Goal: Task Accomplishment & Management: Use online tool/utility

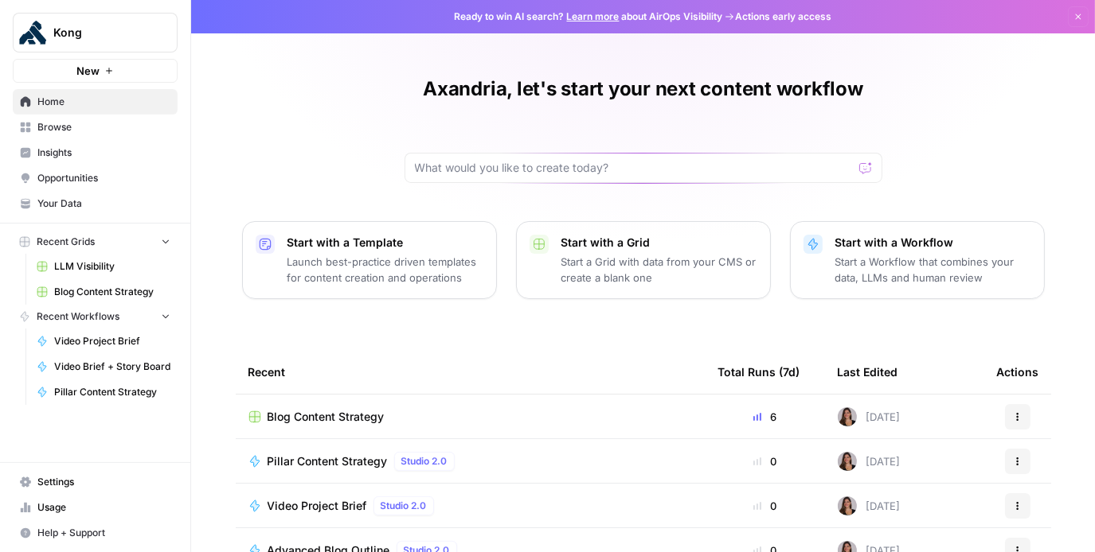
click at [100, 157] on span "Insights" at bounding box center [103, 153] width 133 height 14
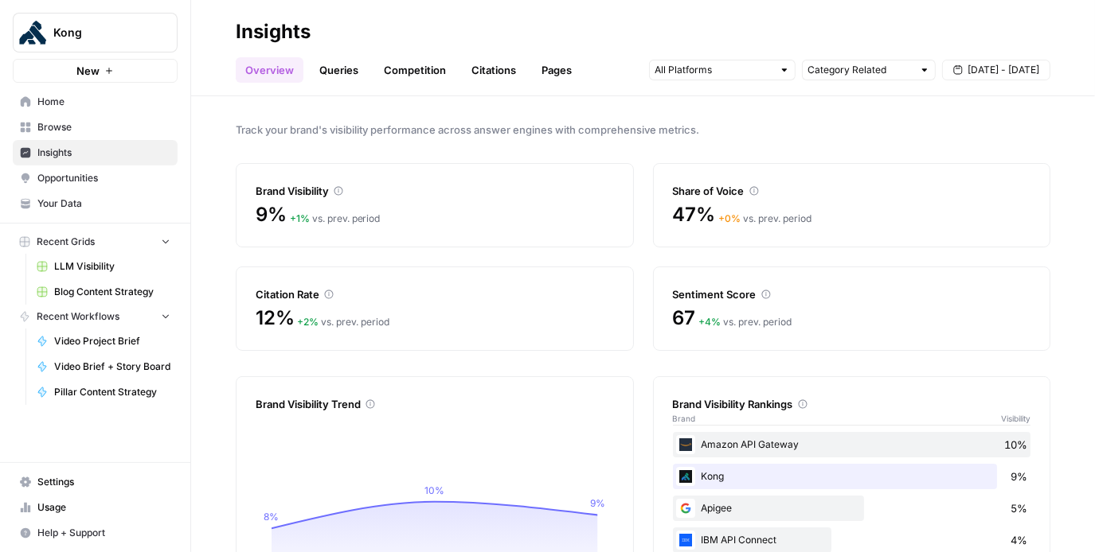
click at [328, 85] on header "Insights Overview Queries Competition Citations Pages Category Related Aug 29 -…" at bounding box center [643, 48] width 904 height 96
click at [339, 68] on link "Queries" at bounding box center [339, 69] width 58 height 25
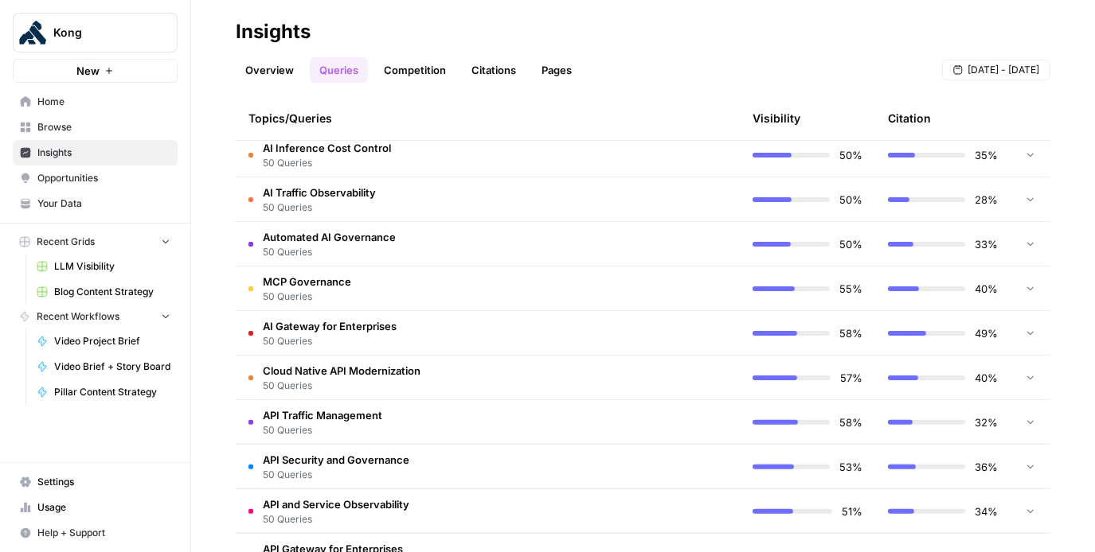
scroll to position [431, 0]
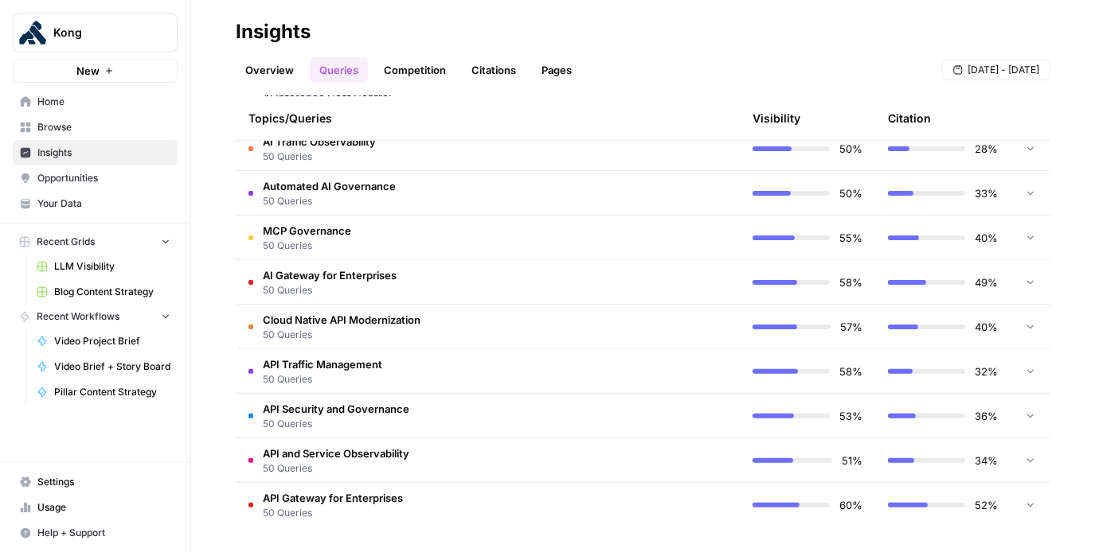
click at [97, 177] on span "Opportunities" at bounding box center [103, 178] width 133 height 14
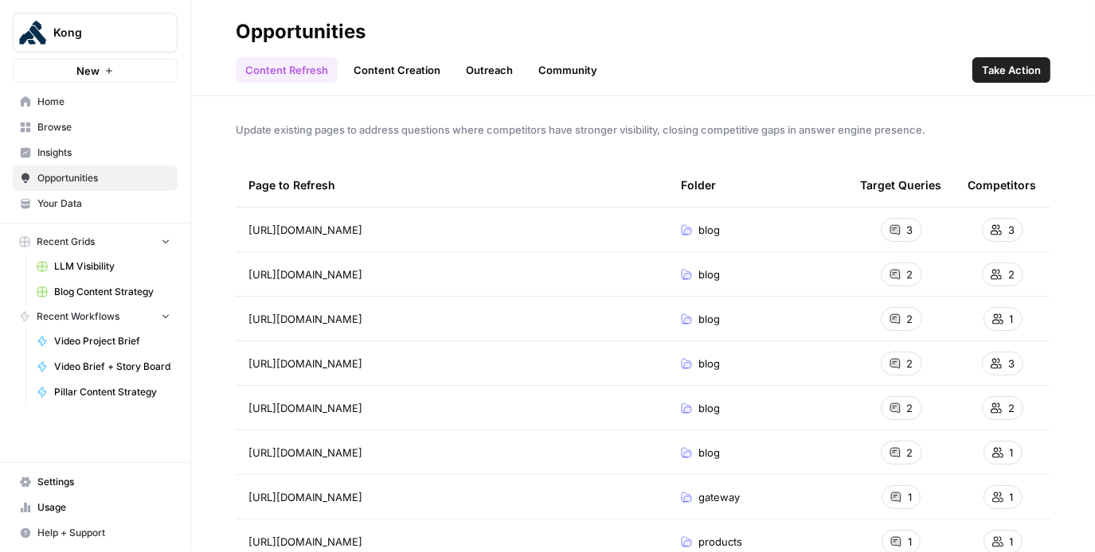
click at [384, 71] on link "Content Creation" at bounding box center [397, 69] width 106 height 25
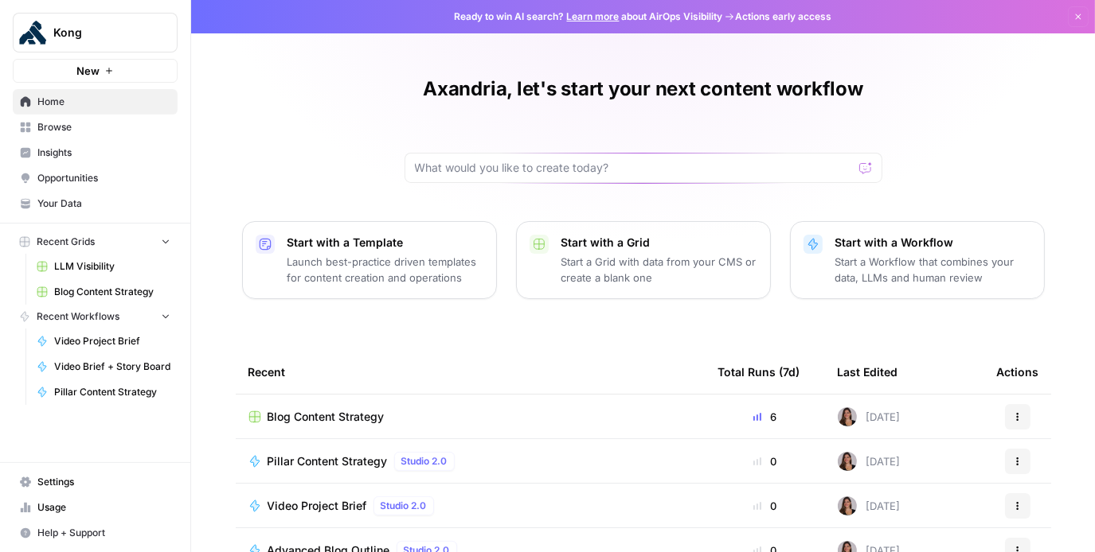
click at [123, 76] on button "New" at bounding box center [95, 71] width 165 height 24
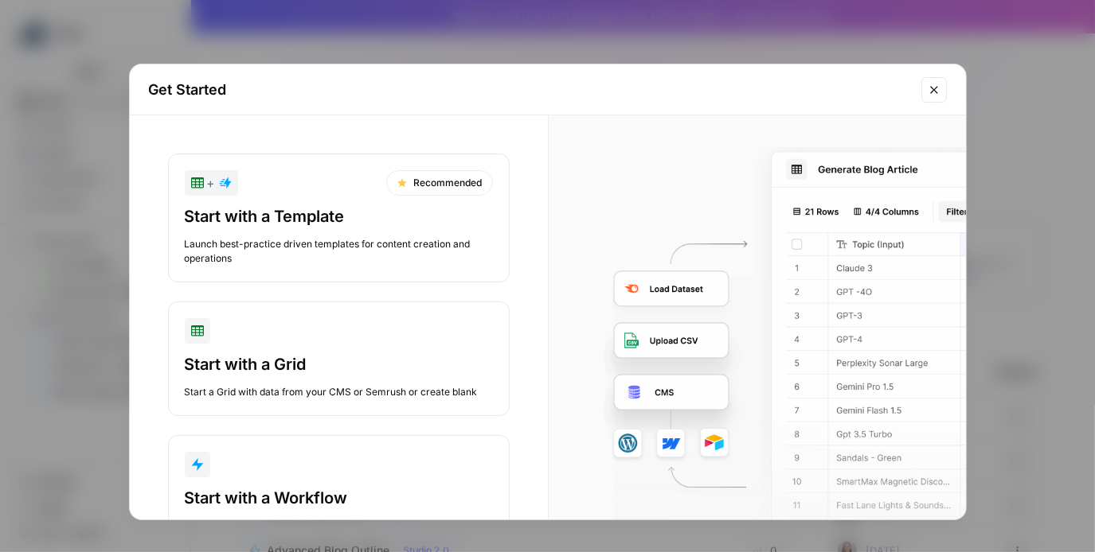
scroll to position [67, 0]
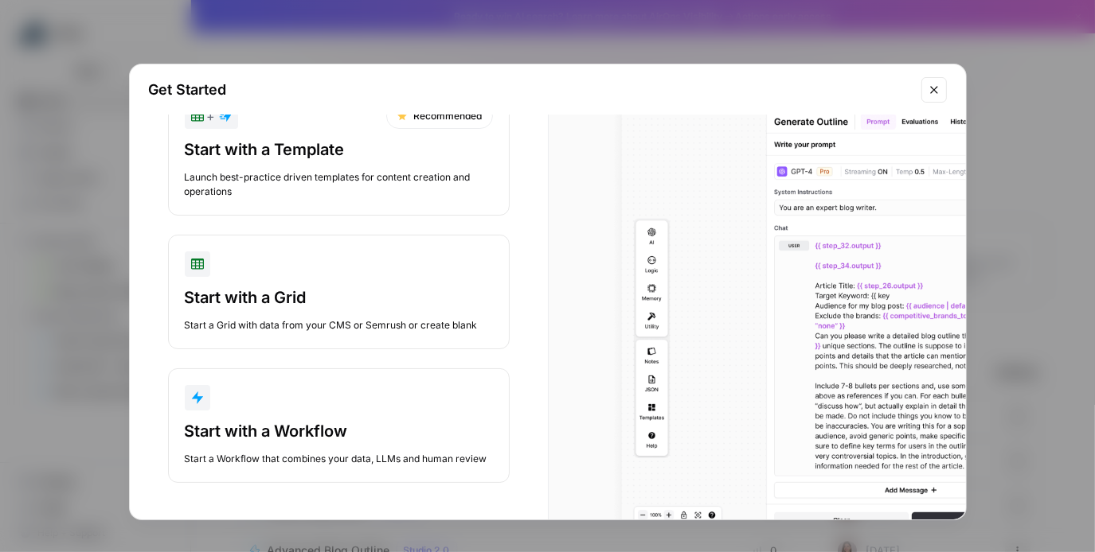
click at [287, 398] on div "button" at bounding box center [339, 397] width 308 height 25
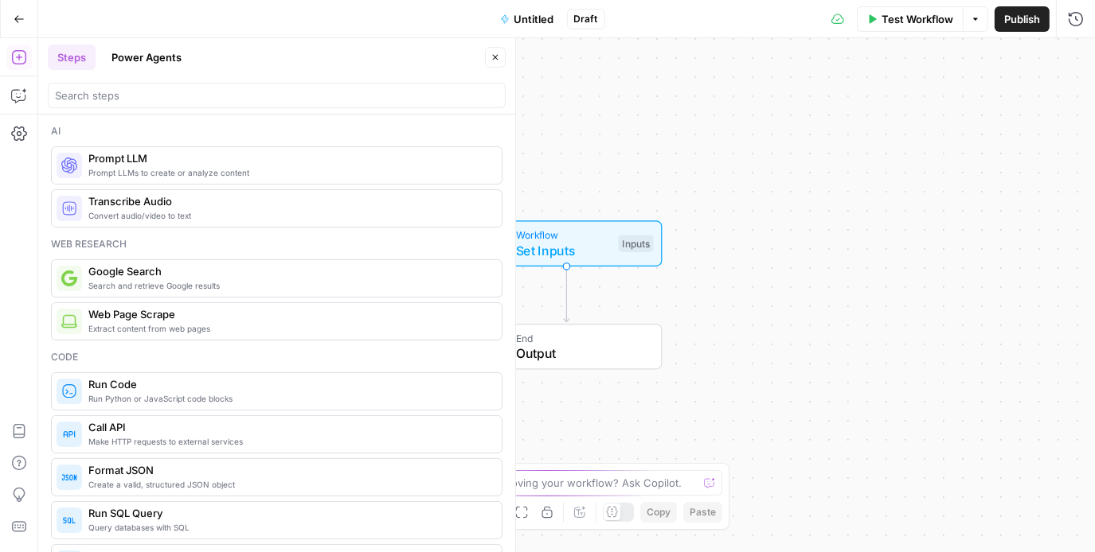
click at [173, 49] on button "Power Agents" at bounding box center [146, 57] width 89 height 25
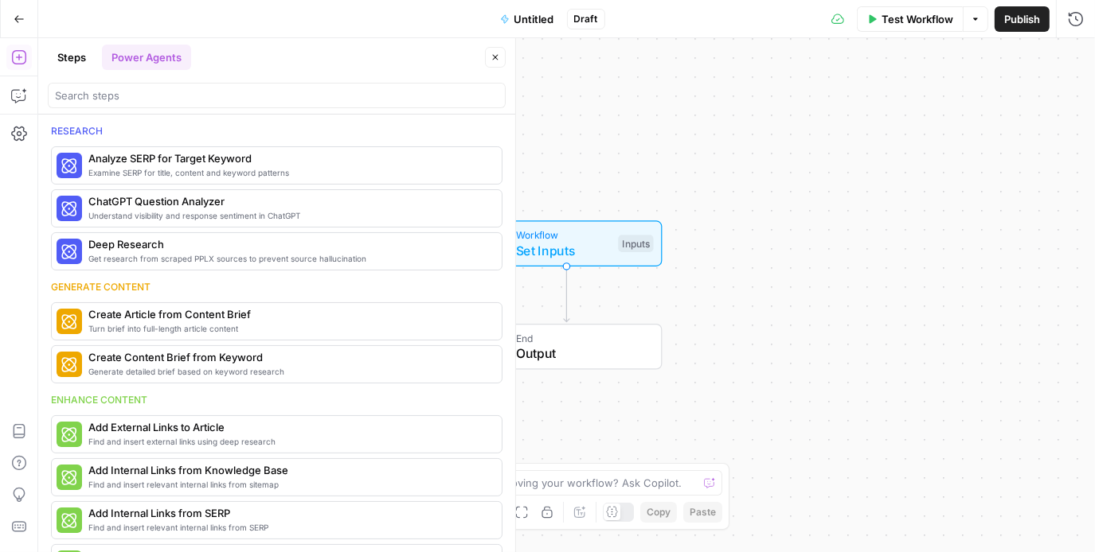
click at [69, 58] on button "Steps" at bounding box center [72, 57] width 48 height 25
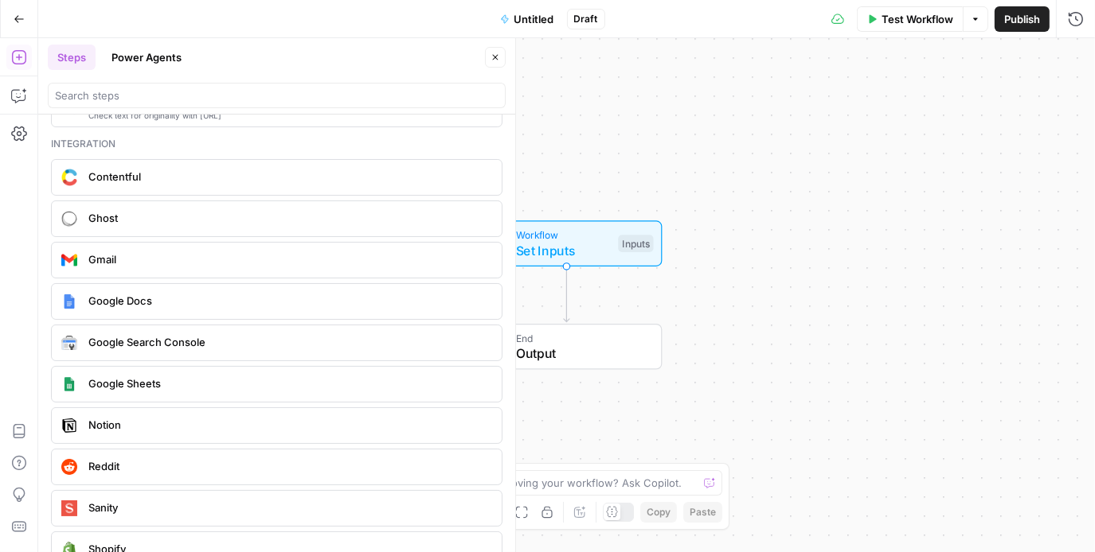
scroll to position [2965, 0]
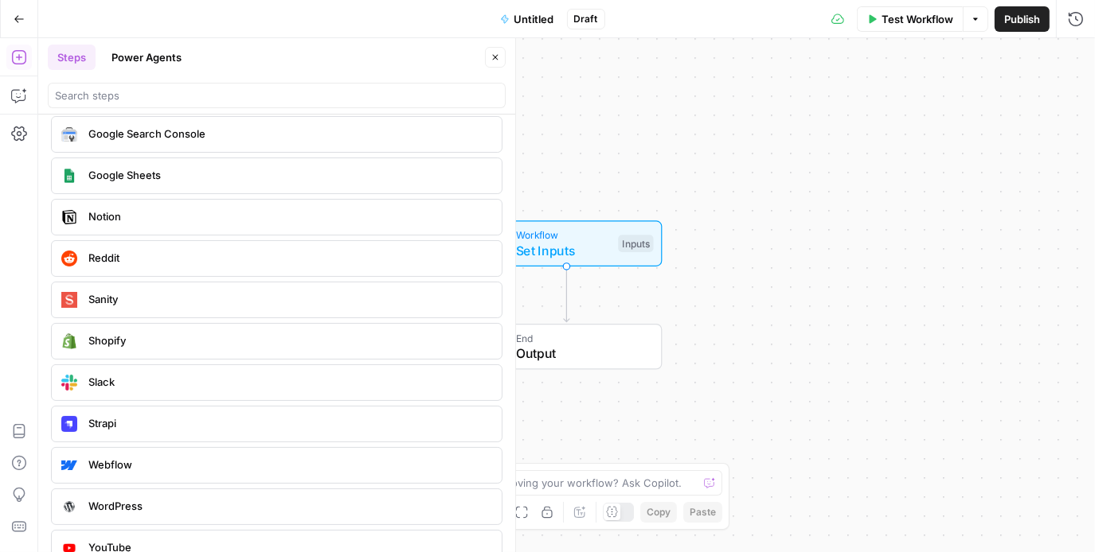
click at [206, 250] on span "Reddit" at bounding box center [288, 258] width 400 height 16
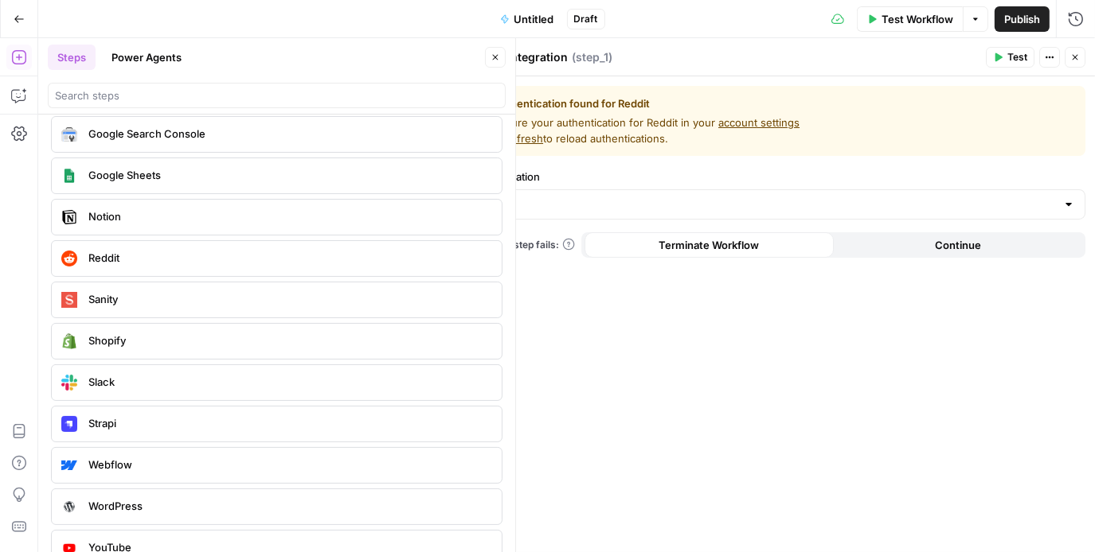
click at [1072, 61] on icon "button" at bounding box center [1075, 58] width 10 height 10
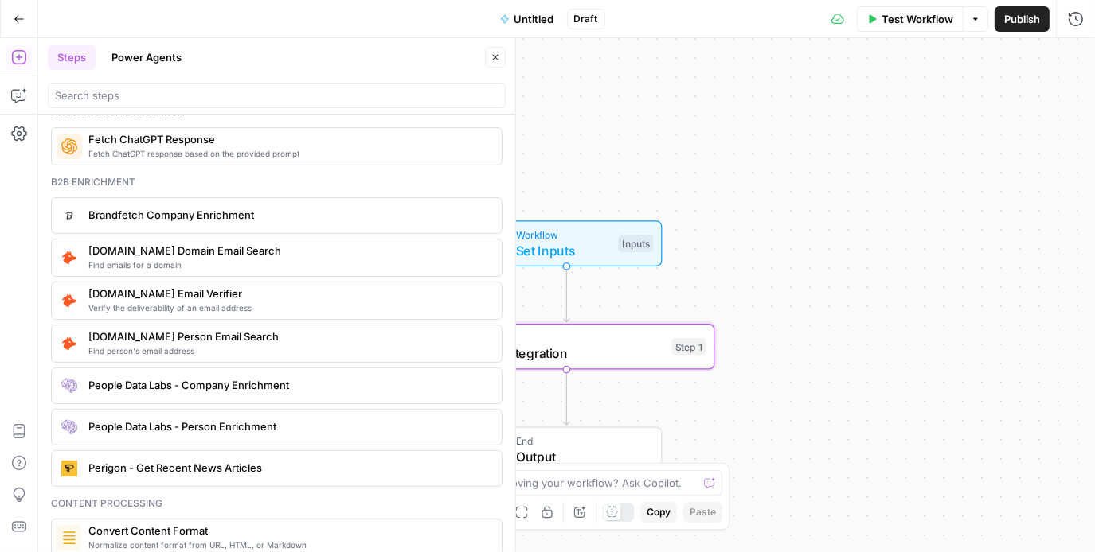
scroll to position [2107, 0]
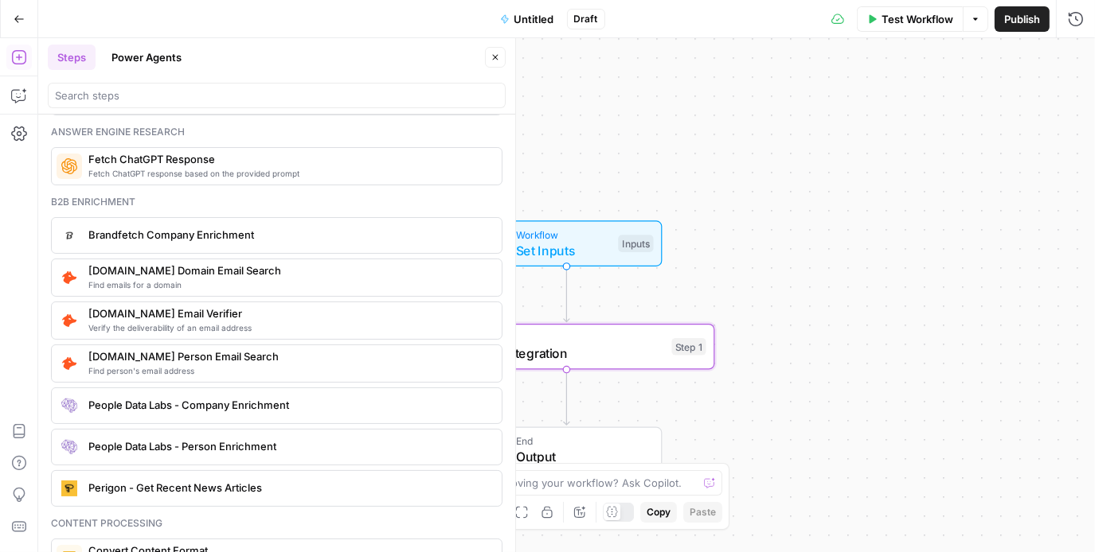
click at [500, 56] on button "Close" at bounding box center [495, 57] width 21 height 21
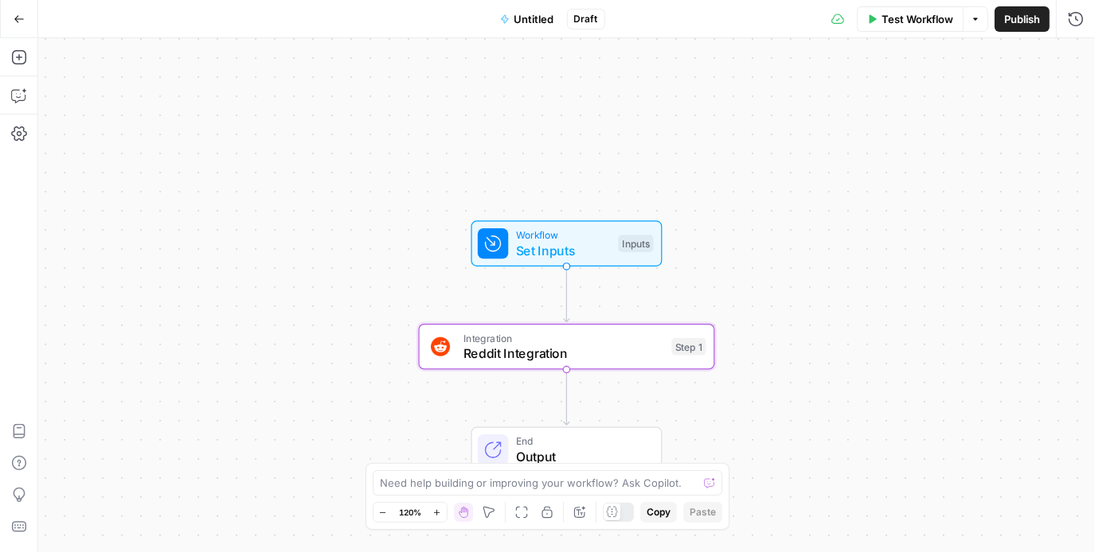
click at [634, 347] on span "Reddit Integration" at bounding box center [563, 353] width 201 height 19
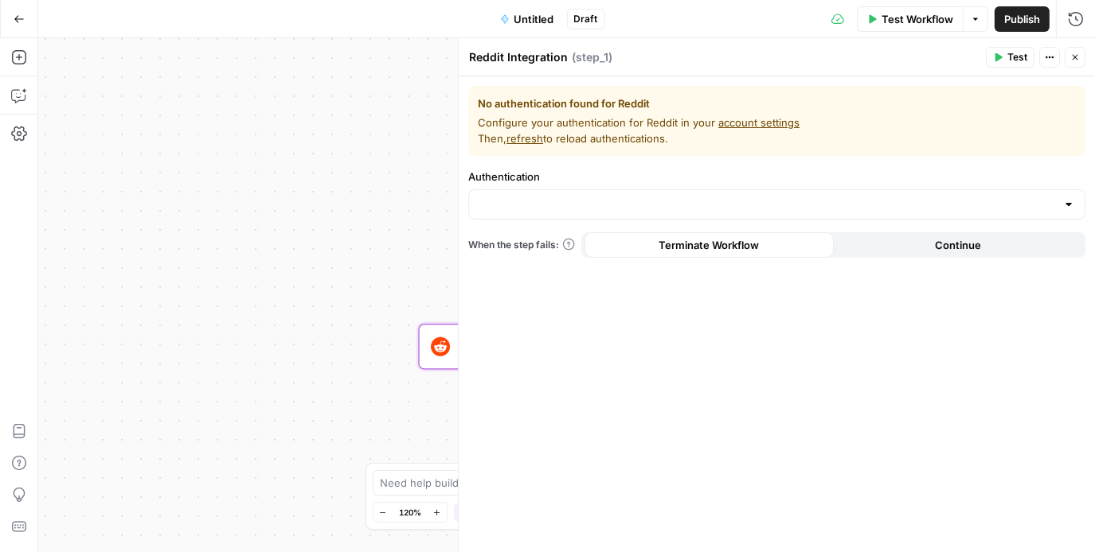
click at [1072, 62] on button "Close" at bounding box center [1074, 57] width 21 height 21
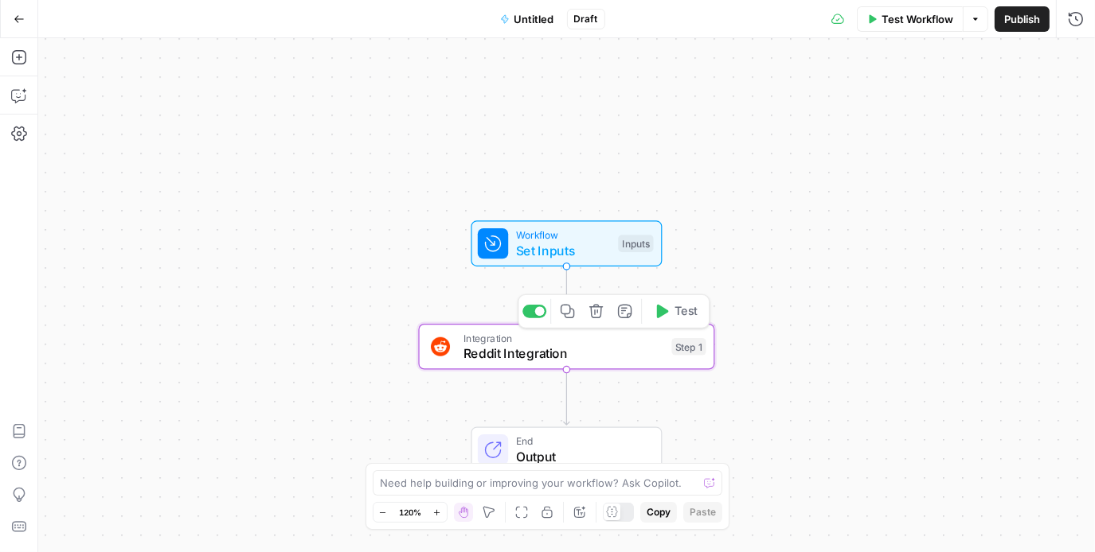
click at [599, 313] on icon "button" at bounding box center [595, 311] width 15 height 15
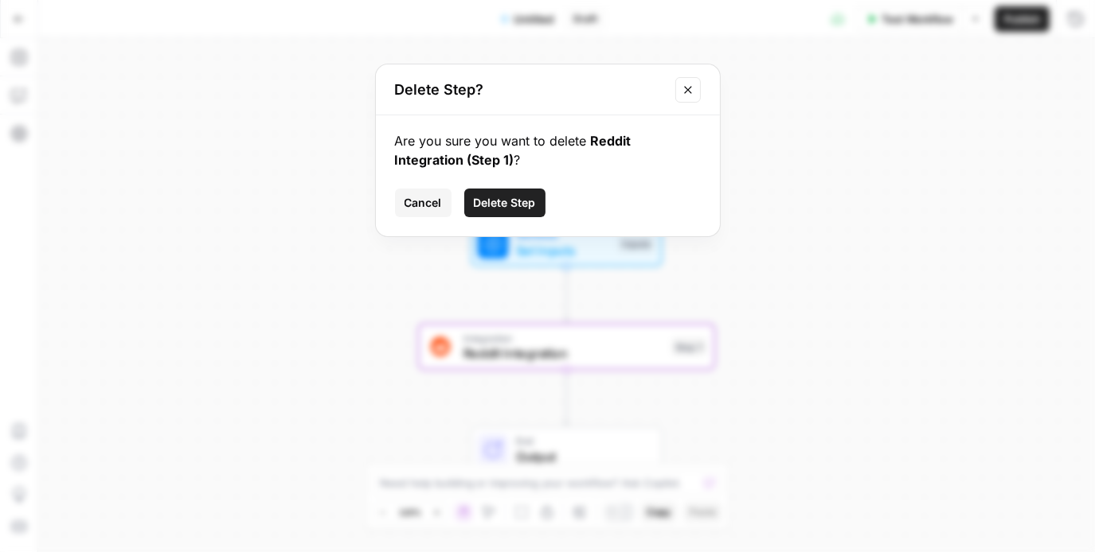
click at [490, 200] on span "Delete Step" at bounding box center [505, 203] width 62 height 16
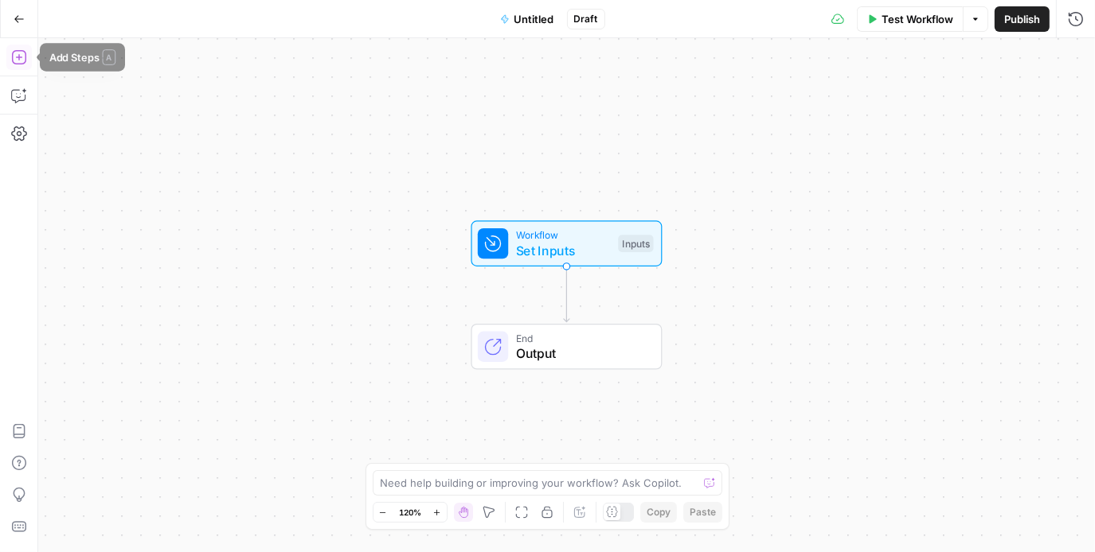
click at [25, 64] on icon "button" at bounding box center [19, 57] width 16 height 16
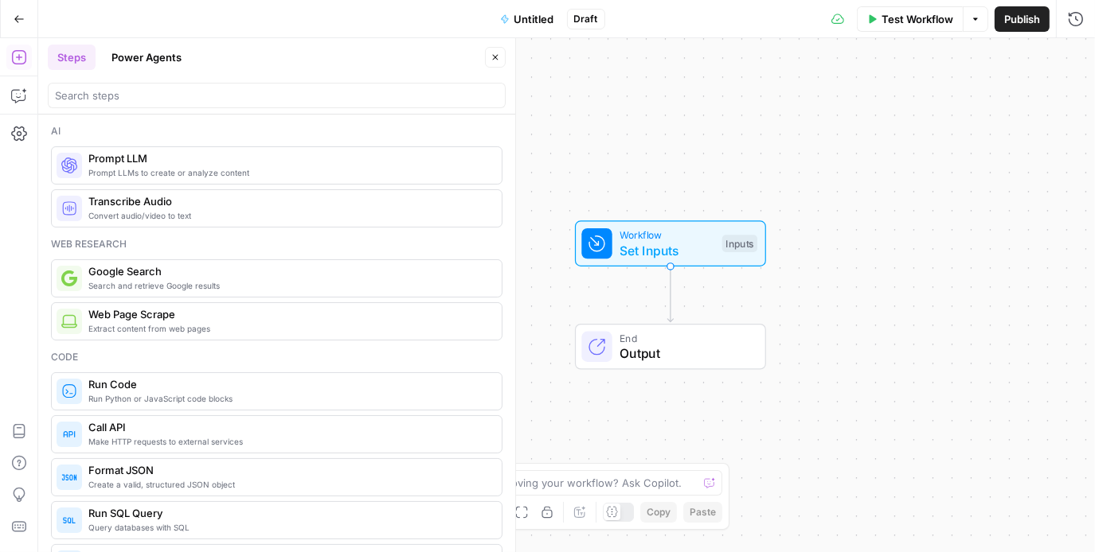
click at [158, 176] on span "Prompt LLMs to create or analyze content" at bounding box center [288, 172] width 400 height 13
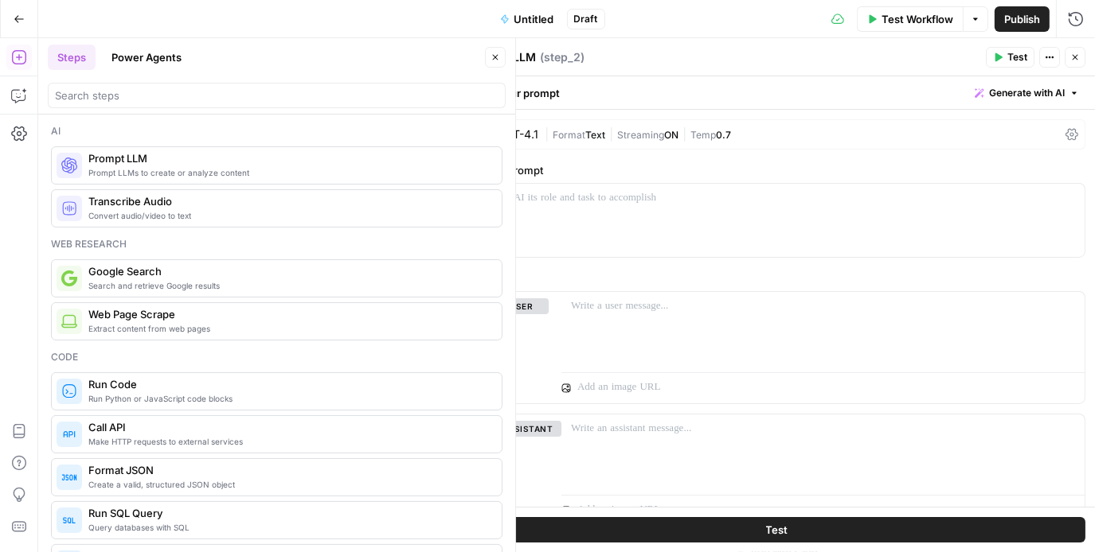
click at [1068, 59] on button "Close" at bounding box center [1074, 57] width 21 height 21
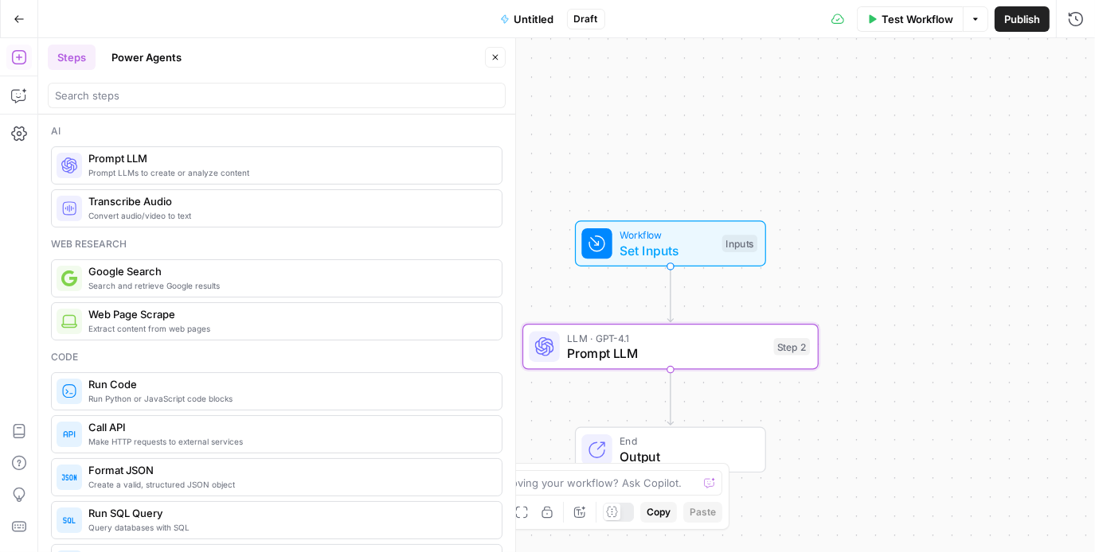
click at [635, 246] on span "Set Inputs" at bounding box center [666, 250] width 95 height 19
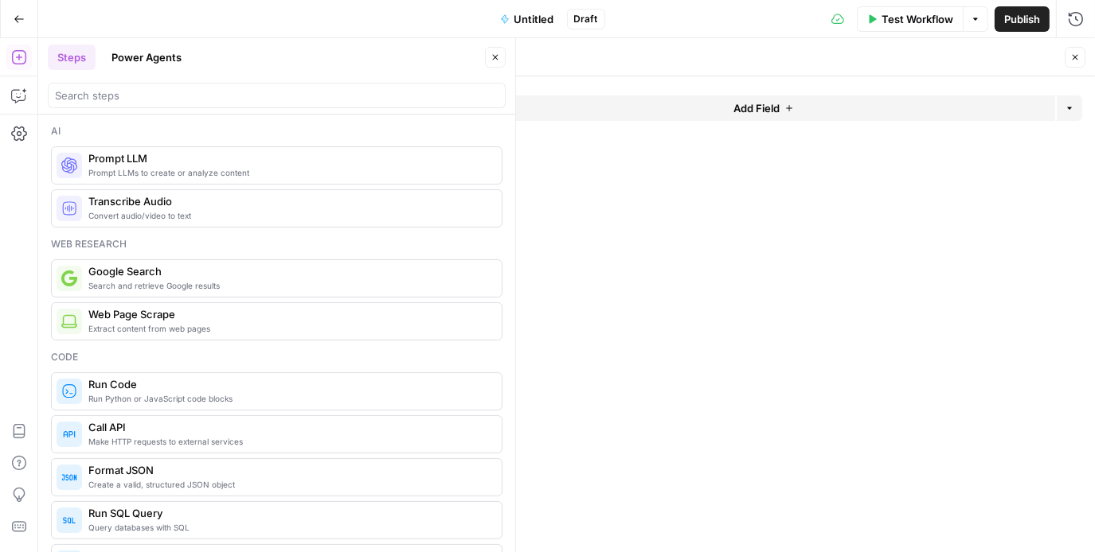
click at [756, 102] on span "Add Field" at bounding box center [756, 108] width 46 height 16
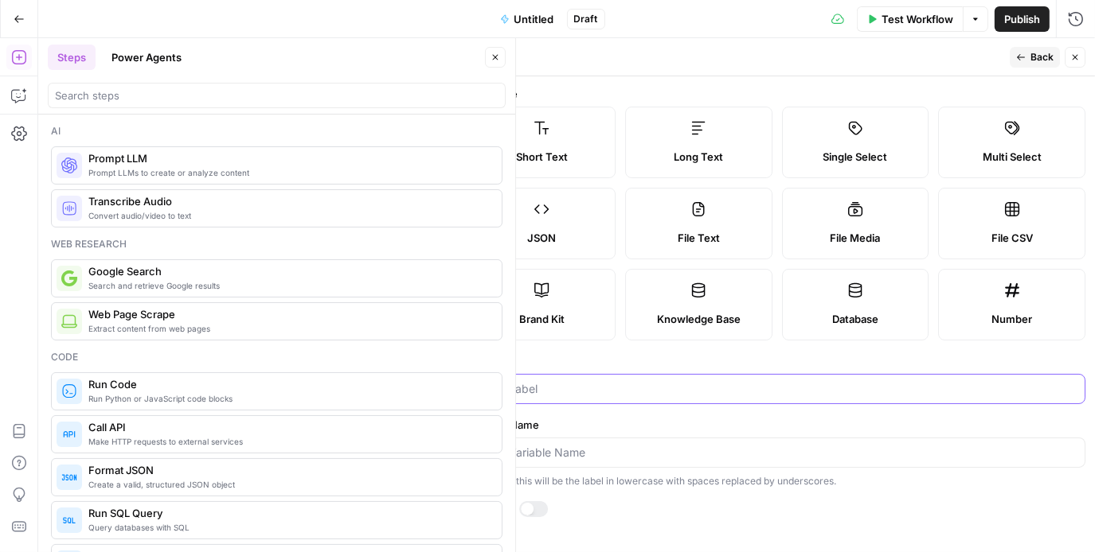
click at [624, 388] on input "Label" at bounding box center [776, 389] width 596 height 16
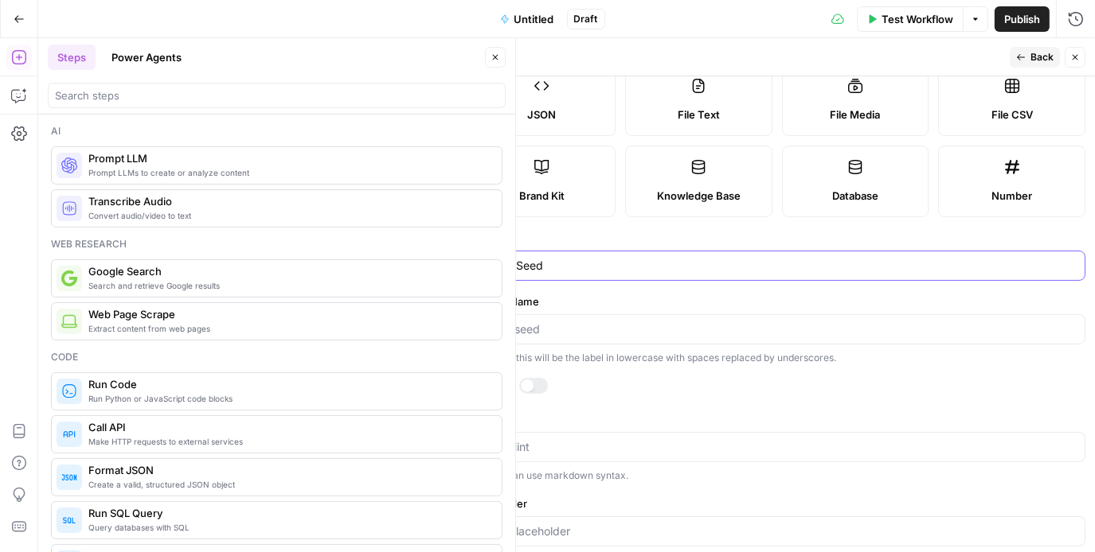
scroll to position [137, 0]
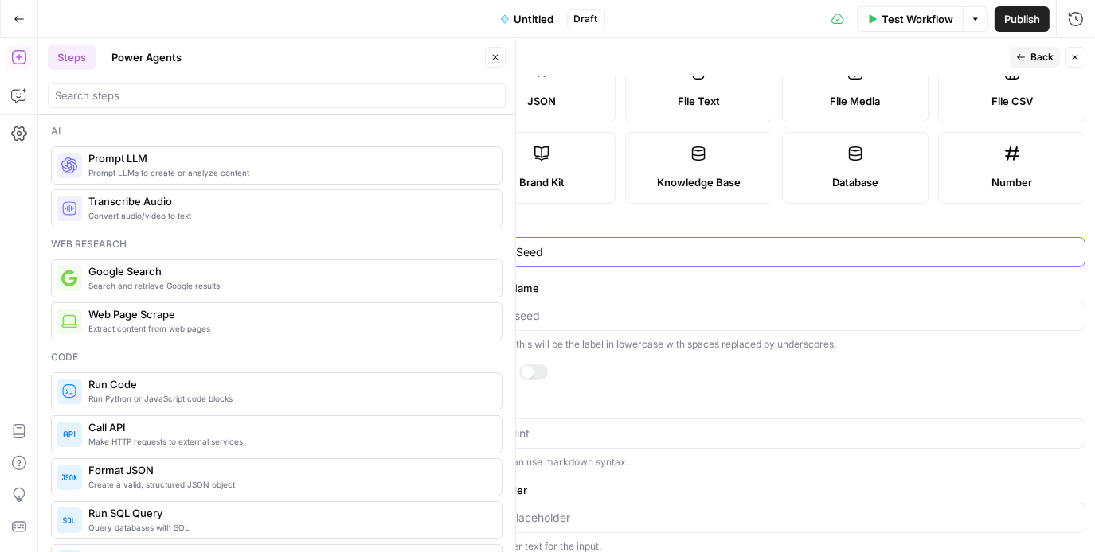
type input "Reddit Seed"
click at [530, 360] on form "Input type Short Text Long Text Single Select Multi Select JSON File Text File …" at bounding box center [777, 314] width 636 height 476
click at [536, 373] on div at bounding box center [533, 373] width 29 height 16
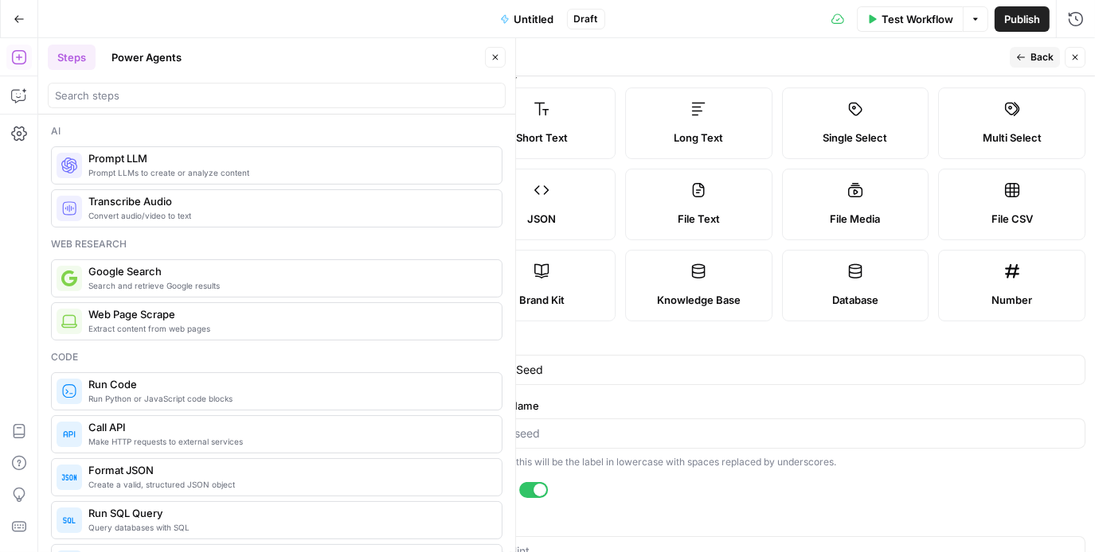
scroll to position [0, 0]
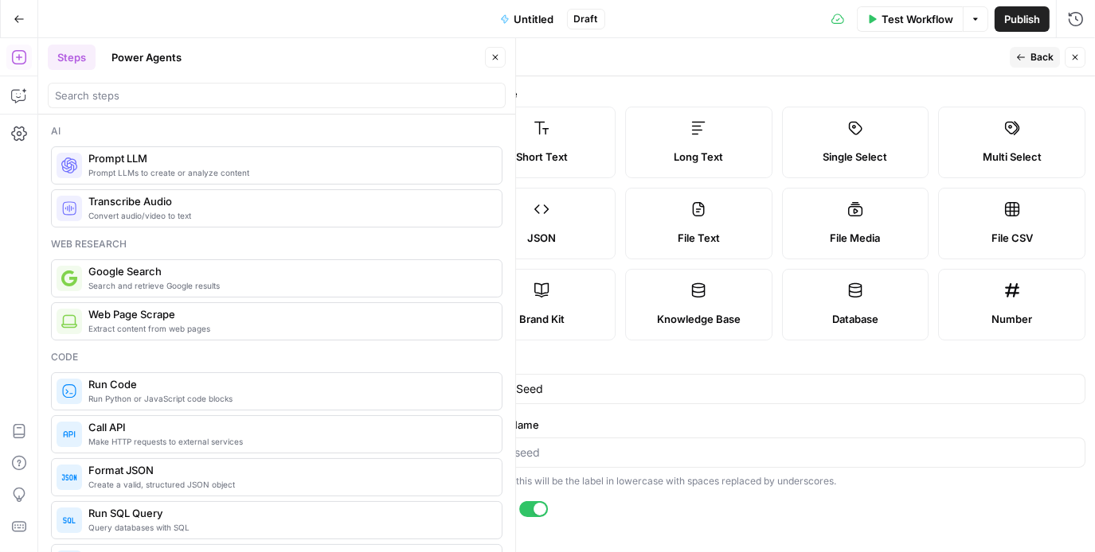
click at [719, 135] on label "Long Text" at bounding box center [698, 143] width 147 height 72
click at [1042, 61] on span "Back" at bounding box center [1041, 57] width 23 height 14
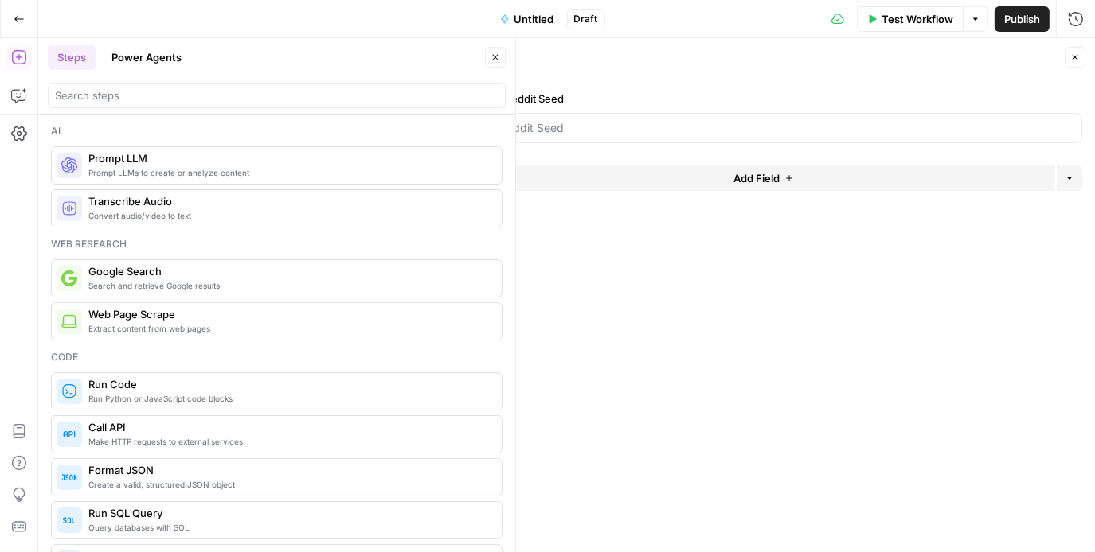
click at [797, 182] on button "Add Field" at bounding box center [763, 178] width 584 height 25
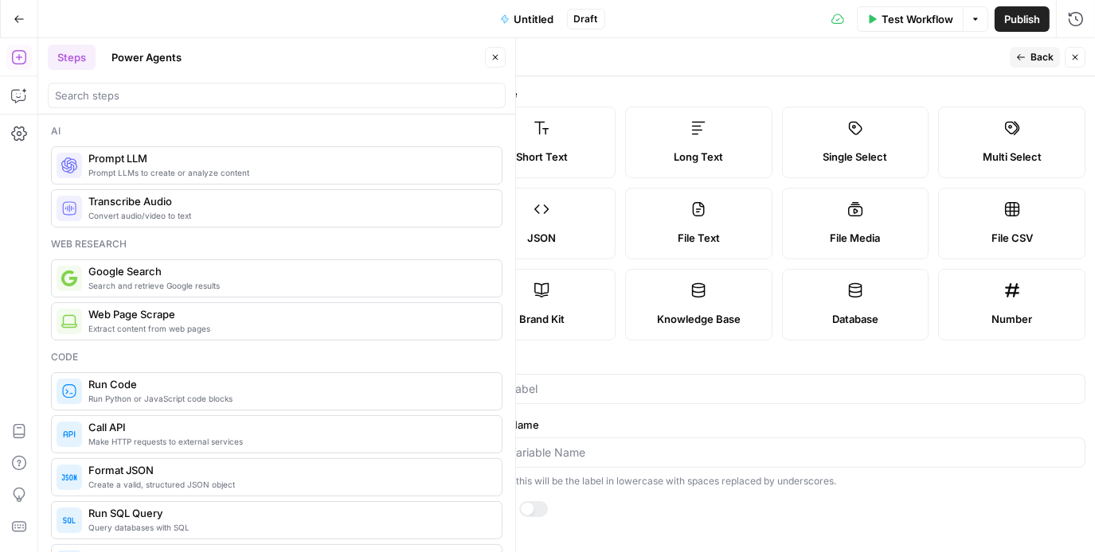
click at [712, 287] on label "Knowledge Base" at bounding box center [698, 305] width 147 height 72
click at [535, 252] on label "JSON" at bounding box center [541, 224] width 147 height 72
click at [536, 294] on icon at bounding box center [542, 291] width 16 height 16
click at [611, 396] on input "Label" at bounding box center [776, 389] width 596 height 16
type input "T"
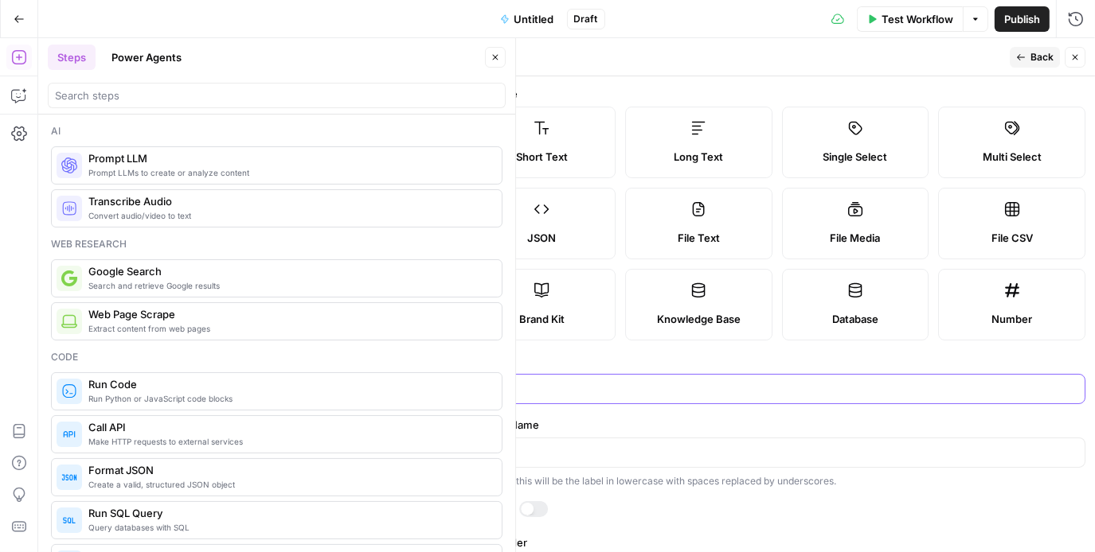
type input "B"
type input "Kong Kit"
click at [742, 420] on label "Variable Name" at bounding box center [776, 425] width 617 height 16
click at [742, 445] on input "Variable Name" at bounding box center [776, 453] width 596 height 16
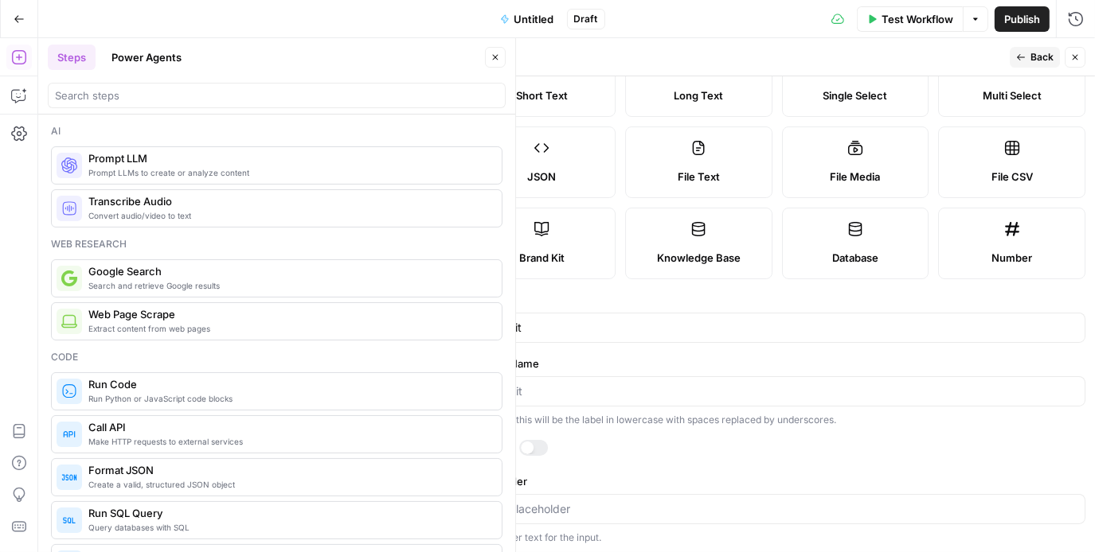
click at [1042, 53] on span "Back" at bounding box center [1041, 57] width 23 height 14
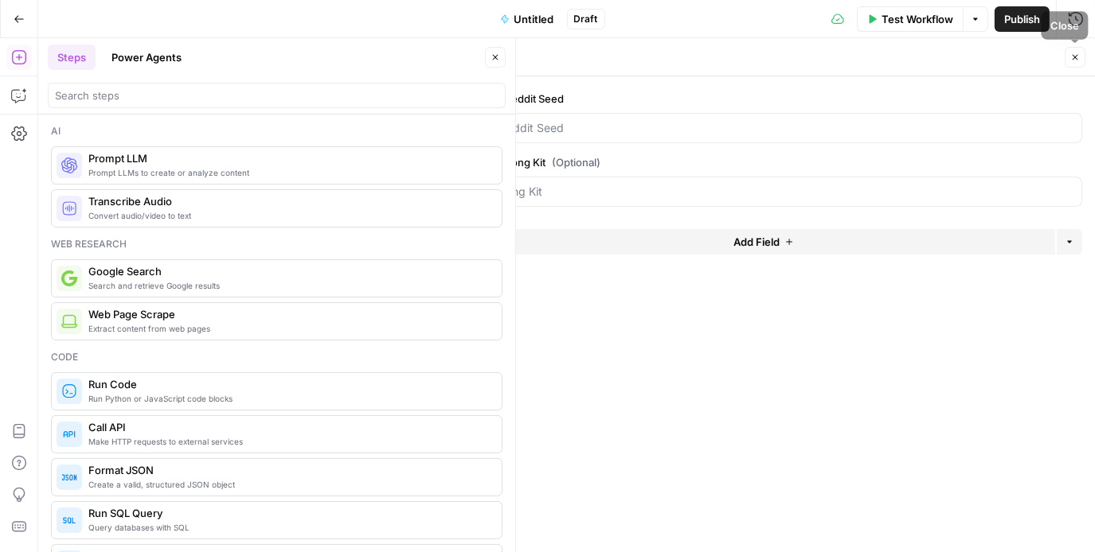
click at [1081, 64] on button "Close" at bounding box center [1074, 57] width 21 height 21
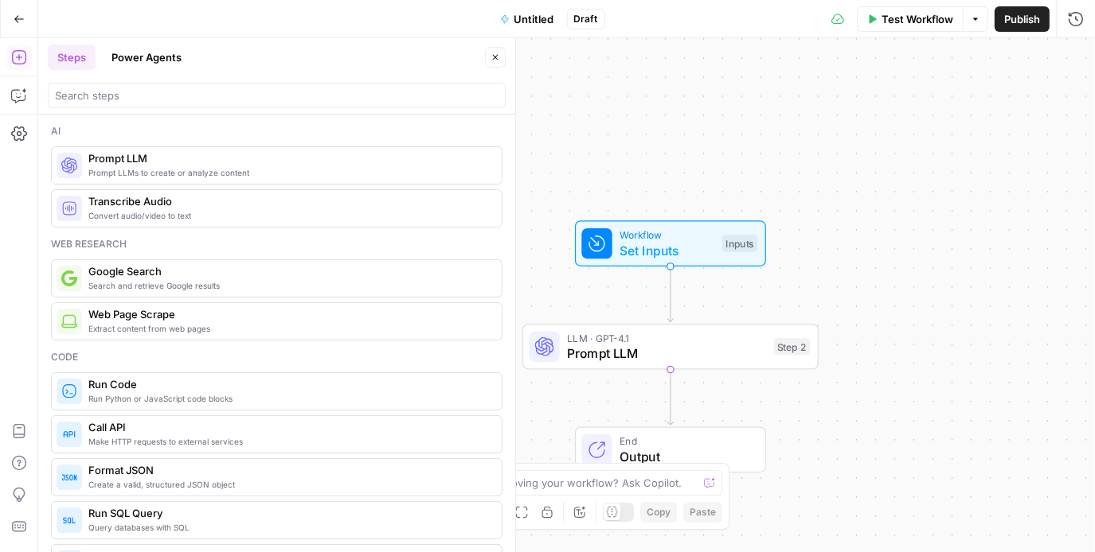
click at [537, 19] on span "Untitled" at bounding box center [534, 19] width 40 height 16
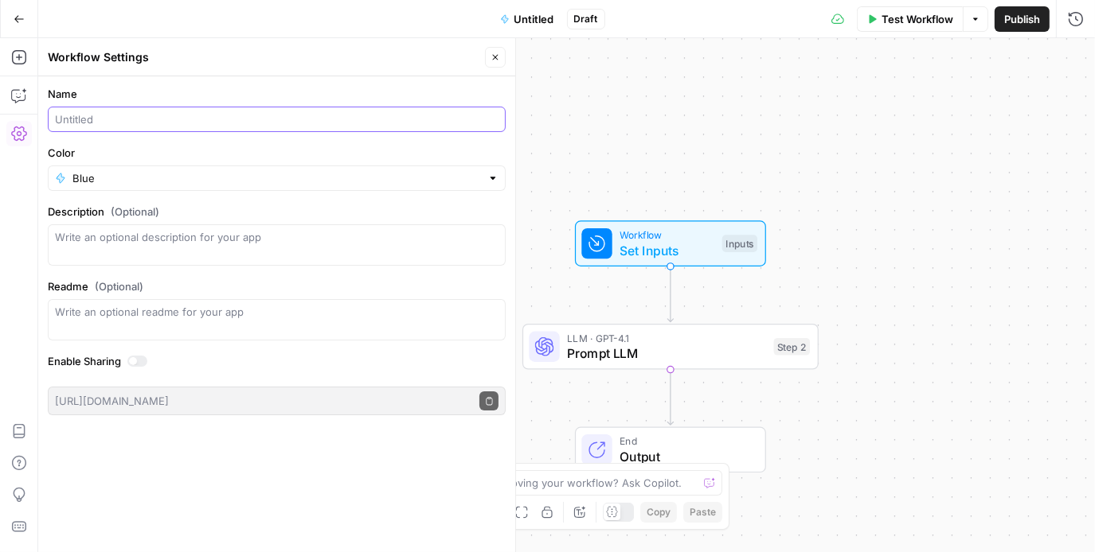
click at [173, 119] on input "Name" at bounding box center [276, 119] width 443 height 16
type input "A"
type input "Reddit Persona"
click at [166, 178] on input "Color" at bounding box center [276, 178] width 408 height 16
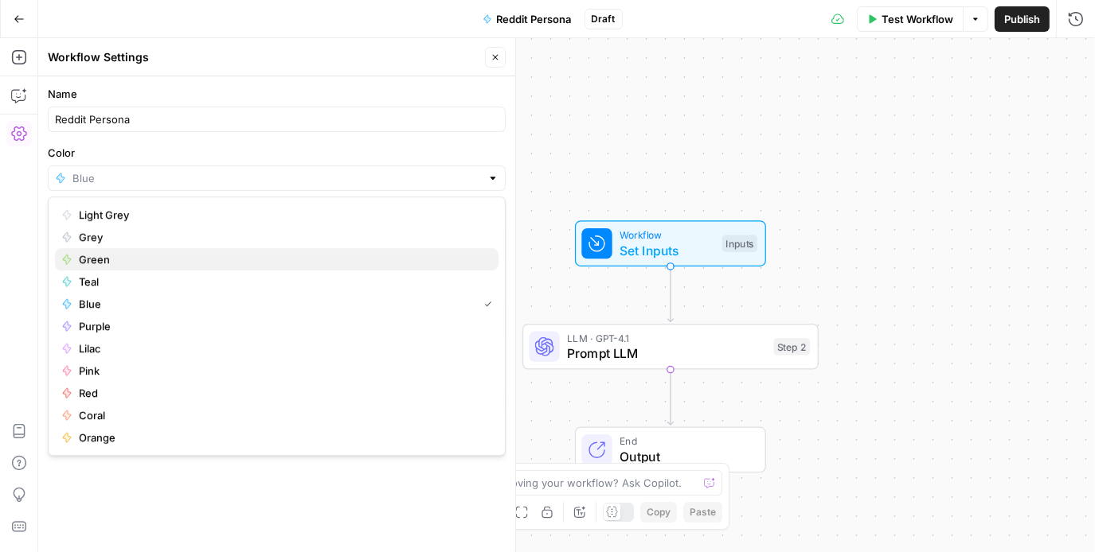
click at [158, 261] on span "Green" at bounding box center [282, 260] width 407 height 16
type input "Green"
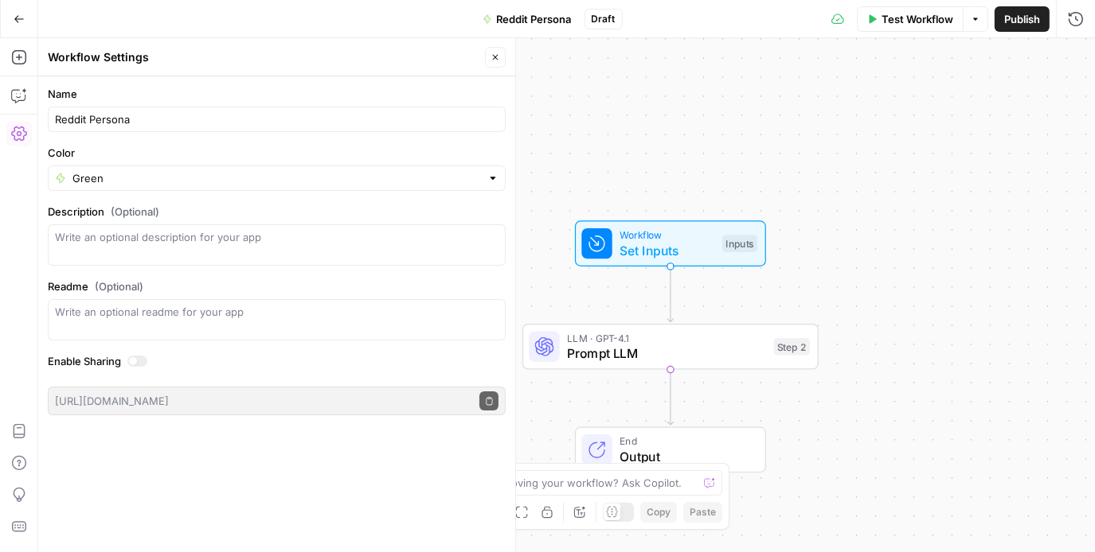
click at [1006, 25] on span "Publish" at bounding box center [1022, 19] width 36 height 16
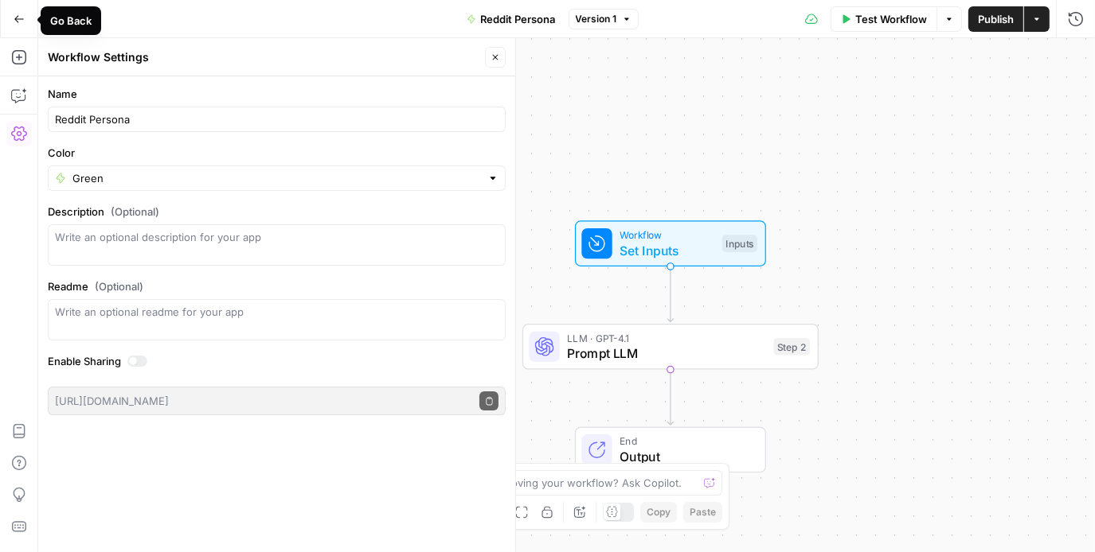
click at [17, 23] on icon "button" at bounding box center [19, 19] width 11 height 11
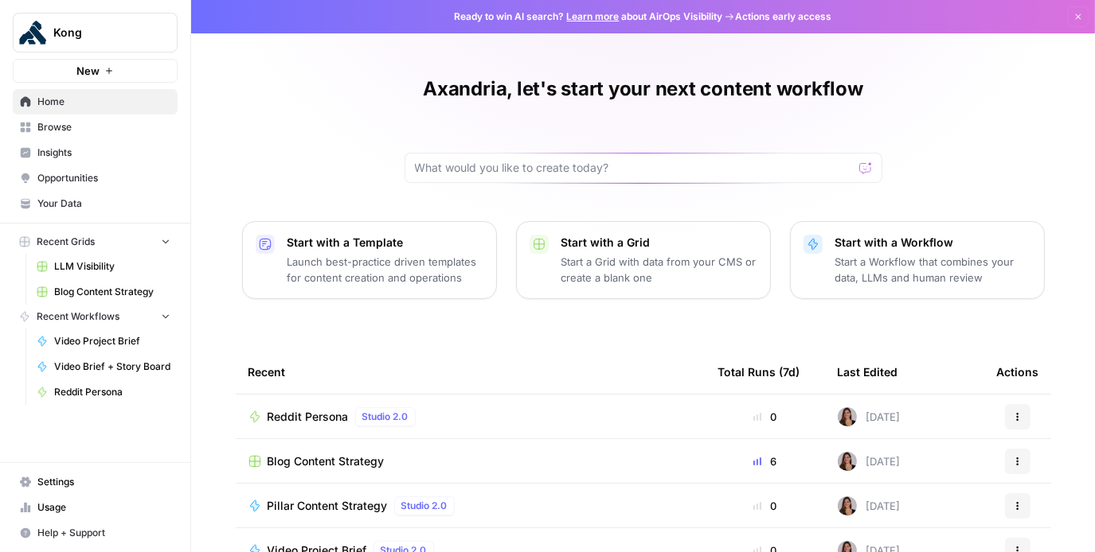
click at [90, 221] on nav "Home Browse Insights Opportunities Your Data" at bounding box center [95, 153] width 190 height 140
click at [91, 212] on link "Your Data" at bounding box center [95, 203] width 165 height 25
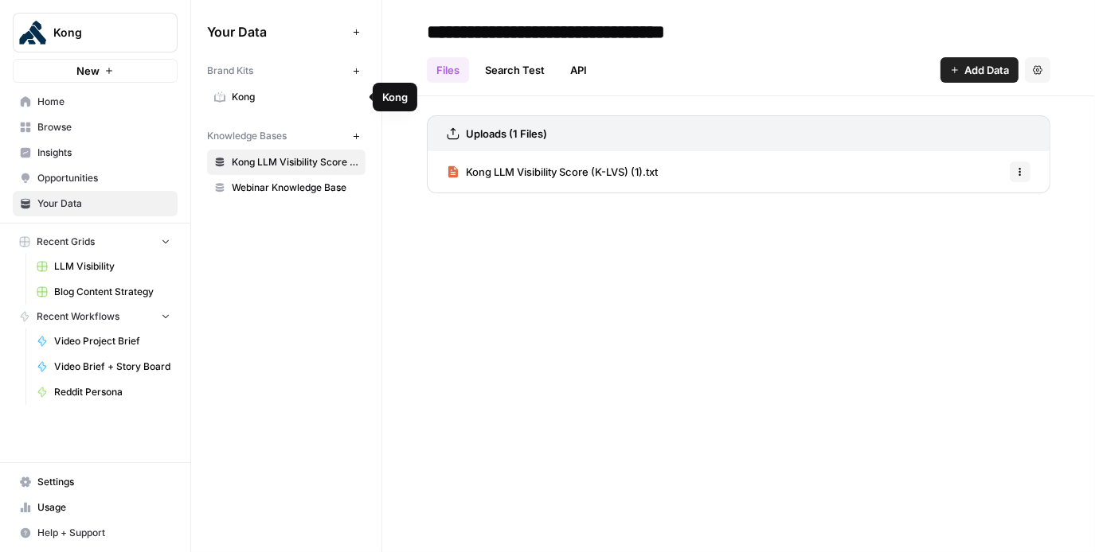
click at [287, 97] on span "Kong" at bounding box center [295, 97] width 127 height 14
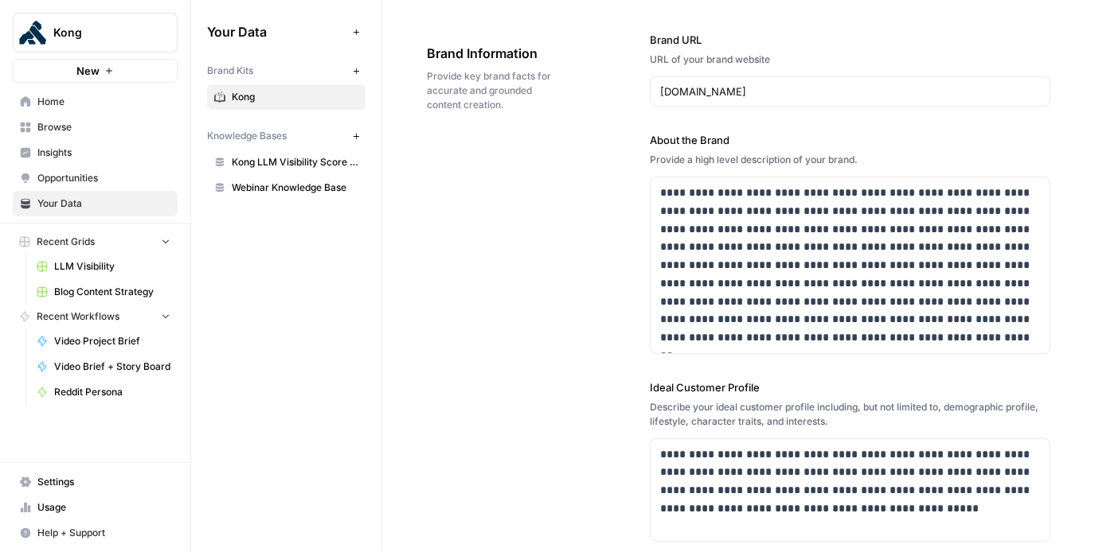
scroll to position [67, 0]
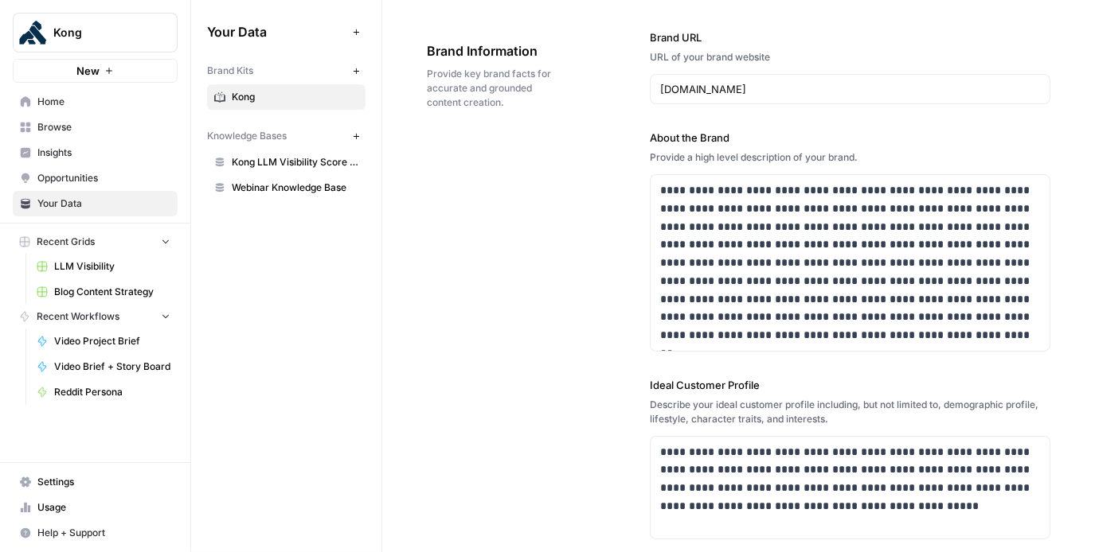
drag, startPoint x: 646, startPoint y: 133, endPoint x: 886, endPoint y: 154, distance: 241.3
click at [886, 154] on div "**********" at bounding box center [738, 468] width 623 height 941
copy div "About the Brand Provide a high level description of your brand."
click at [798, 133] on label "About the Brand" at bounding box center [850, 138] width 400 height 16
drag, startPoint x: 865, startPoint y: 154, endPoint x: 599, endPoint y: 154, distance: 265.9
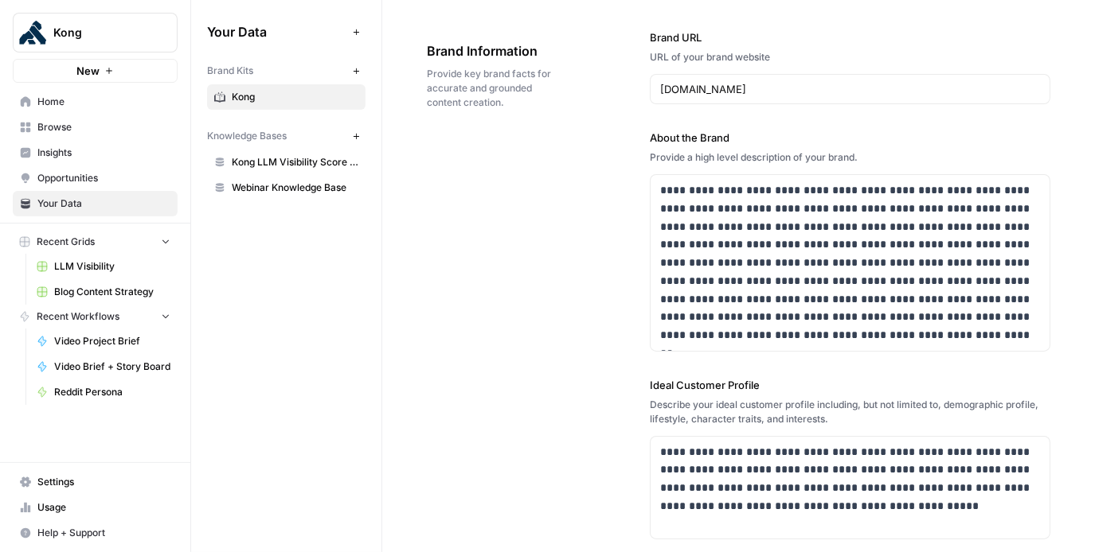
click at [599, 154] on div "**********" at bounding box center [738, 468] width 623 height 941
click at [798, 159] on div "Provide a high level description of your brand." at bounding box center [850, 157] width 400 height 14
drag, startPoint x: 861, startPoint y: 155, endPoint x: 647, endPoint y: 156, distance: 213.3
click at [647, 156] on div "**********" at bounding box center [738, 468] width 623 height 941
copy div "Provide a high level description of your brand."
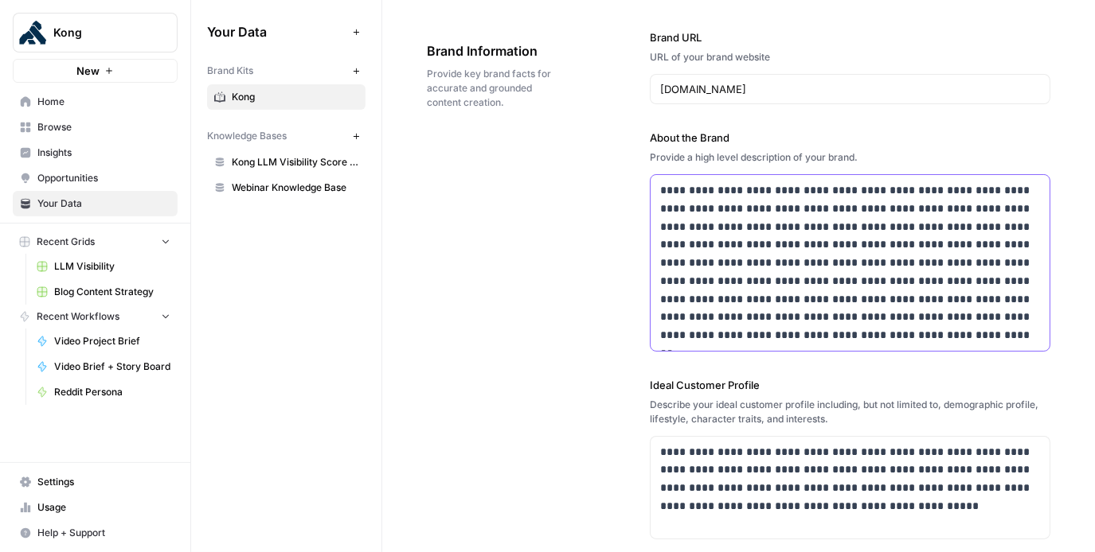
click at [630, 166] on body "**********" at bounding box center [547, 276] width 1095 height 552
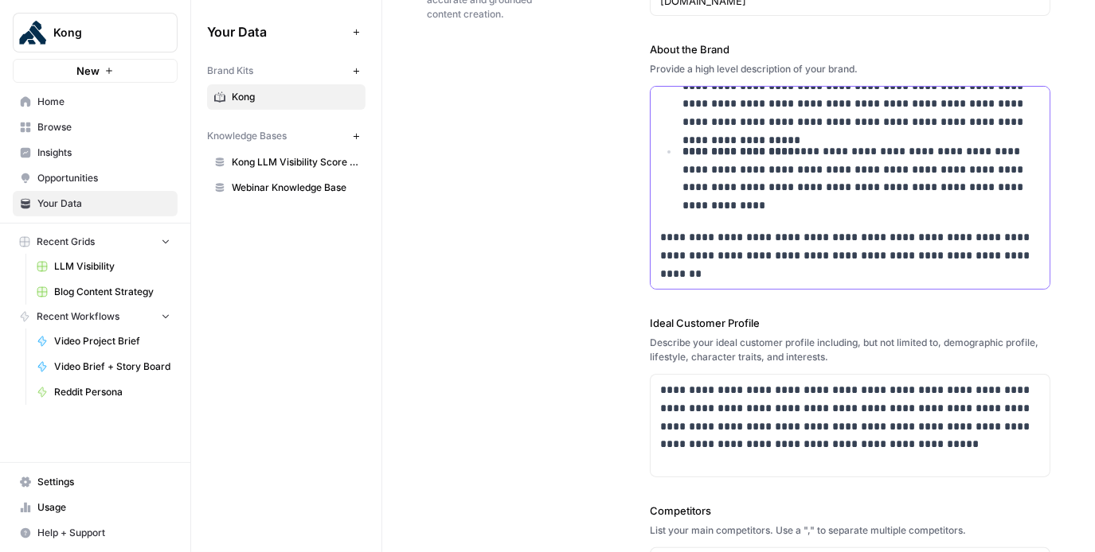
scroll to position [212, 0]
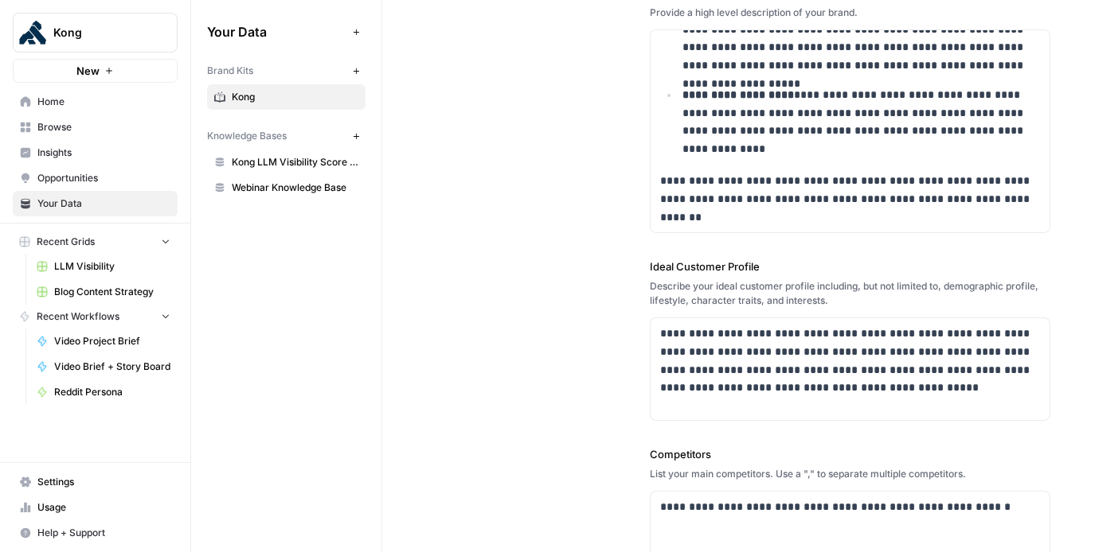
drag, startPoint x: 648, startPoint y: 285, endPoint x: 843, endPoint y: 304, distance: 196.0
click at [843, 304] on div "**********" at bounding box center [738, 337] width 623 height 968
copy div "Describe your ideal customer profile including, but not limited to, demographic…"
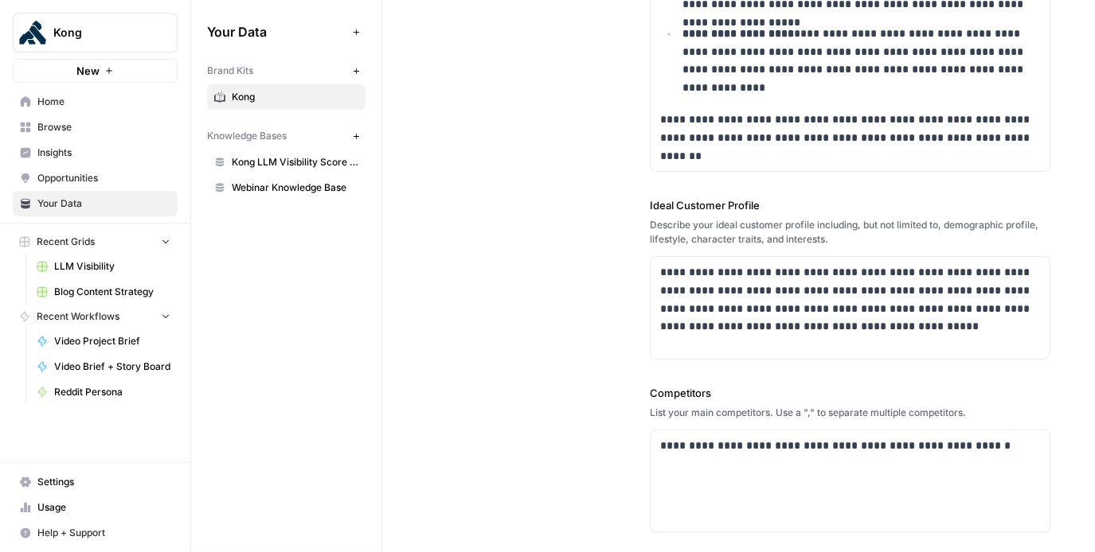
scroll to position [290, 0]
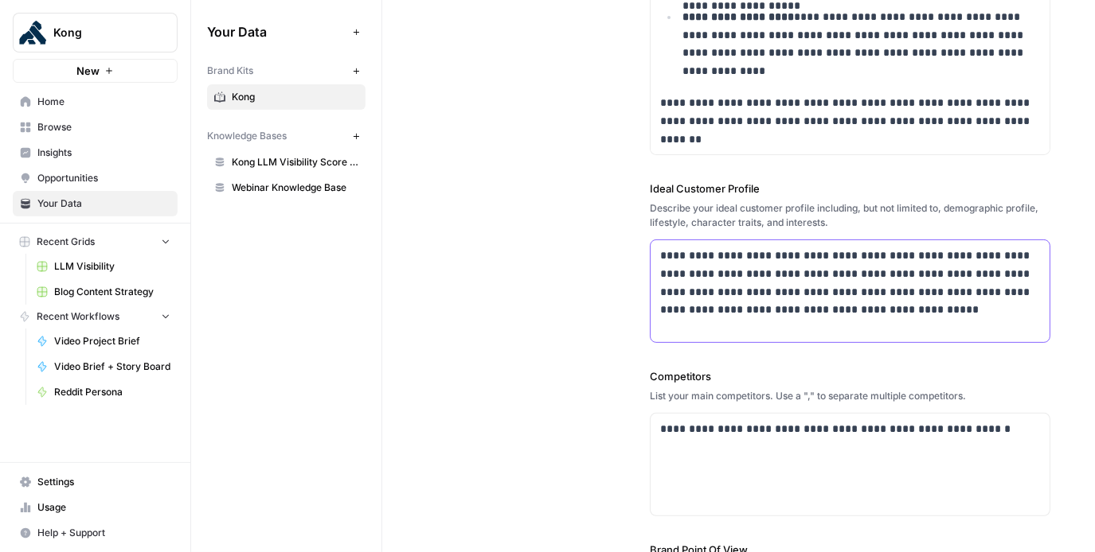
drag, startPoint x: 658, startPoint y: 255, endPoint x: 1094, endPoint y: 334, distance: 442.5
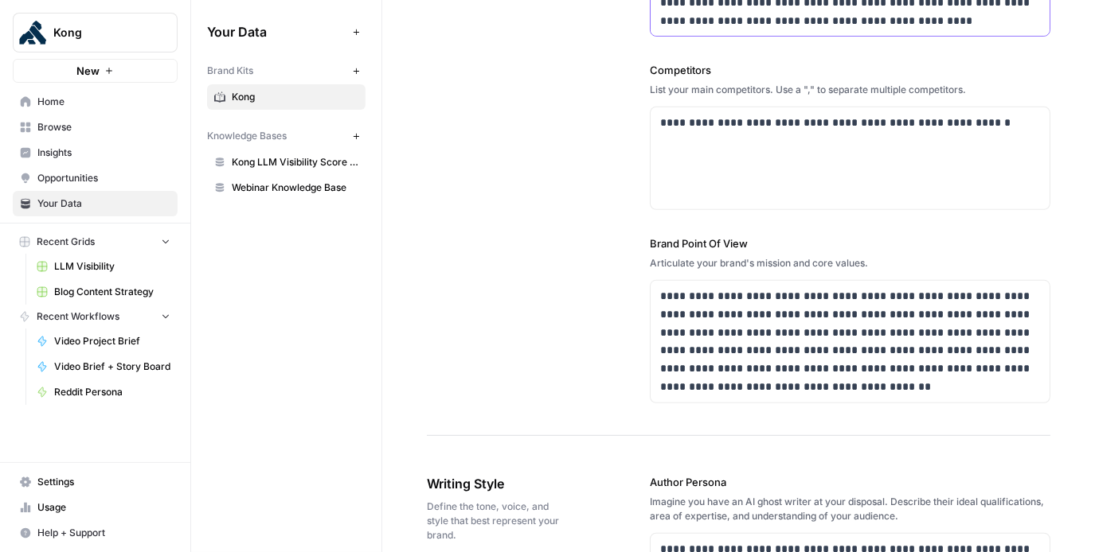
scroll to position [704, 0]
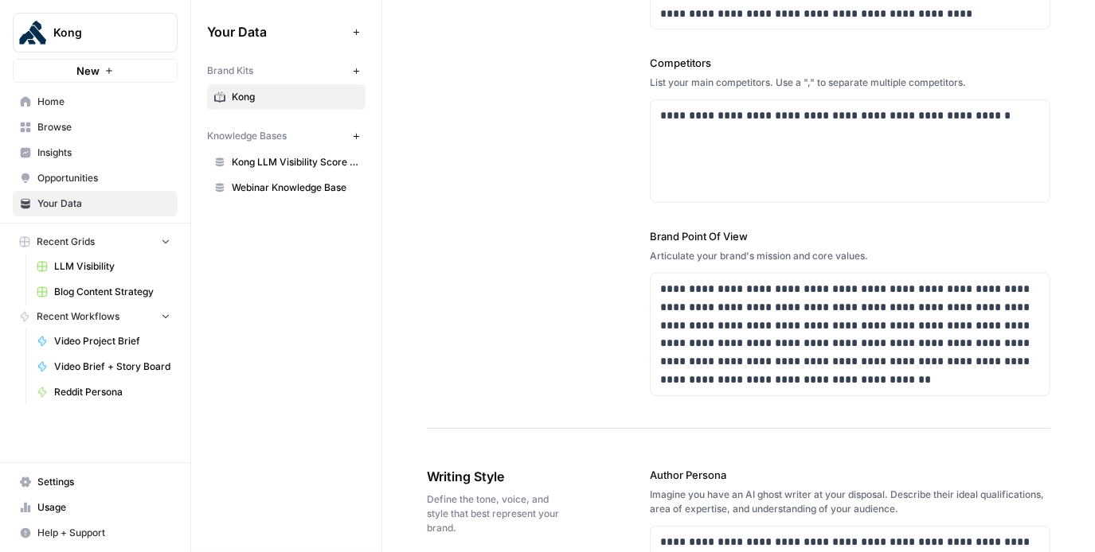
drag, startPoint x: 646, startPoint y: 82, endPoint x: 1048, endPoint y: 73, distance: 402.9
click at [963, 82] on div "List your main competitors. Use a "," to separate multiple competitors." at bounding box center [850, 83] width 400 height 14
drag, startPoint x: 979, startPoint y: 84, endPoint x: 650, endPoint y: 77, distance: 328.8
click at [650, 80] on div "List your main competitors. Use a "," to separate multiple competitors." at bounding box center [850, 83] width 400 height 14
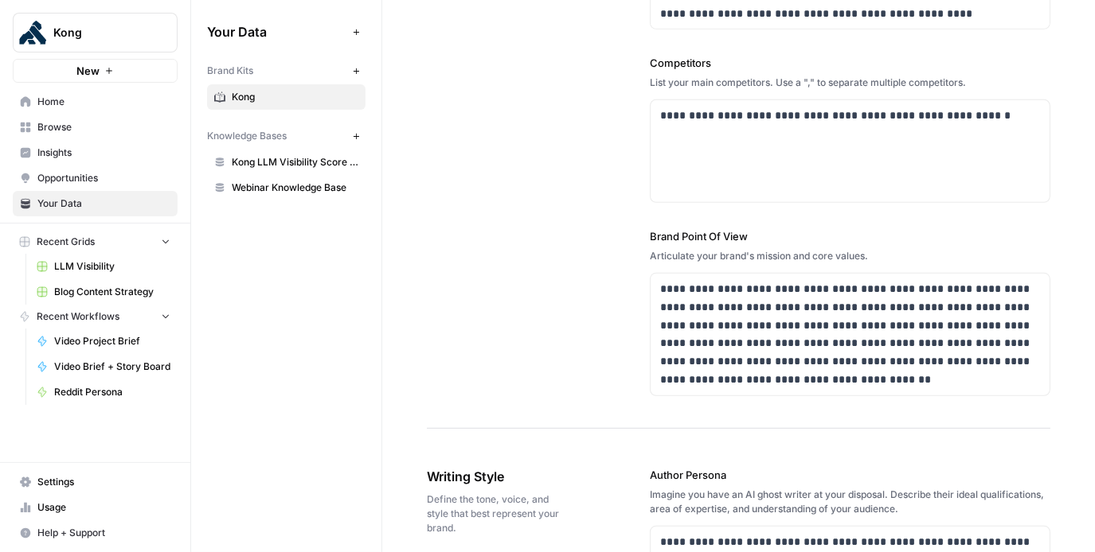
copy div "List your main competitors. Use a "," to separate multiple competitors."
click at [787, 121] on p "**********" at bounding box center [850, 116] width 381 height 18
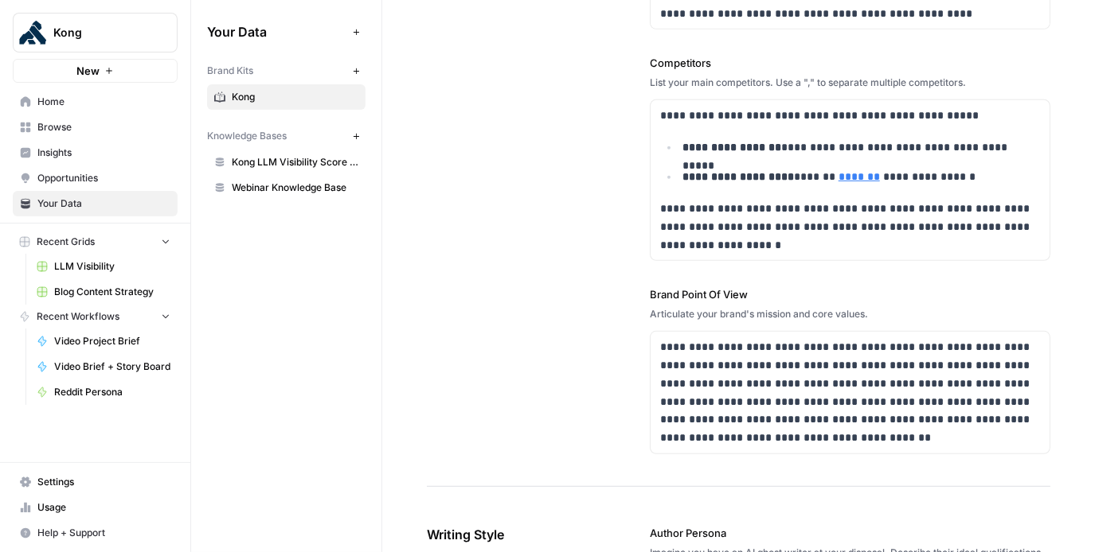
drag, startPoint x: 649, startPoint y: 82, endPoint x: 974, endPoint y: 82, distance: 324.8
click at [974, 82] on div "List your main competitors. Use a "," to separate multiple competitors." at bounding box center [850, 83] width 400 height 14
copy div "List your main competitors. Use a "," to separate multiple competitors."
click at [811, 239] on p "**********" at bounding box center [850, 227] width 381 height 54
drag, startPoint x: 787, startPoint y: 255, endPoint x: 657, endPoint y: 114, distance: 191.5
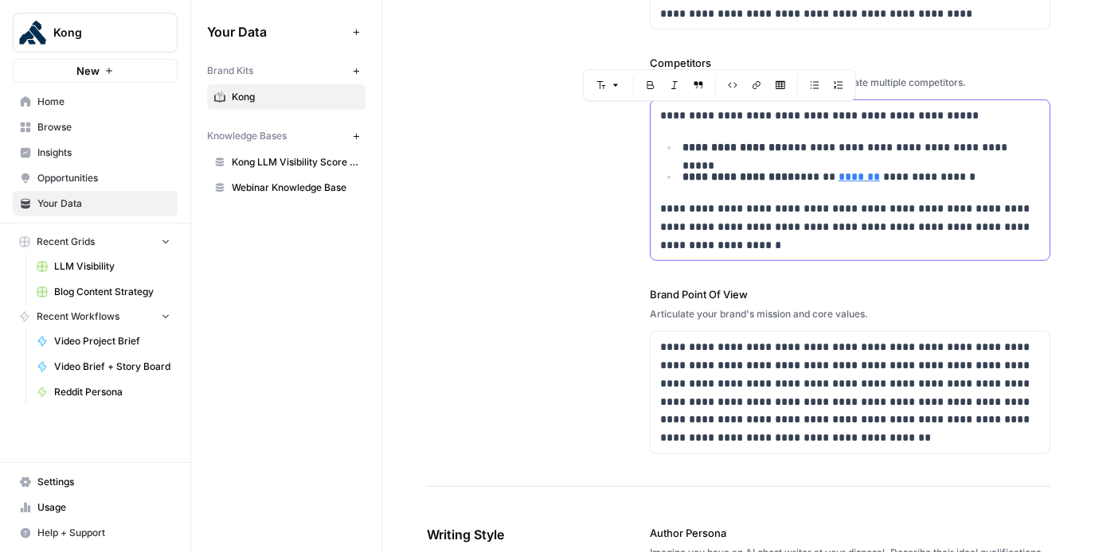
click at [657, 114] on div "**********" at bounding box center [849, 180] width 399 height 160
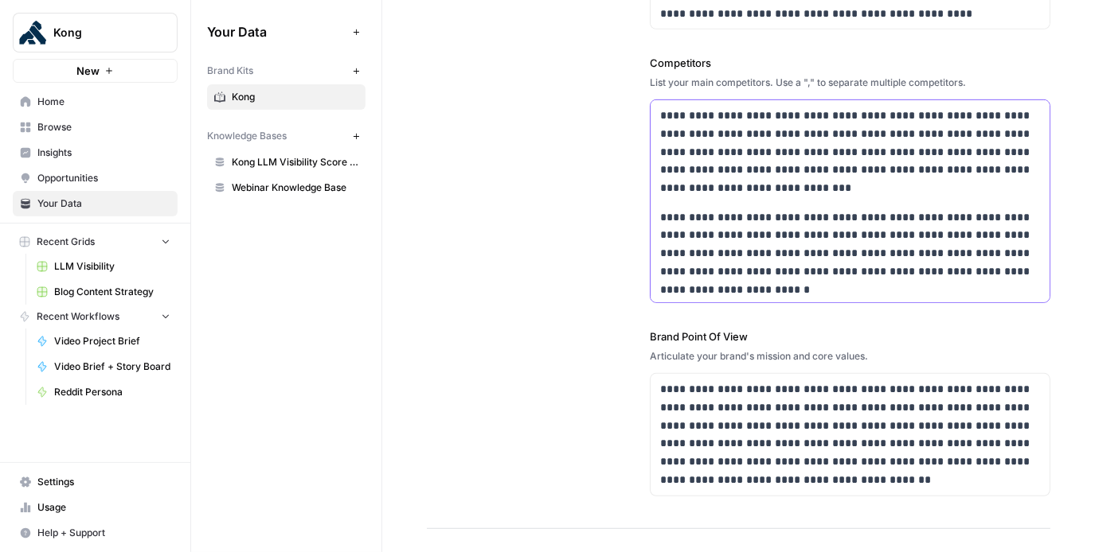
click at [661, 216] on p "**********" at bounding box center [850, 254] width 381 height 91
drag, startPoint x: 788, startPoint y: 216, endPoint x: 619, endPoint y: 213, distance: 169.6
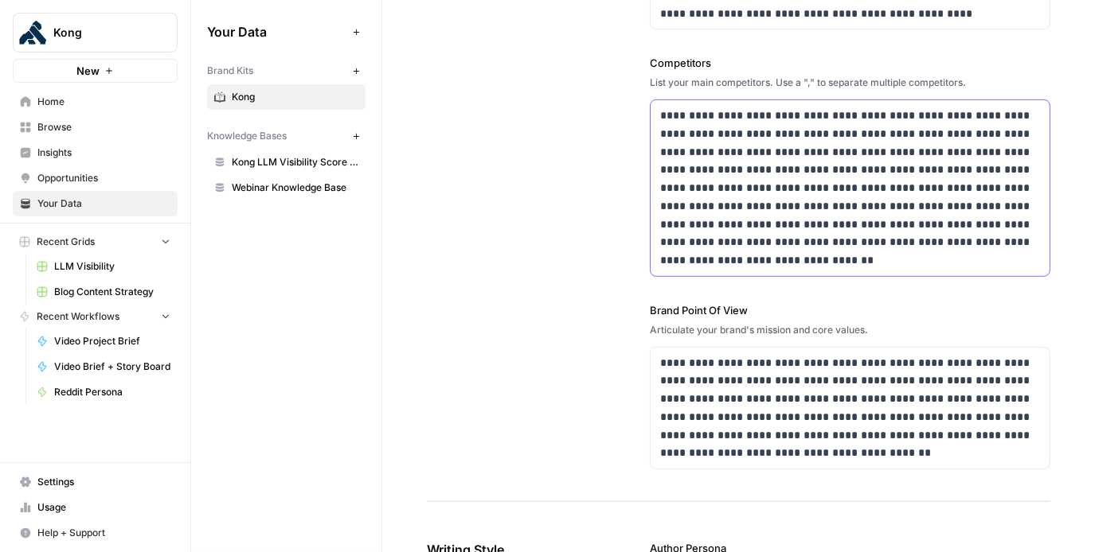
click at [933, 266] on p "**********" at bounding box center [850, 188] width 381 height 163
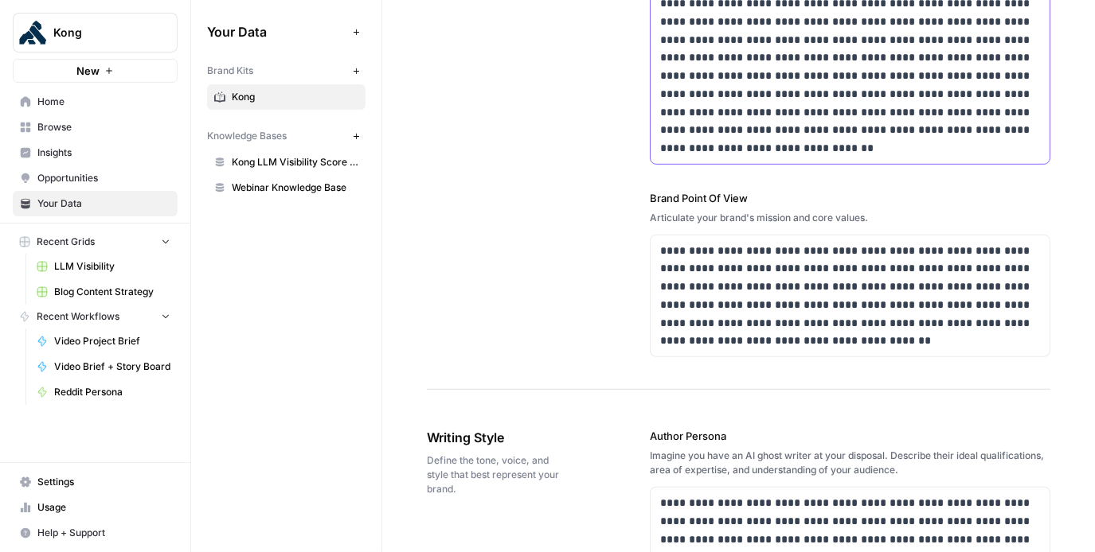
scroll to position [826, 0]
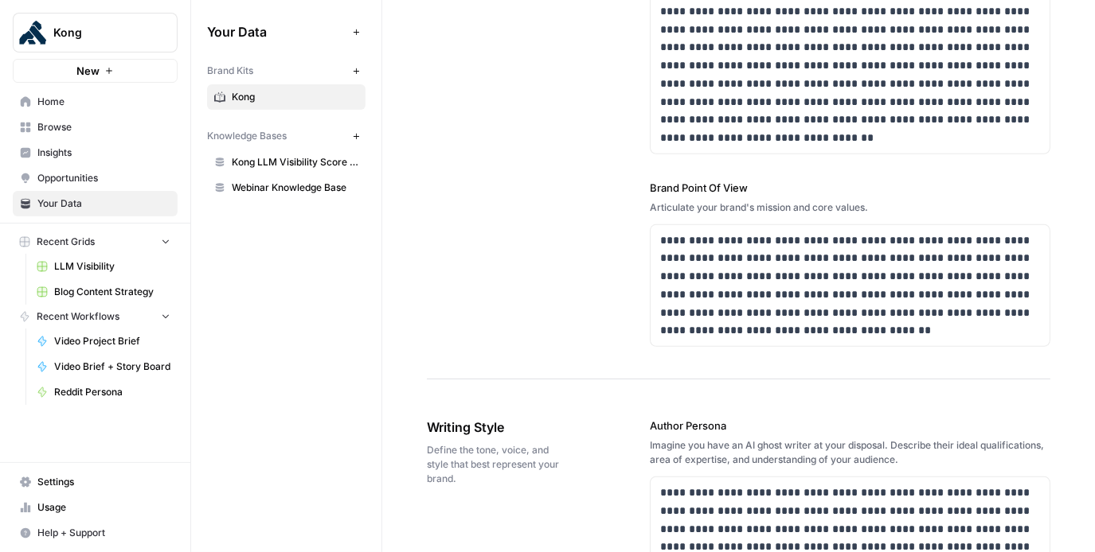
drag, startPoint x: 646, startPoint y: 208, endPoint x: 935, endPoint y: 205, distance: 289.8
copy div "Articulate your brand's mission and core values."
drag, startPoint x: 789, startPoint y: 330, endPoint x: 607, endPoint y: 225, distance: 209.7
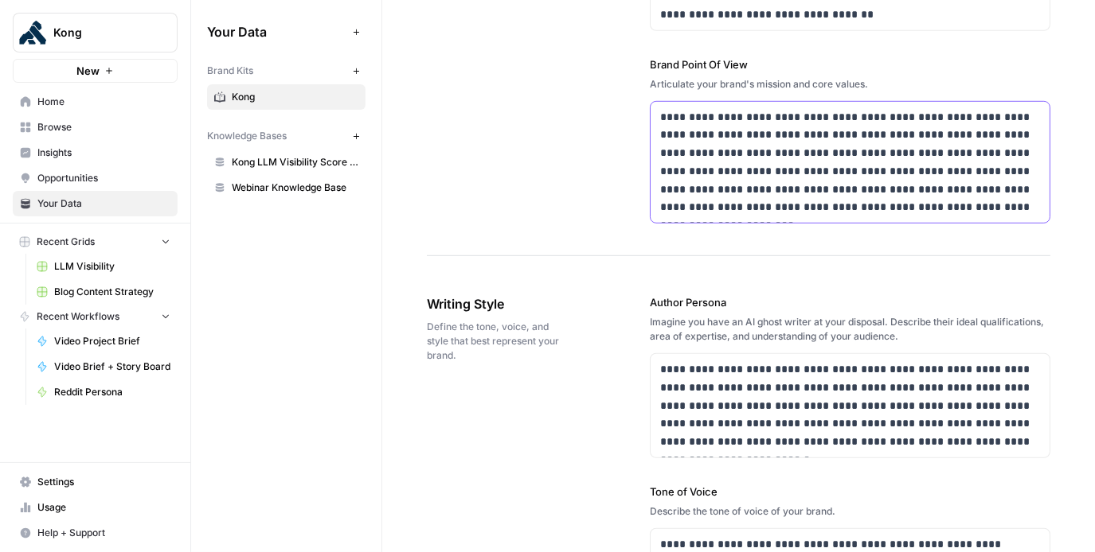
scroll to position [1089, 0]
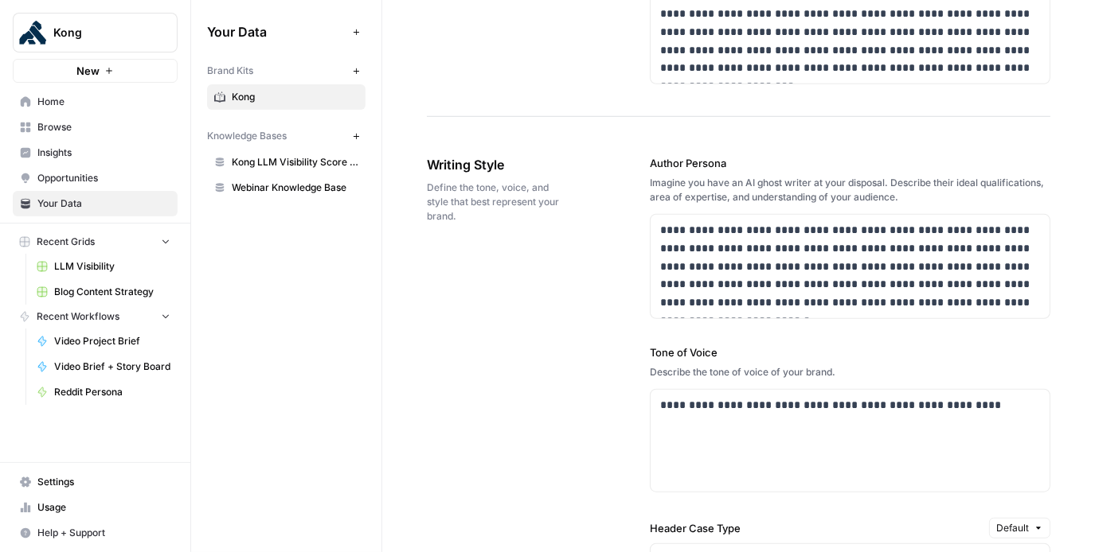
drag, startPoint x: 647, startPoint y: 178, endPoint x: 908, endPoint y: 198, distance: 261.9
click at [908, 197] on div "**********" at bounding box center [738, 551] width 623 height 857
copy div "Imagine you have an AI ghost writer at your disposal. Describe their ideal qual…"
drag, startPoint x: 658, startPoint y: 227, endPoint x: 1063, endPoint y: 374, distance: 430.4
click at [1063, 374] on div "**********" at bounding box center [738, 451] width 712 height 2952
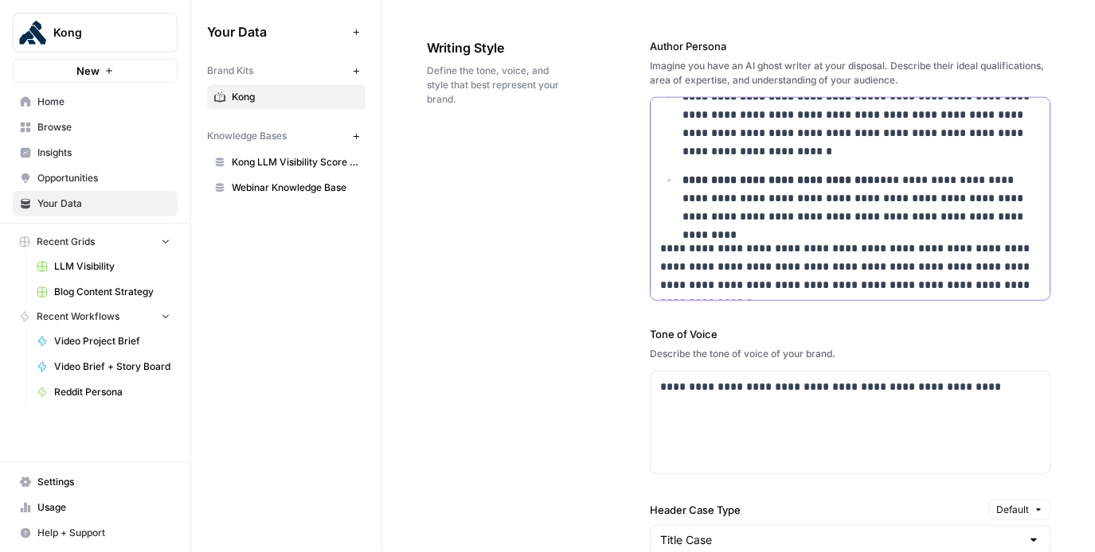
scroll to position [1216, 0]
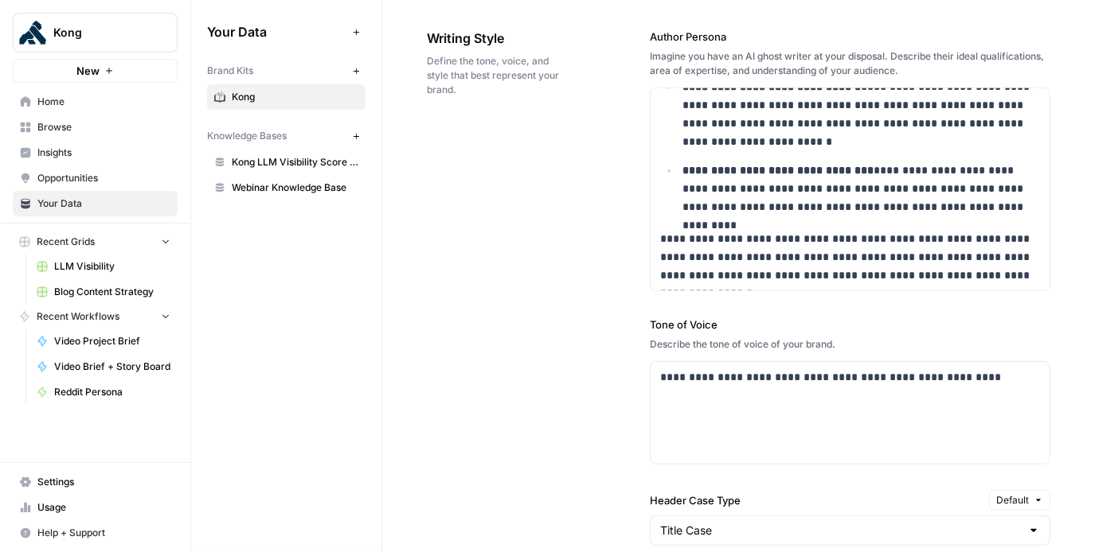
drag, startPoint x: 648, startPoint y: 338, endPoint x: 884, endPoint y: 346, distance: 236.6
click at [884, 346] on div "**********" at bounding box center [738, 475] width 623 height 956
copy div "Describe the tone of voice of your brand."
click at [737, 406] on div "**********" at bounding box center [849, 413] width 399 height 102
click at [737, 405] on div "**********" at bounding box center [849, 413] width 399 height 102
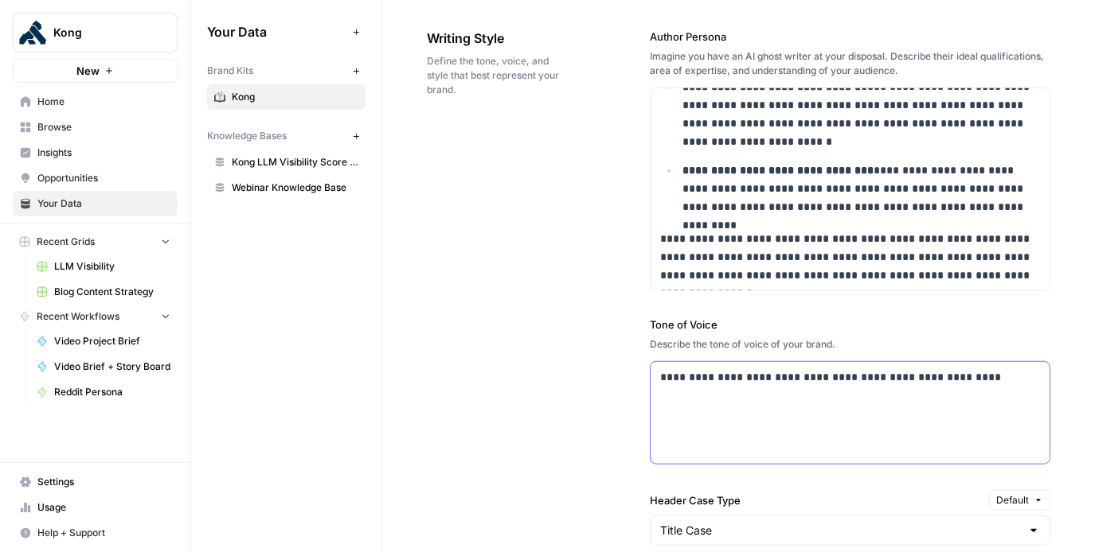
click at [737, 405] on div "**********" at bounding box center [849, 413] width 399 height 102
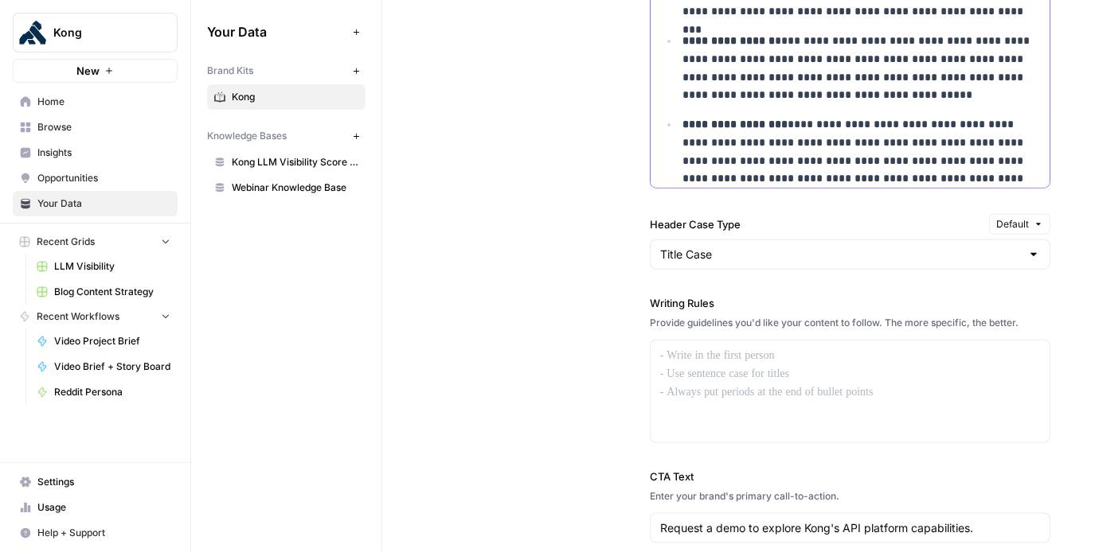
scroll to position [1744, 0]
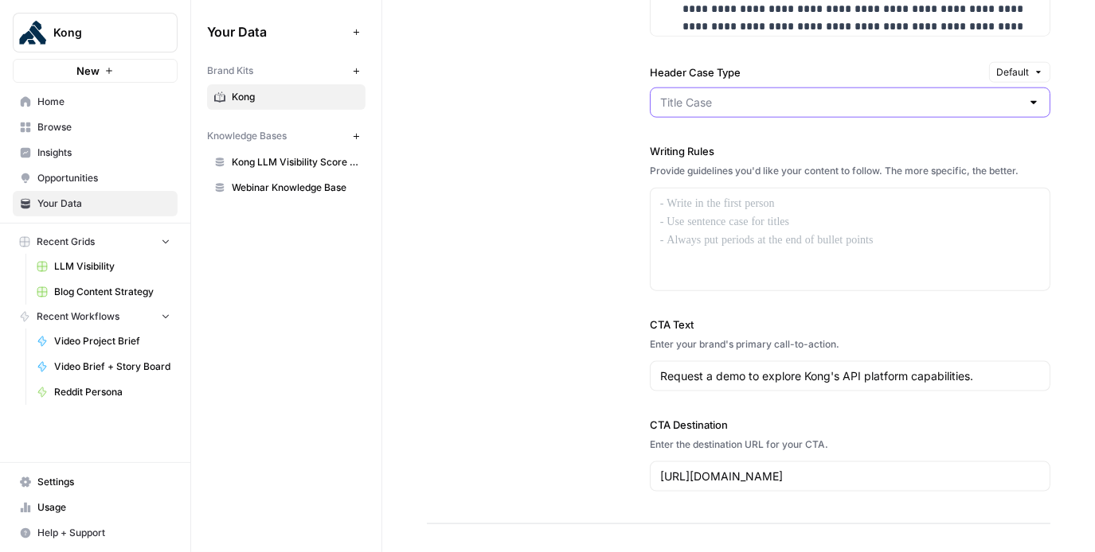
click at [728, 98] on input "Header Case Type" at bounding box center [840, 103] width 361 height 16
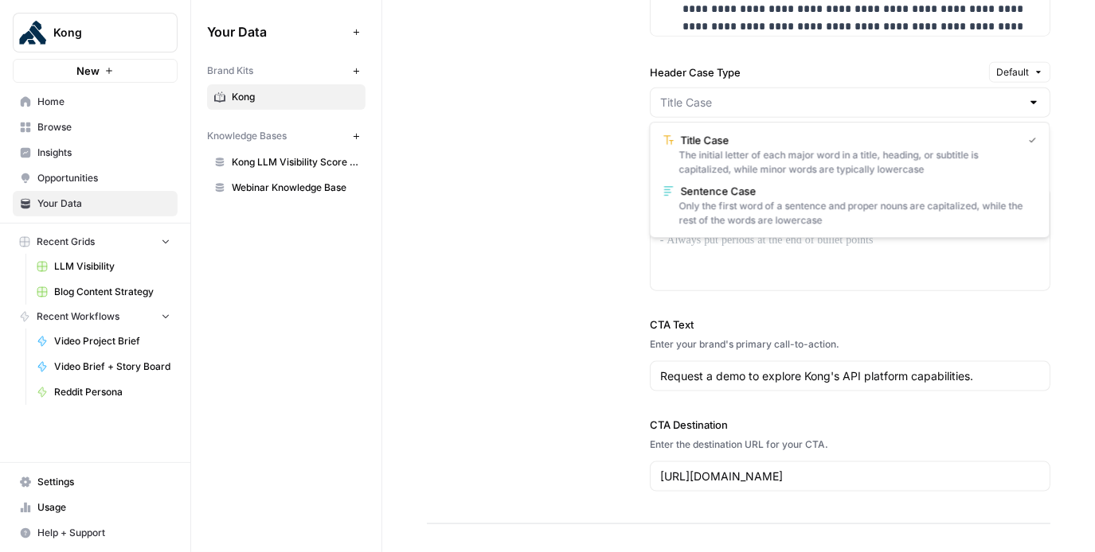
type input "Title Case"
click at [758, 75] on label "Header Case Type" at bounding box center [816, 72] width 333 height 16
click at [758, 95] on input "Title Case" at bounding box center [840, 103] width 361 height 16
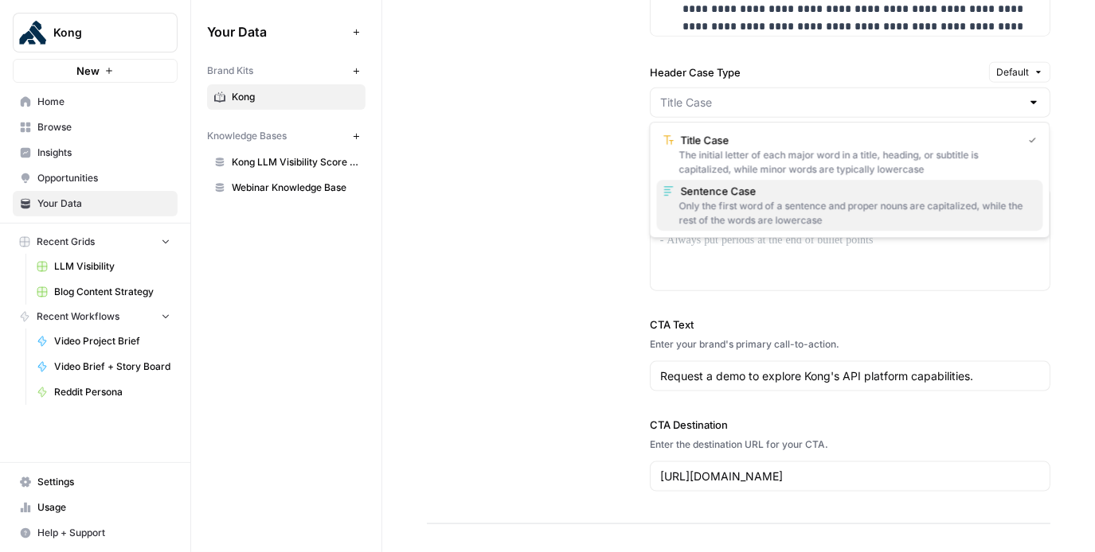
click at [765, 219] on div "Only the first word of a sentence and proper nouns are capitalized, while the r…" at bounding box center [849, 213] width 373 height 29
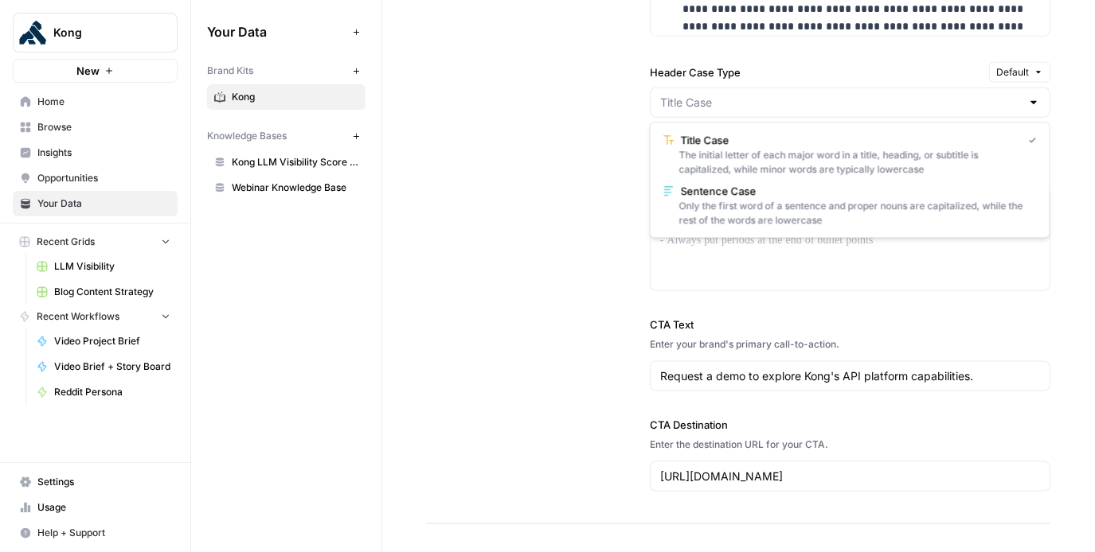
type input "Sentence Case"
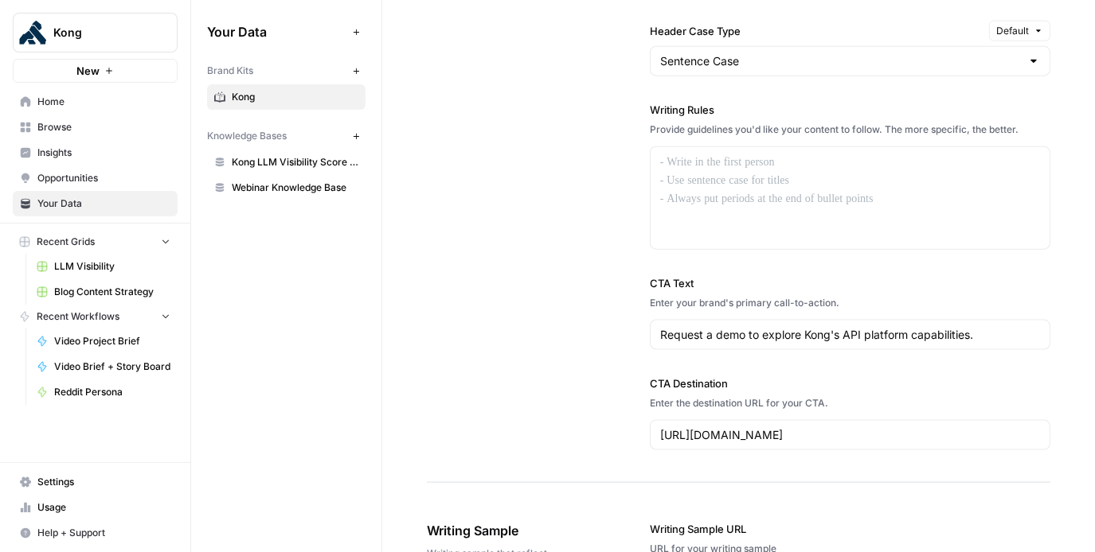
scroll to position [1616, 0]
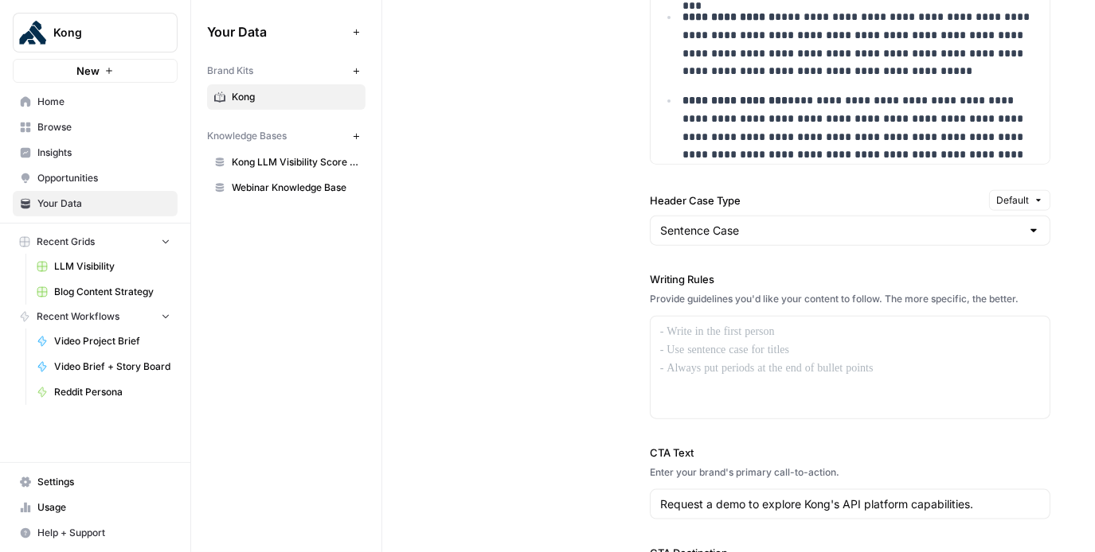
drag, startPoint x: 649, startPoint y: 274, endPoint x: 1023, endPoint y: 295, distance: 374.7
click at [1023, 295] on div "Writing Rules Provide guidelines you'd like your content to follow. The more sp…" at bounding box center [850, 345] width 400 height 148
copy div "Writing Rules Provide guidelines you'd like your content to follow. The more sp…"
click at [688, 332] on p at bounding box center [850, 332] width 380 height 18
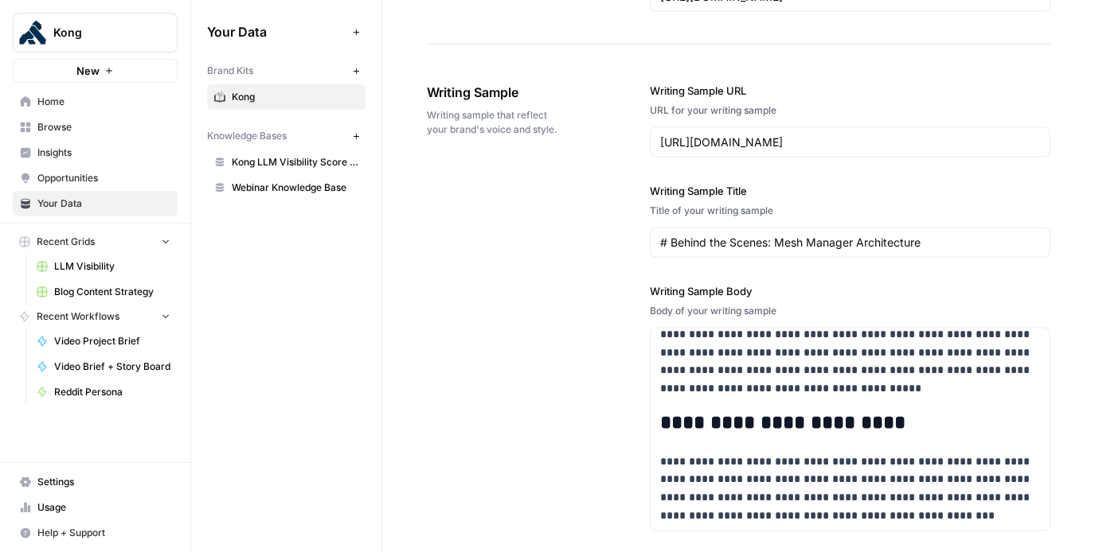
scroll to position [2321, 0]
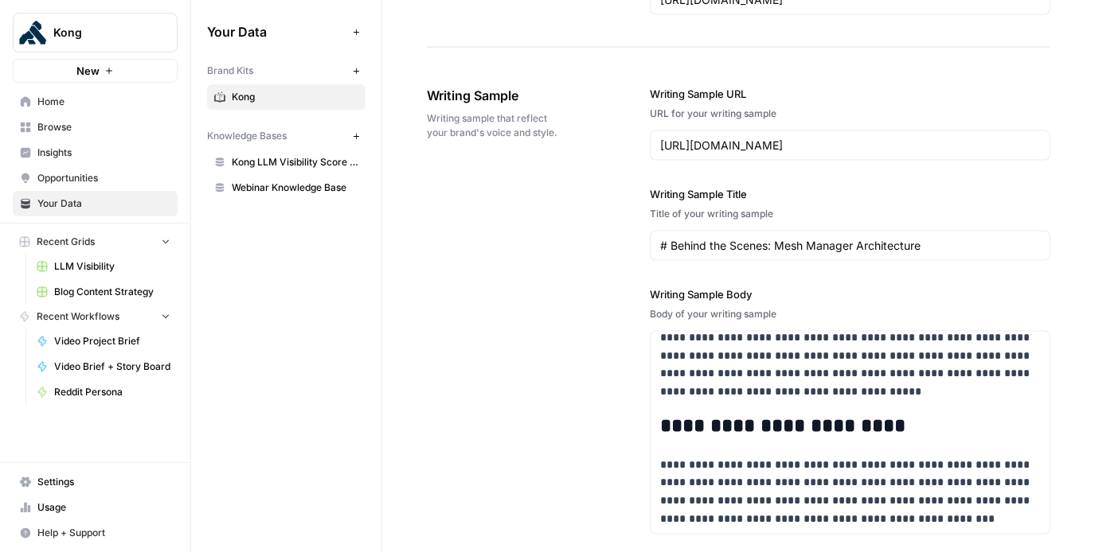
drag, startPoint x: 646, startPoint y: 212, endPoint x: 807, endPoint y: 213, distance: 161.6
click at [807, 213] on div "**********" at bounding box center [738, 447] width 623 height 787
click at [819, 213] on div "Title of your writing sample" at bounding box center [850, 214] width 400 height 14
click at [770, 150] on div "[URL][DOMAIN_NAME]" at bounding box center [850, 146] width 400 height 30
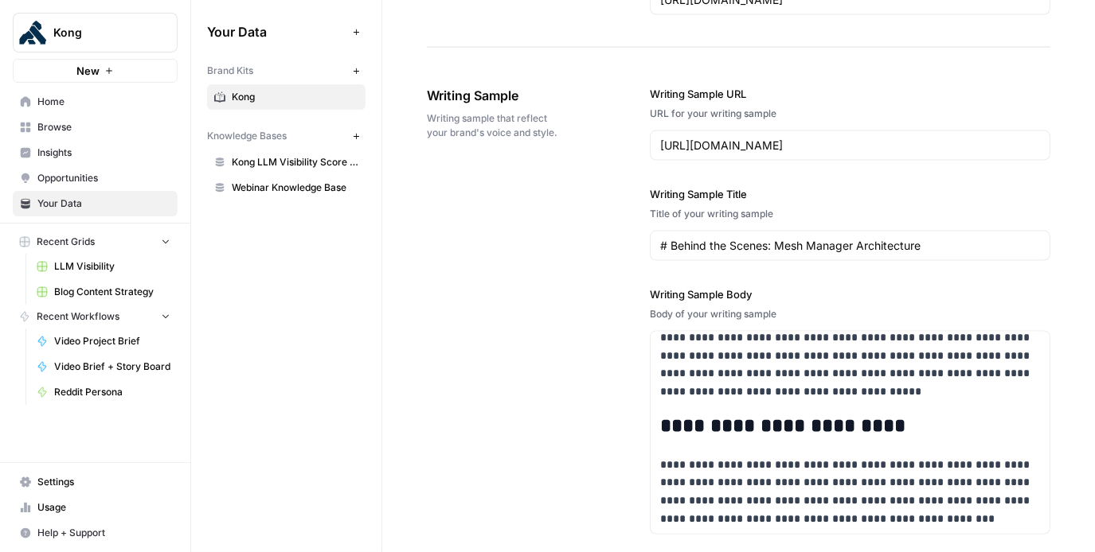
scroll to position [0, 0]
click at [770, 150] on div "[URL][DOMAIN_NAME]" at bounding box center [850, 146] width 400 height 30
click at [781, 144] on input "[URL][DOMAIN_NAME]" at bounding box center [850, 146] width 380 height 16
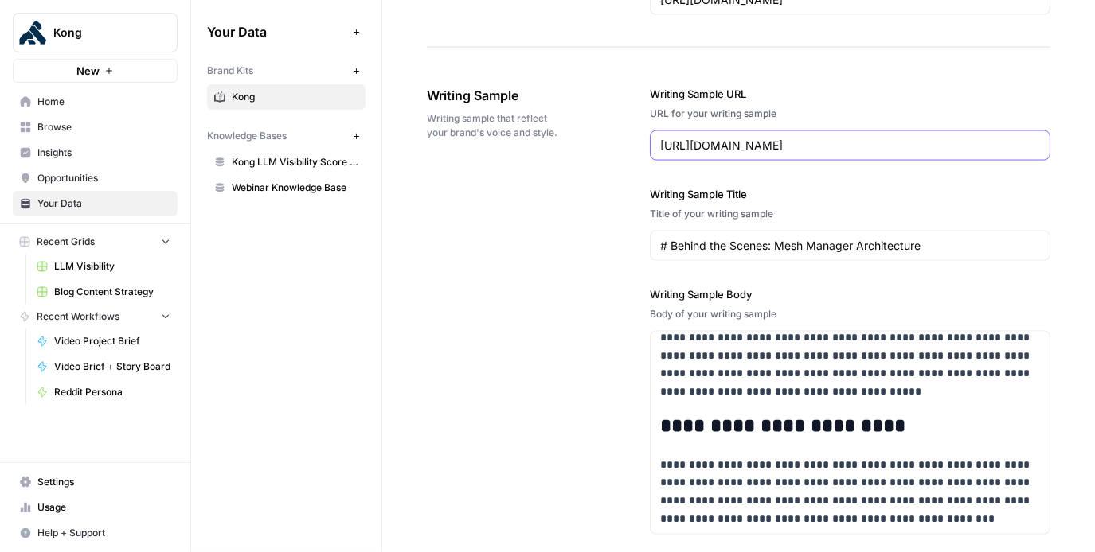
click at [781, 144] on input "[URL][DOMAIN_NAME]" at bounding box center [850, 146] width 380 height 16
paste input "ai-guardrails"
click at [896, 243] on input "# Behind the Scenes: Mesh Manager Architecture" at bounding box center [850, 246] width 380 height 16
click at [755, 149] on input "[URL][DOMAIN_NAME]" at bounding box center [850, 146] width 380 height 16
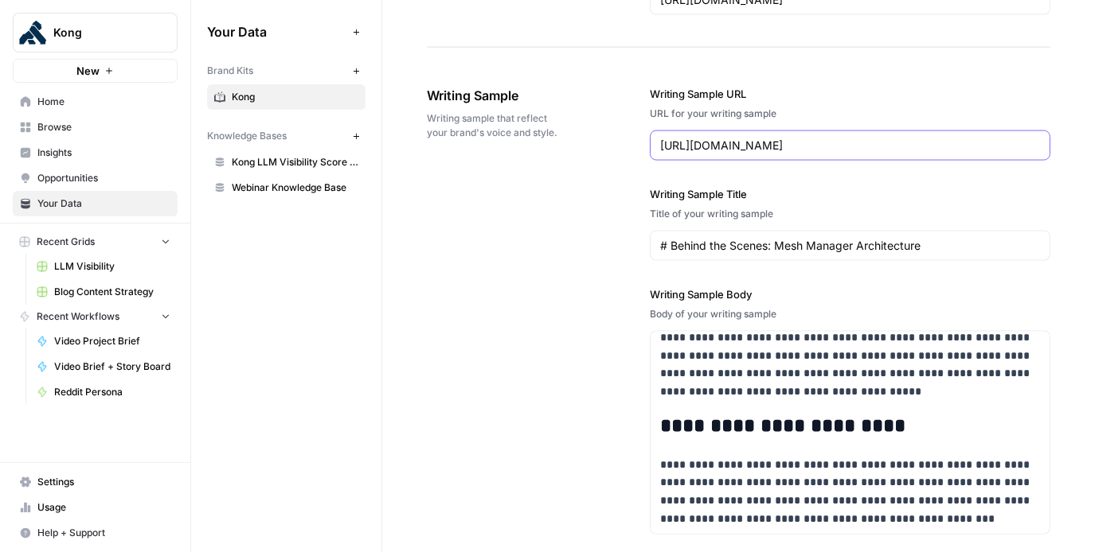
click at [754, 149] on input "[URL][DOMAIN_NAME]" at bounding box center [850, 146] width 380 height 16
paste input "terprise/ambient-mesh-vs-sidecar-based-mesh"
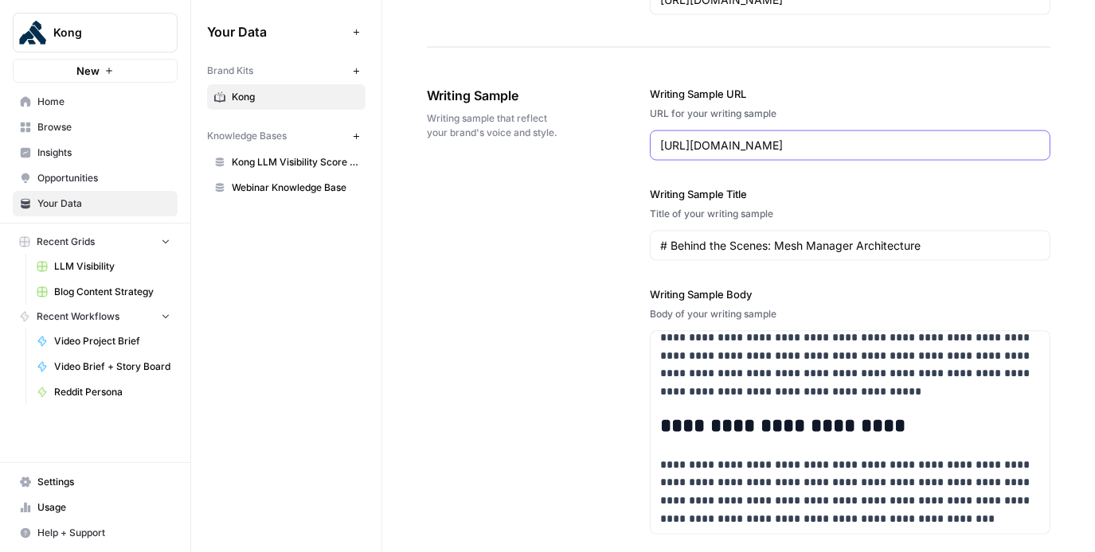
type input "[URL][DOMAIN_NAME]"
click at [753, 244] on input "# Behind the Scenes: Mesh Manager Architecture" at bounding box center [850, 246] width 380 height 16
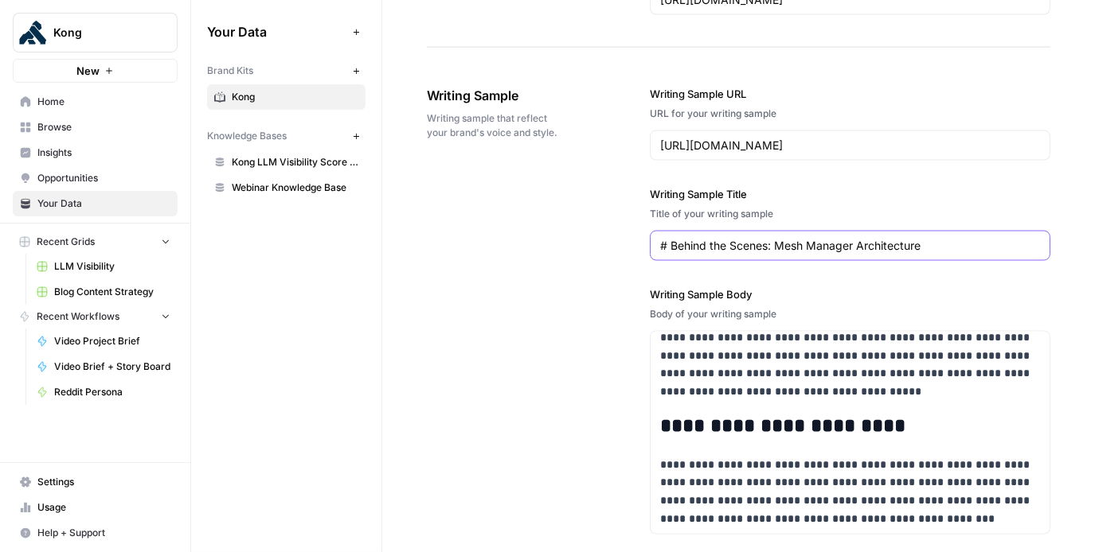
paste input "Is Ambient Mesh the Future of Service Mesh?"
type input "Is Ambient Mesh the Future of Service Mesh?"
click at [799, 292] on label "Writing Sample Body" at bounding box center [850, 295] width 400 height 16
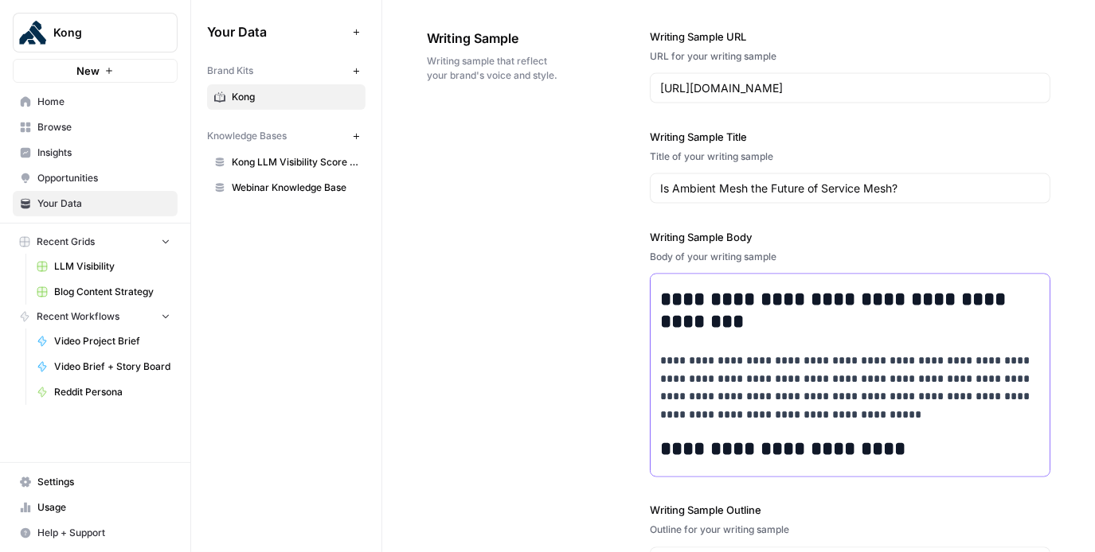
scroll to position [476, 0]
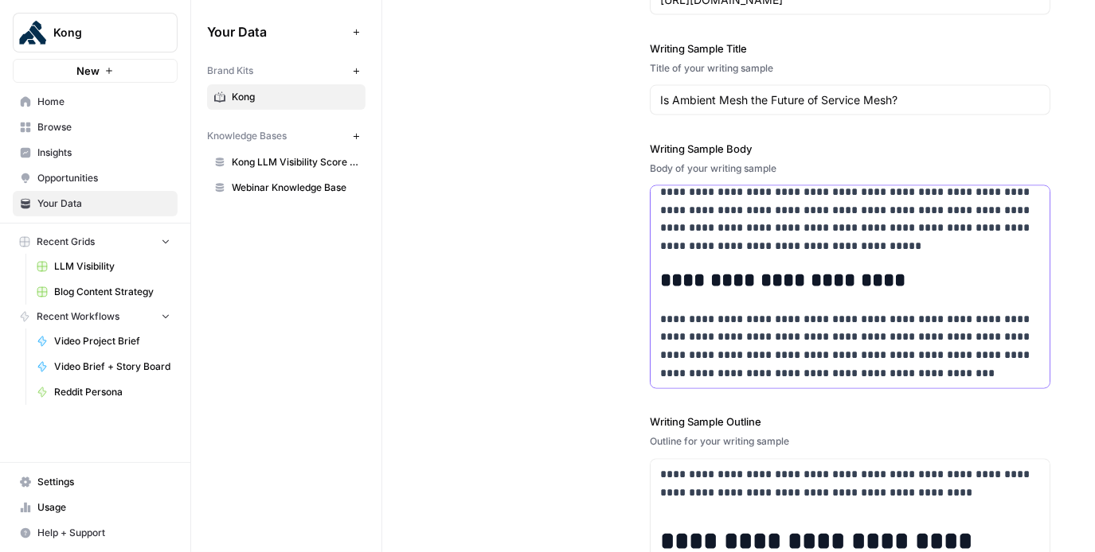
drag, startPoint x: 658, startPoint y: 284, endPoint x: 928, endPoint y: 559, distance: 385.0
click at [928, 552] on html "**********" at bounding box center [547, 276] width 1095 height 552
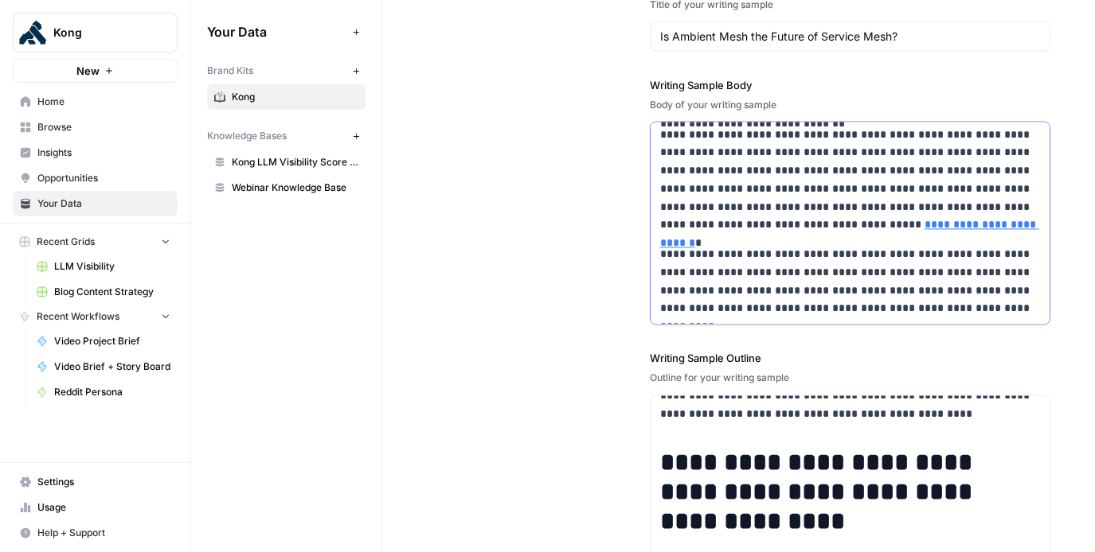
scroll to position [0, 0]
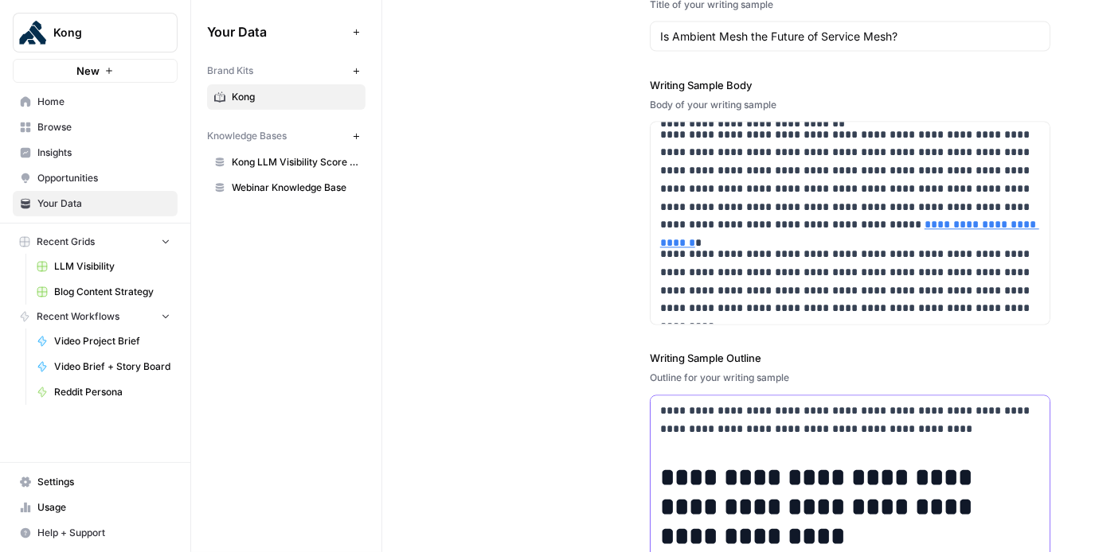
drag, startPoint x: 746, startPoint y: 403, endPoint x: 908, endPoint y: 403, distance: 162.4
click at [909, 403] on p "**********" at bounding box center [850, 421] width 381 height 37
click at [989, 326] on div "**********" at bounding box center [850, 238] width 400 height 787
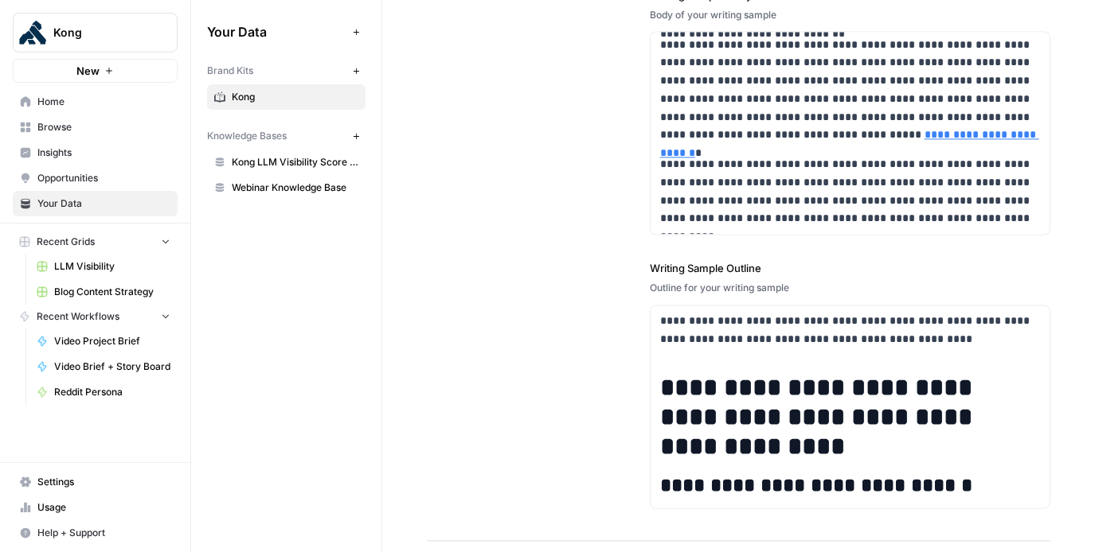
scroll to position [2619, 0]
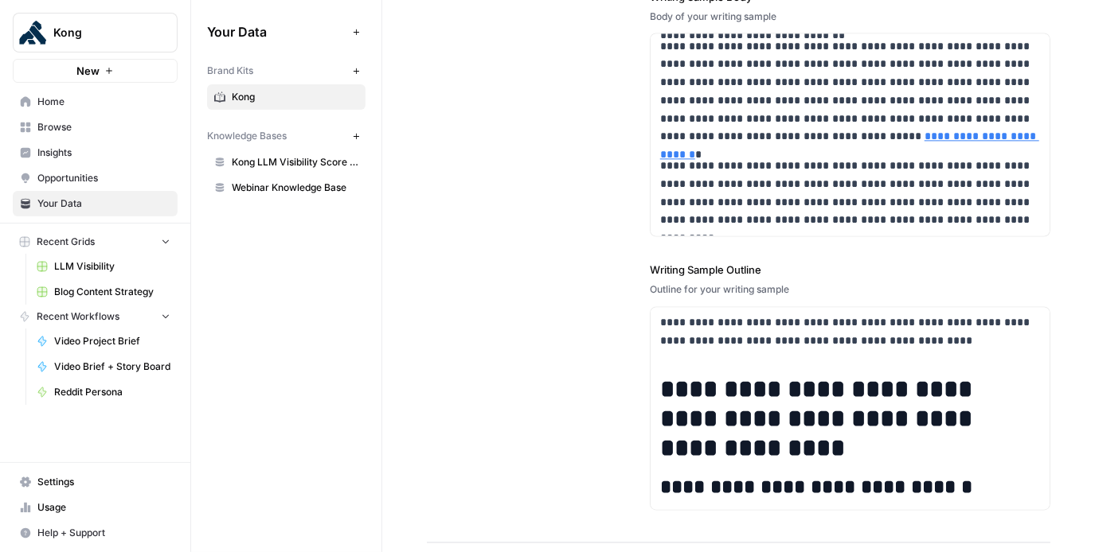
drag, startPoint x: 648, startPoint y: 291, endPoint x: 803, endPoint y: 287, distance: 155.3
click at [803, 287] on div "**********" at bounding box center [738, 149] width 623 height 787
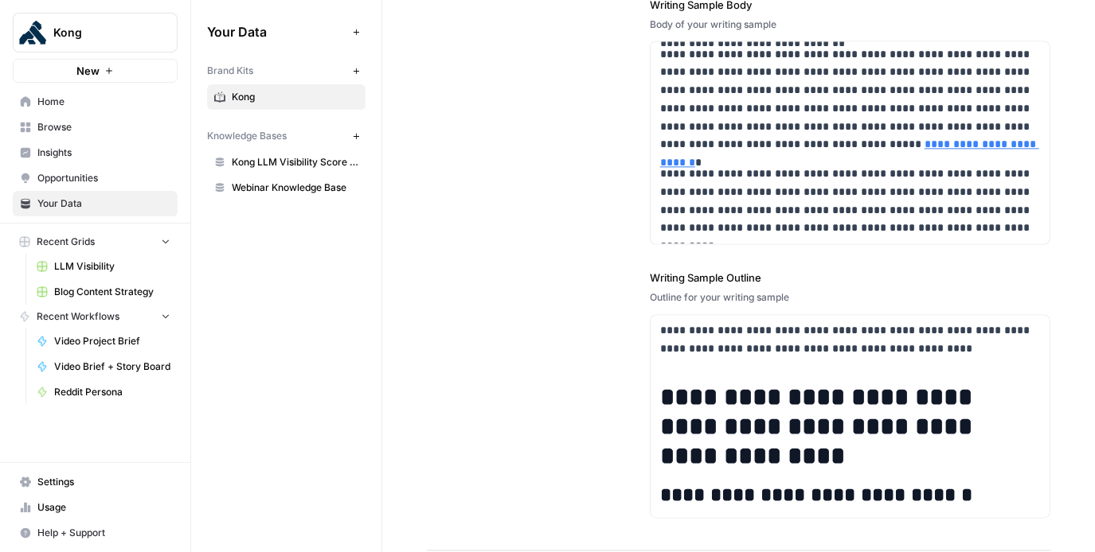
scroll to position [2650, 0]
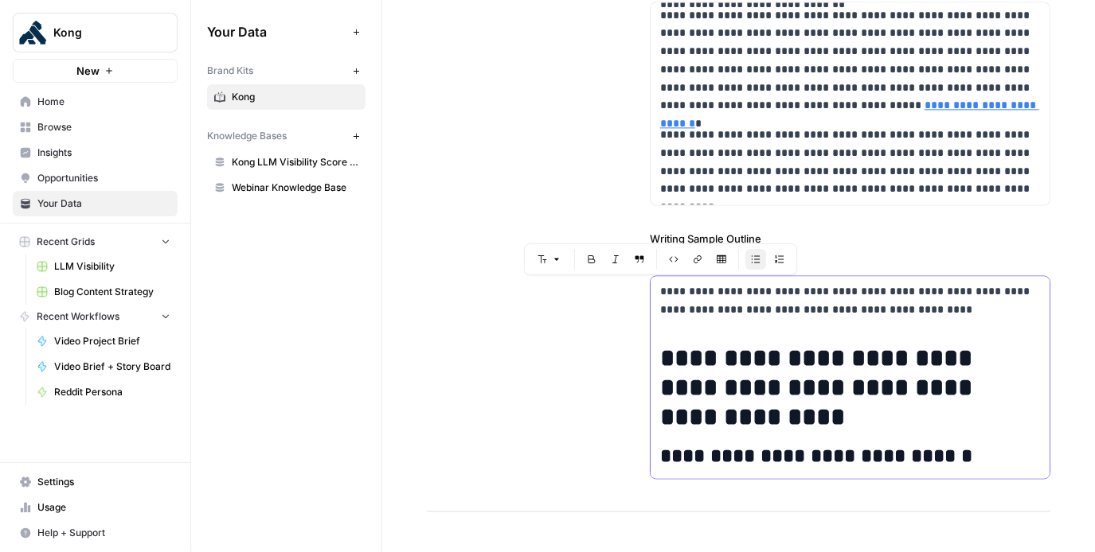
drag, startPoint x: 654, startPoint y: 287, endPoint x: 970, endPoint y: 331, distance: 319.2
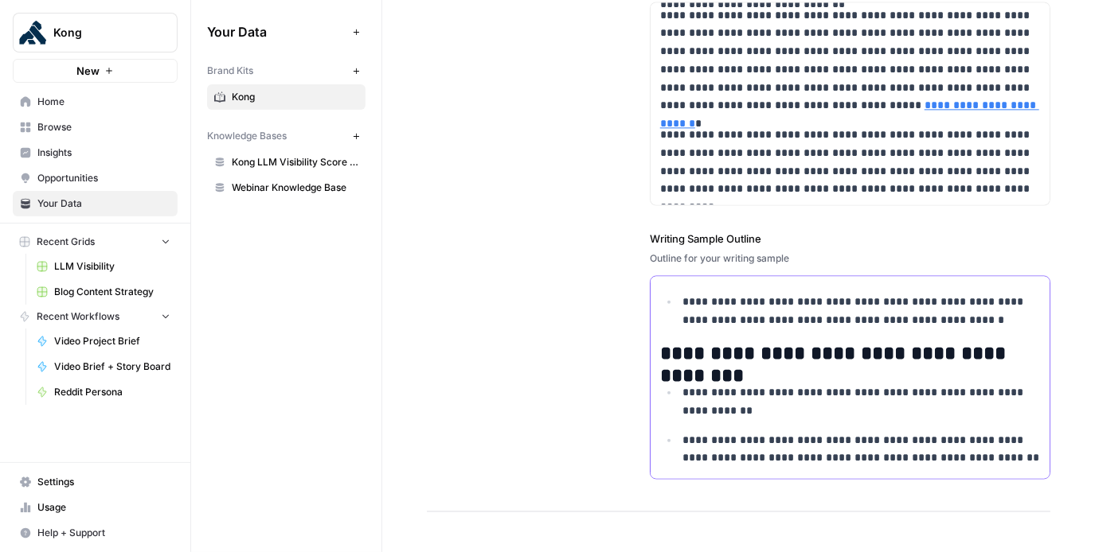
scroll to position [2759, 0]
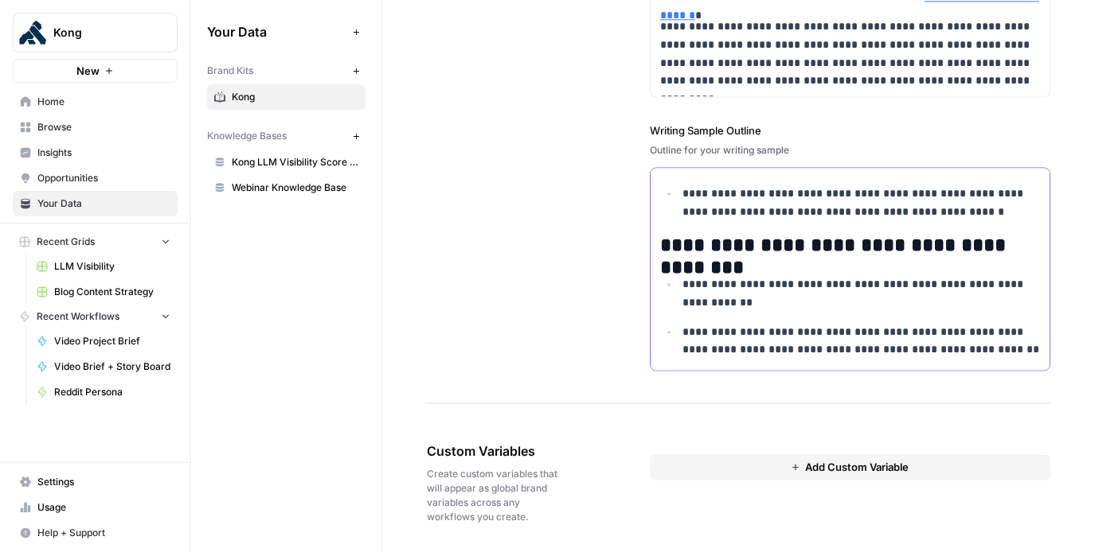
drag, startPoint x: 659, startPoint y: 286, endPoint x: 931, endPoint y: 606, distance: 419.6
click at [931, 552] on html "**********" at bounding box center [547, 276] width 1095 height 552
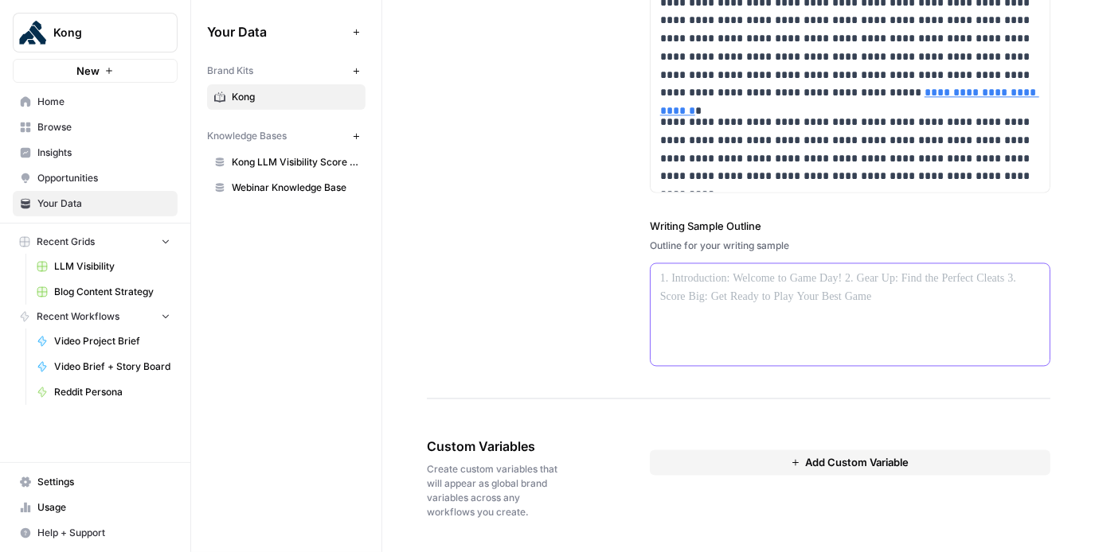
scroll to position [2659, 0]
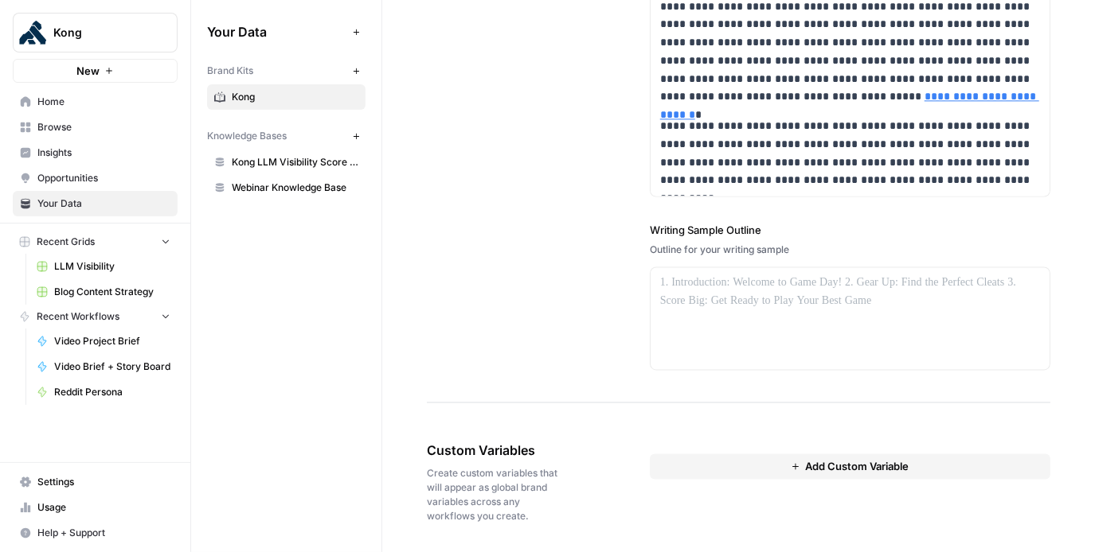
drag, startPoint x: 794, startPoint y: 244, endPoint x: 633, endPoint y: 248, distance: 160.9
click at [633, 248] on div "**********" at bounding box center [738, 60] width 623 height 687
click at [763, 248] on div "Outline for your writing sample" at bounding box center [850, 251] width 400 height 14
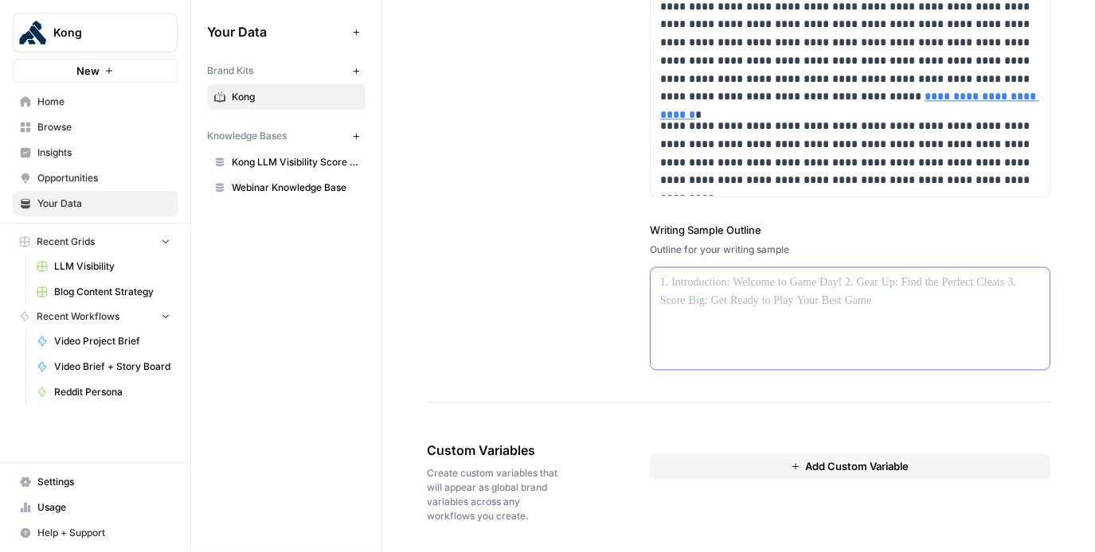
click at [710, 279] on p at bounding box center [850, 284] width 381 height 18
paste div
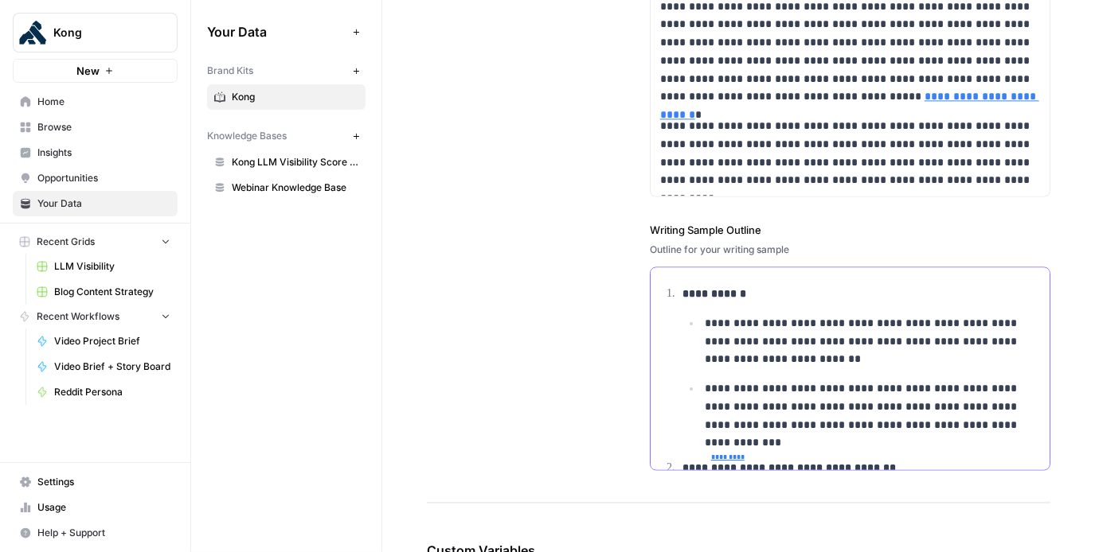
scroll to position [1240, 0]
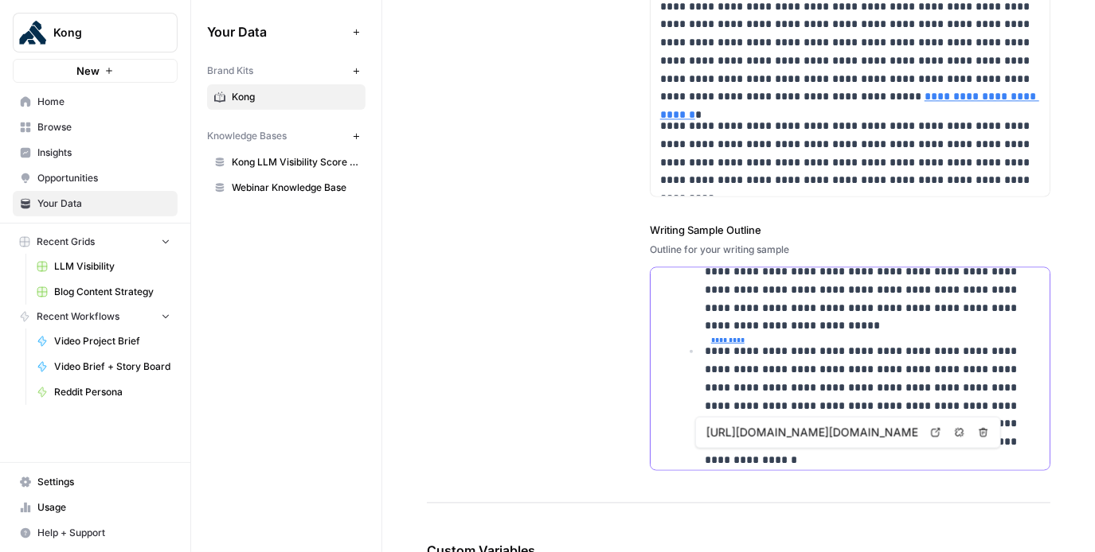
drag, startPoint x: 745, startPoint y: 459, endPoint x: 674, endPoint y: 456, distance: 70.9
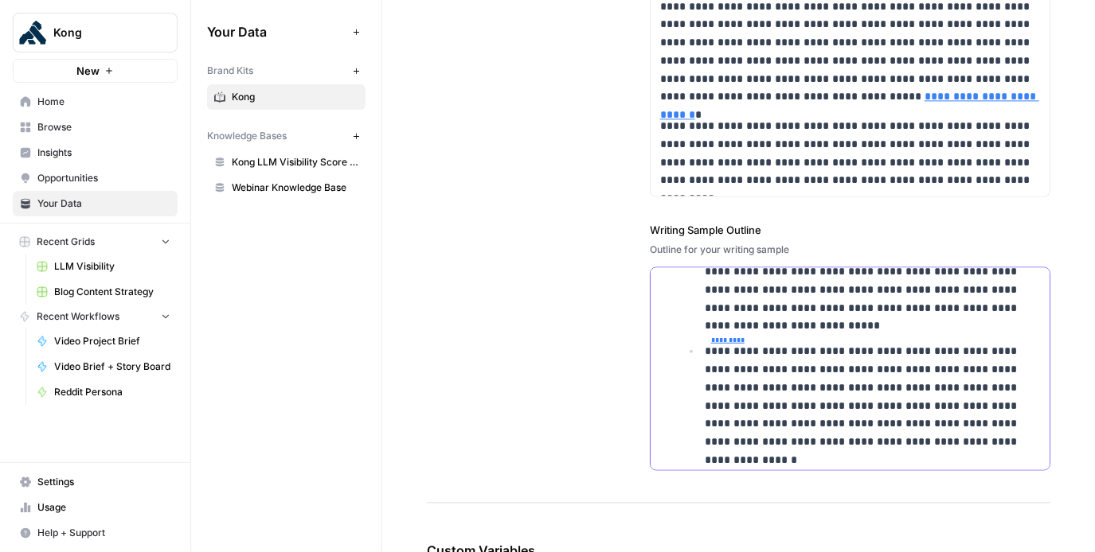
scroll to position [2664, 0]
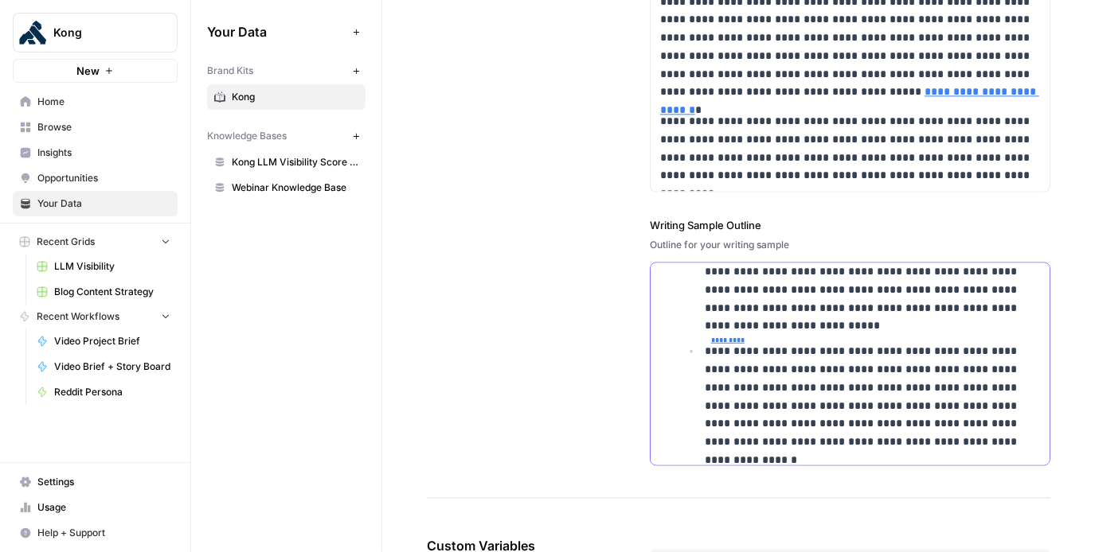
drag, startPoint x: 757, startPoint y: 325, endPoint x: 661, endPoint y: 323, distance: 96.3
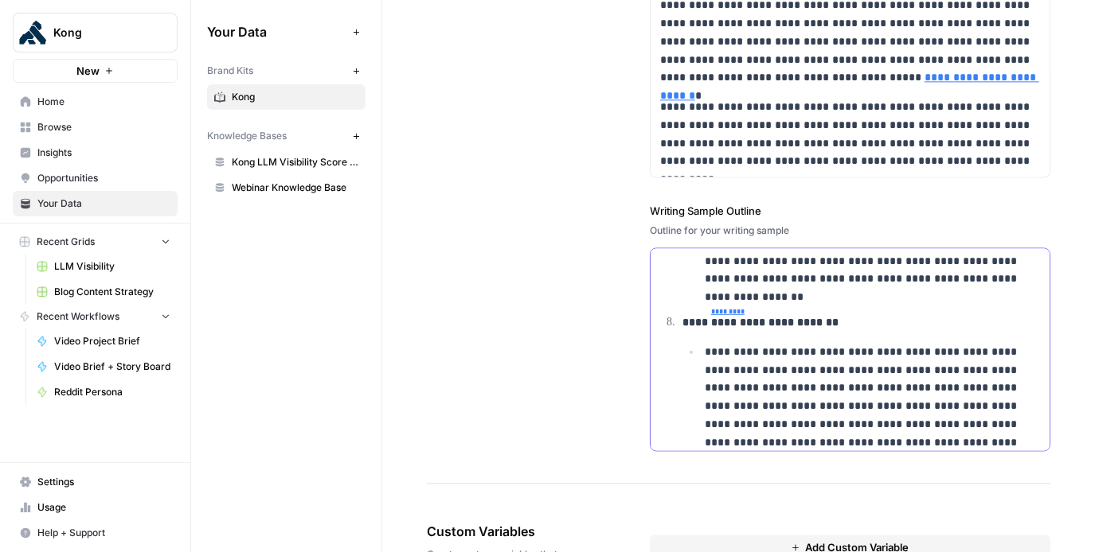
scroll to position [1083, 0]
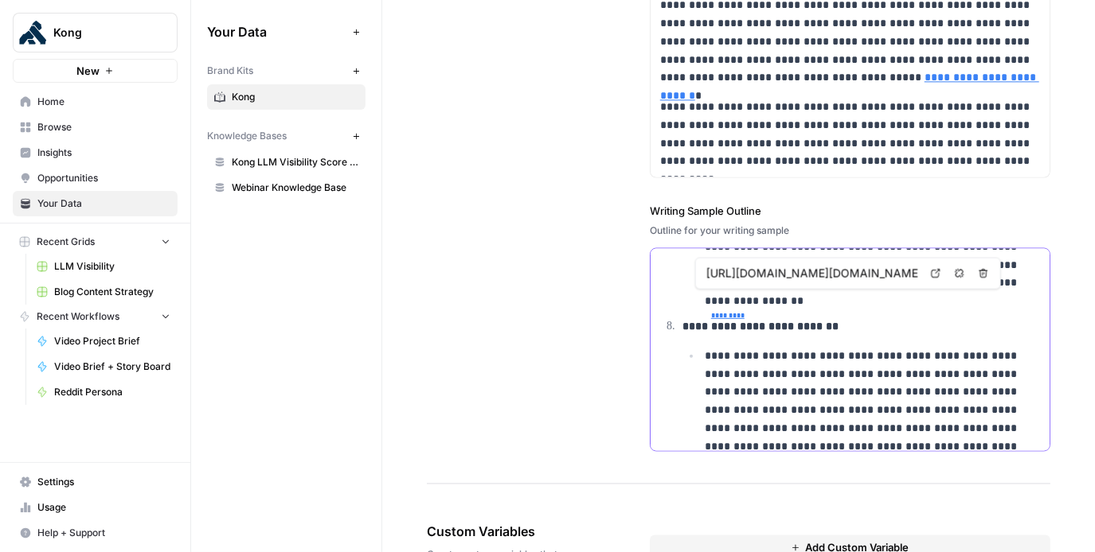
drag, startPoint x: 744, startPoint y: 299, endPoint x: 682, endPoint y: 296, distance: 61.3
click at [682, 296] on ul "**********" at bounding box center [860, 204] width 357 height 203
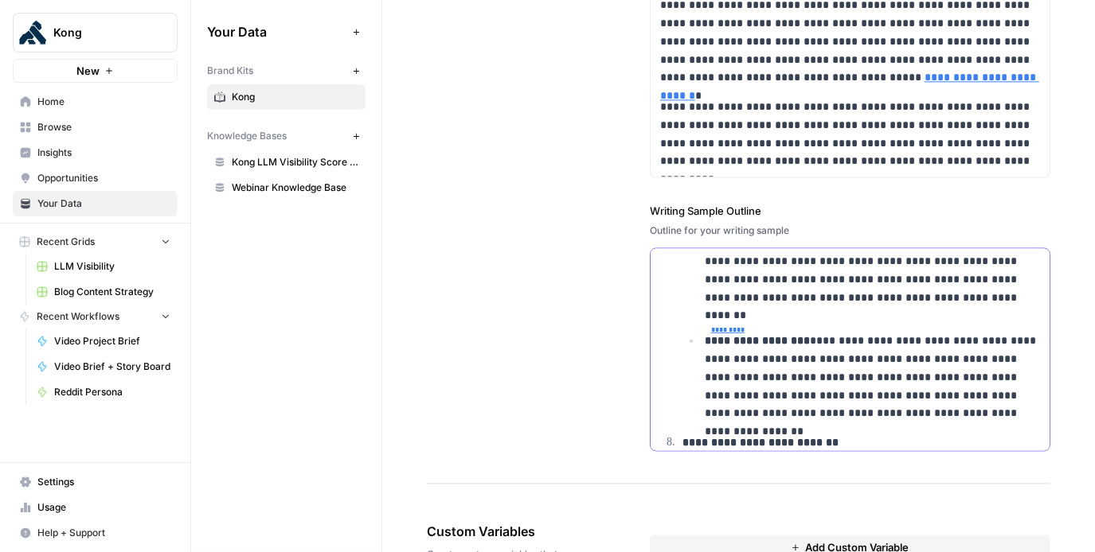
scroll to position [947, 0]
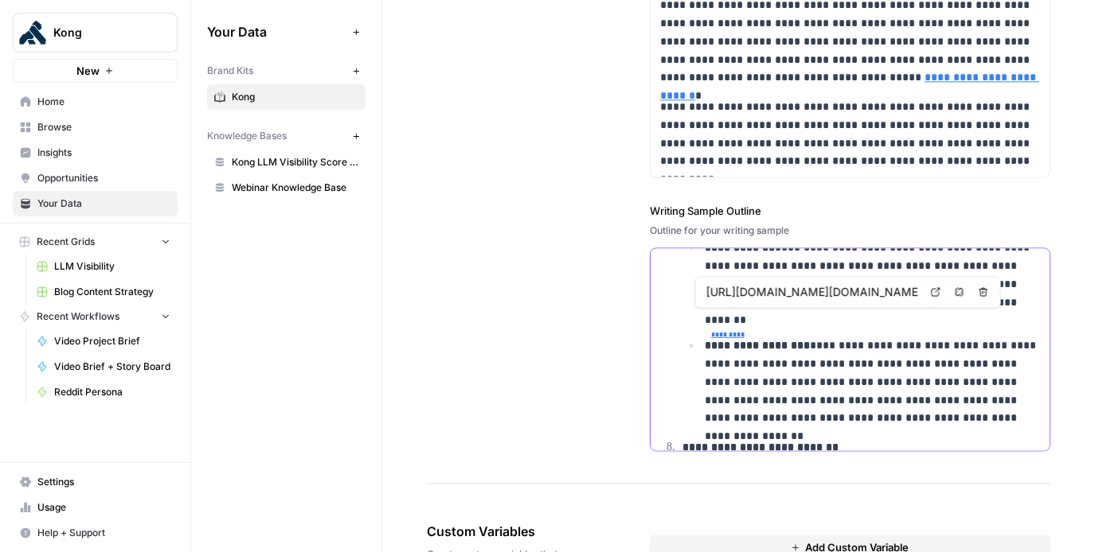
drag, startPoint x: 754, startPoint y: 318, endPoint x: 654, endPoint y: 318, distance: 99.5
click at [654, 318] on div "**********" at bounding box center [849, 6] width 399 height 1409
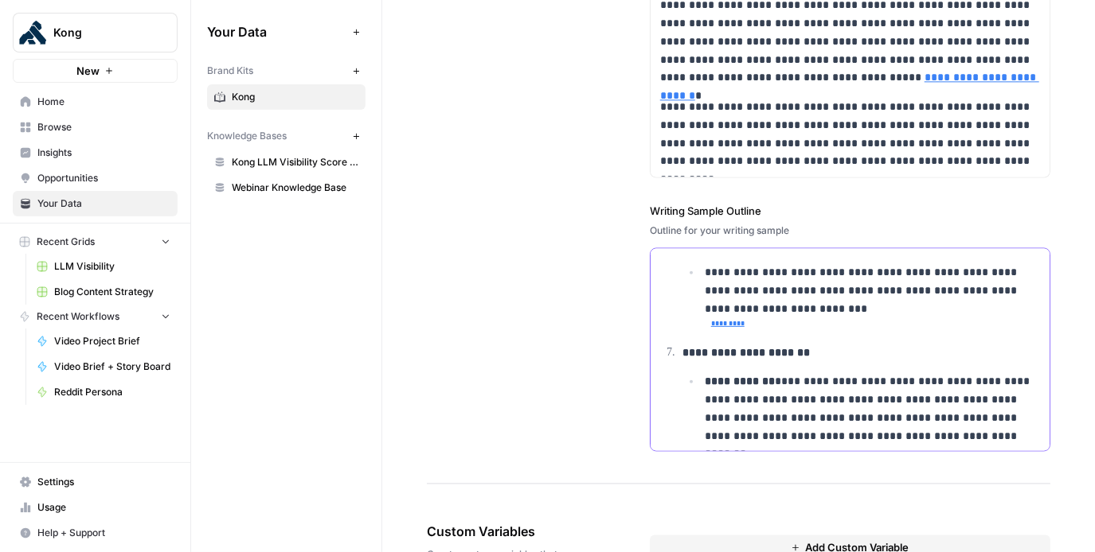
scroll to position [810, 0]
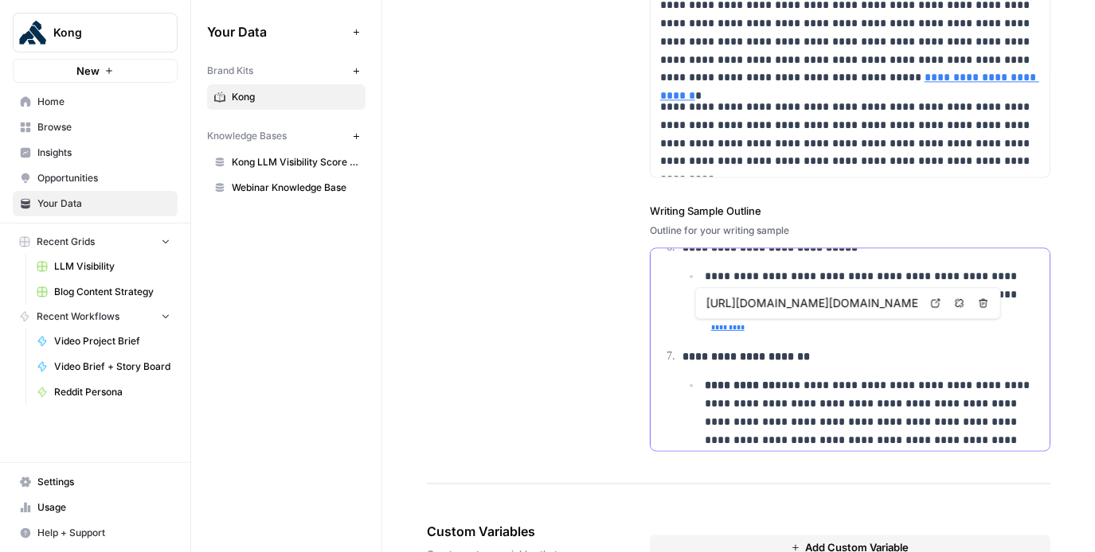
drag, startPoint x: 751, startPoint y: 330, endPoint x: 690, endPoint y: 330, distance: 60.5
click at [691, 330] on ul "**********" at bounding box center [860, 301] width 357 height 68
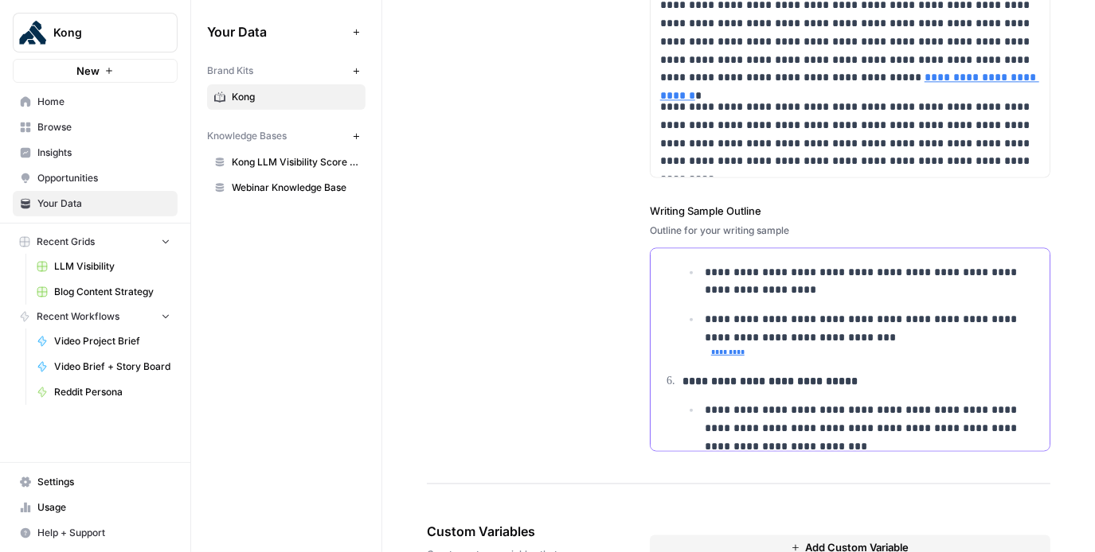
scroll to position [675, 0]
drag, startPoint x: 756, startPoint y: 357, endPoint x: 669, endPoint y: 357, distance: 87.6
click at [675, 357] on ol "**********" at bounding box center [850, 266] width 380 height 1349
drag, startPoint x: 755, startPoint y: 352, endPoint x: 698, endPoint y: 351, distance: 56.5
click at [699, 352] on ul "**********" at bounding box center [860, 313] width 357 height 98
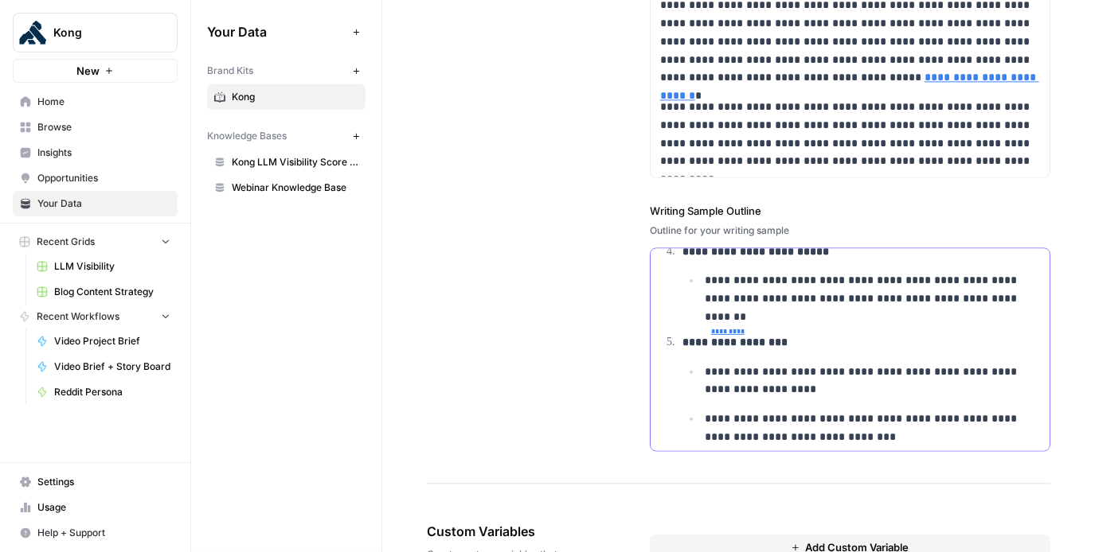
scroll to position [552, 0]
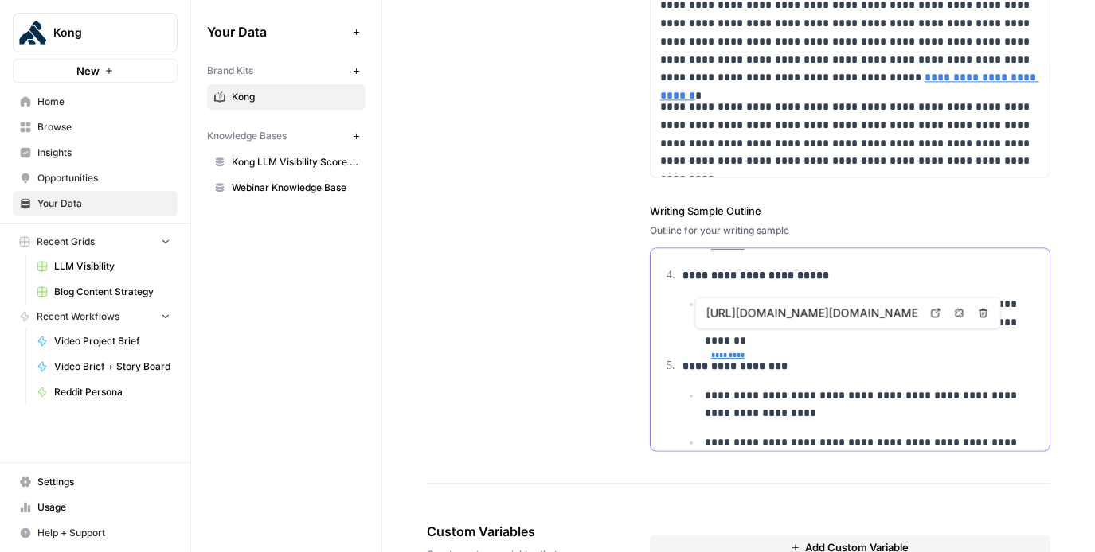
drag, startPoint x: 750, startPoint y: 339, endPoint x: 677, endPoint y: 339, distance: 73.2
click at [678, 339] on li "**********" at bounding box center [859, 307] width 362 height 80
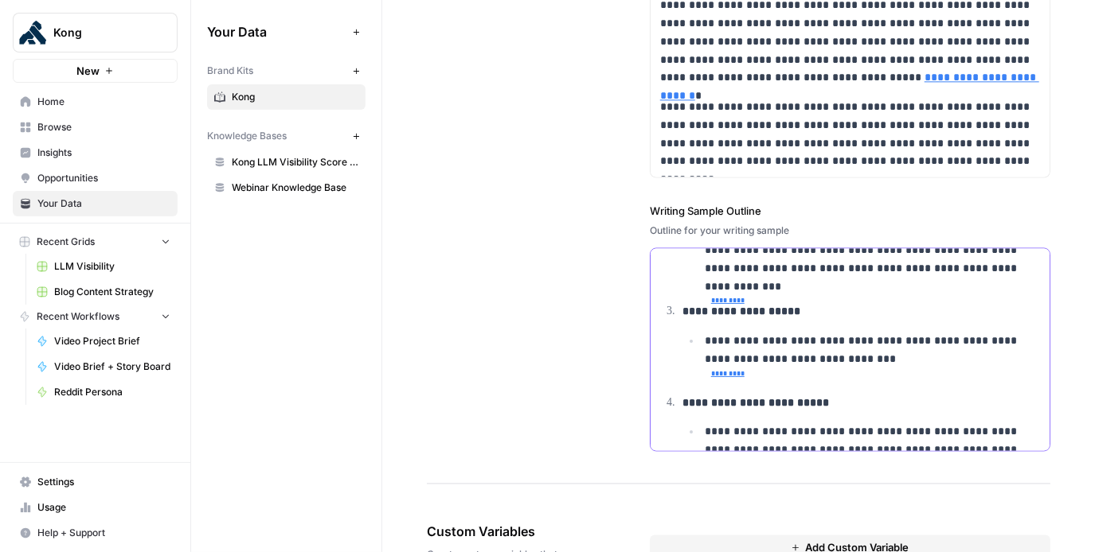
scroll to position [422, 0]
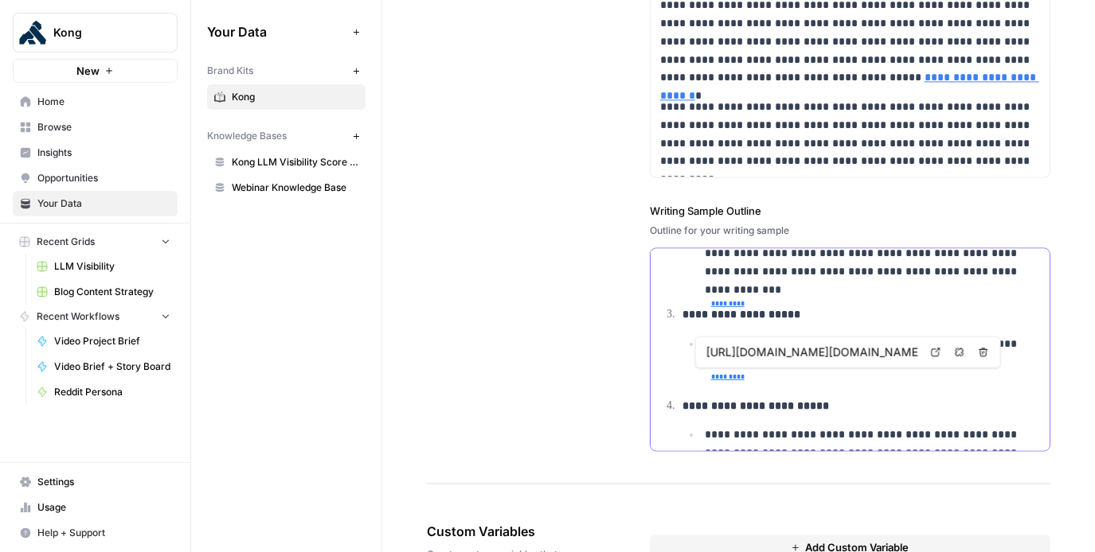
drag, startPoint x: 761, startPoint y: 380, endPoint x: 645, endPoint y: 380, distance: 116.2
click at [645, 380] on div "**********" at bounding box center [738, 90] width 623 height 787
drag, startPoint x: 757, startPoint y: 375, endPoint x: 690, endPoint y: 375, distance: 66.9
click at [690, 375] on ul "**********" at bounding box center [860, 360] width 357 height 51
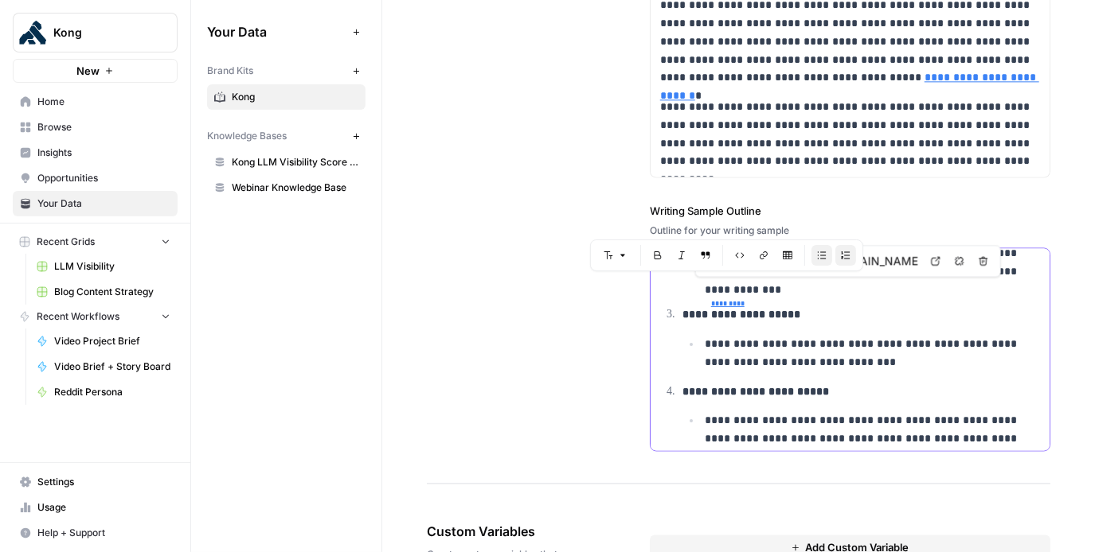
drag, startPoint x: 746, startPoint y: 290, endPoint x: 696, endPoint y: 284, distance: 50.5
click at [696, 284] on ul "**********" at bounding box center [860, 172] width 357 height 246
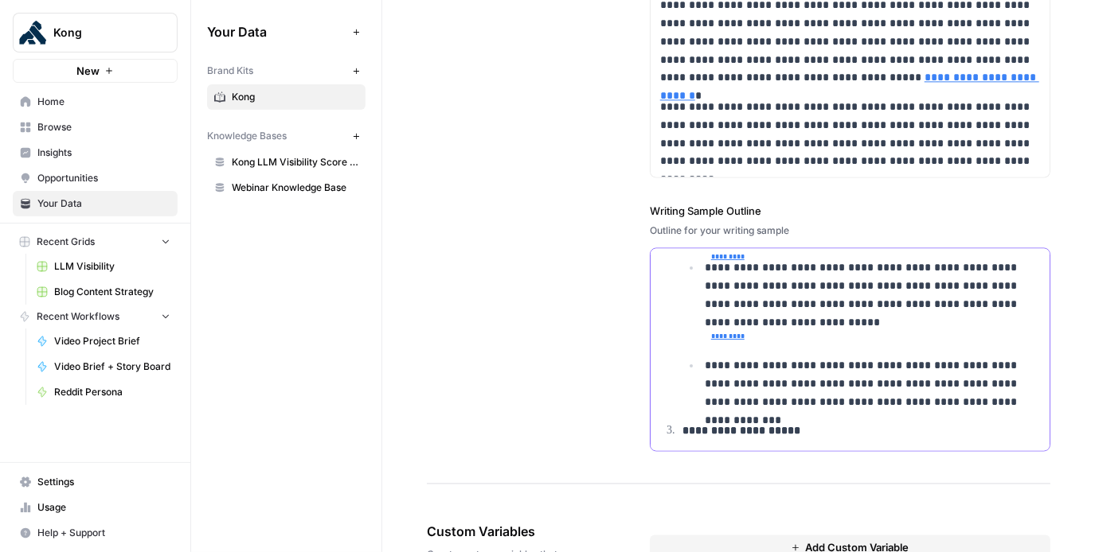
scroll to position [285, 0]
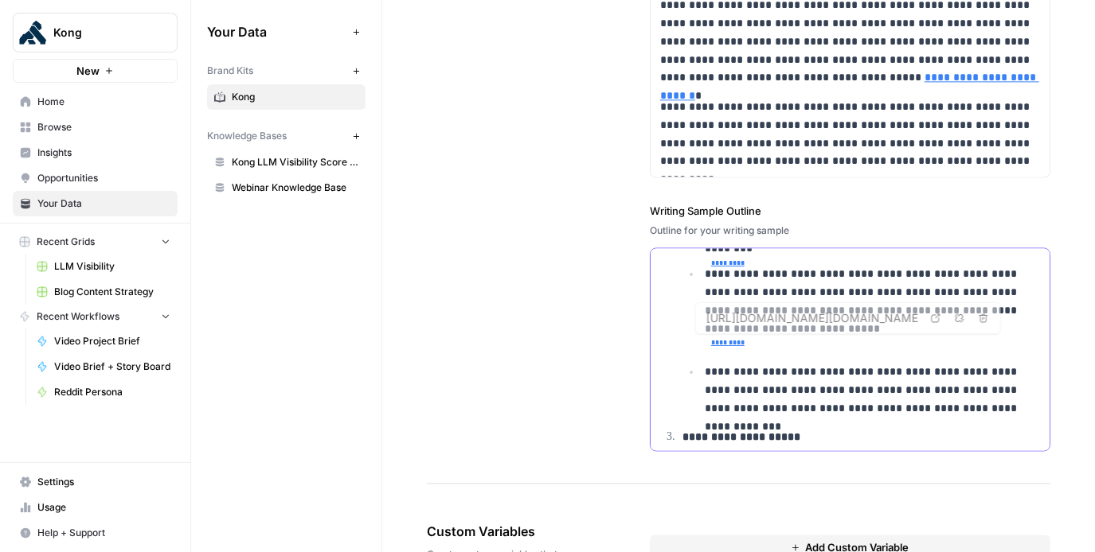
drag, startPoint x: 747, startPoint y: 342, endPoint x: 667, endPoint y: 342, distance: 80.4
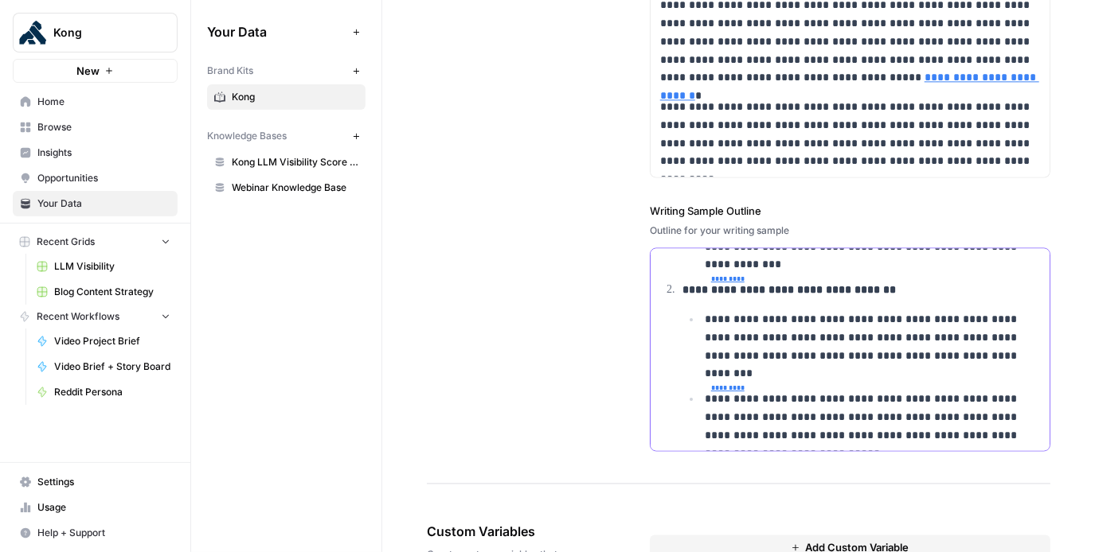
scroll to position [158, 0]
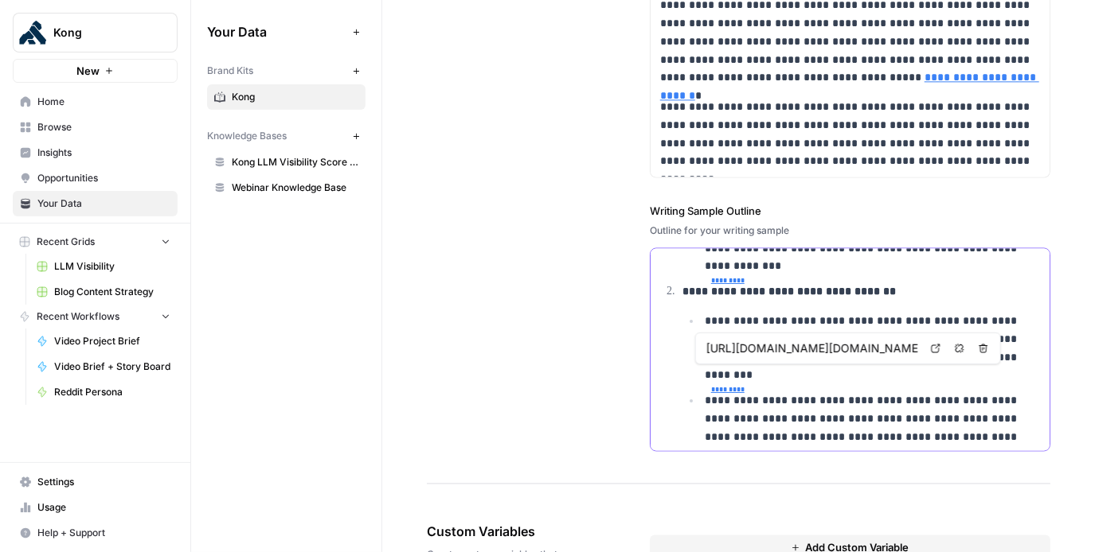
drag, startPoint x: 750, startPoint y: 369, endPoint x: 655, endPoint y: 368, distance: 94.7
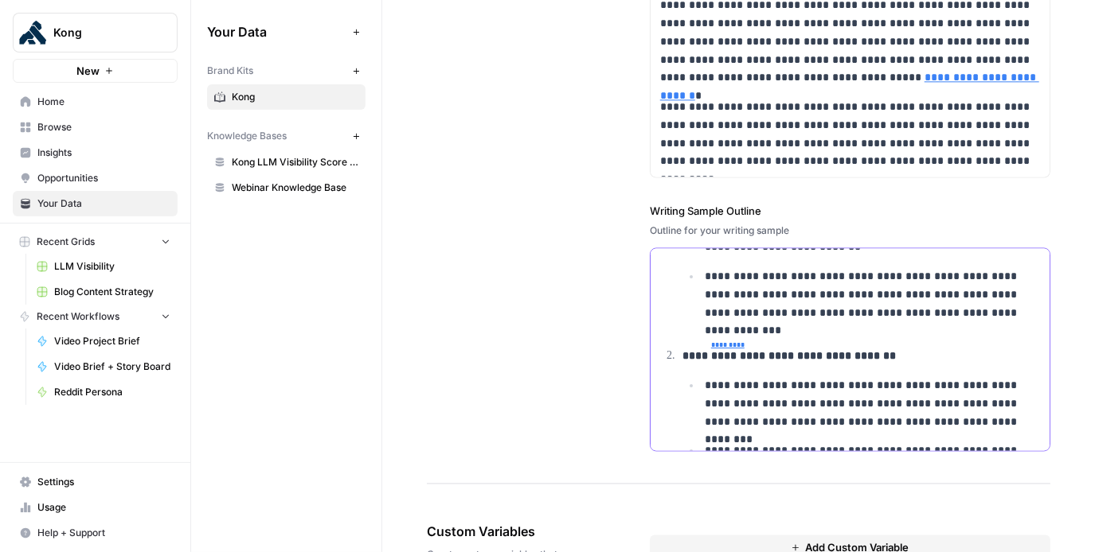
scroll to position [73, 0]
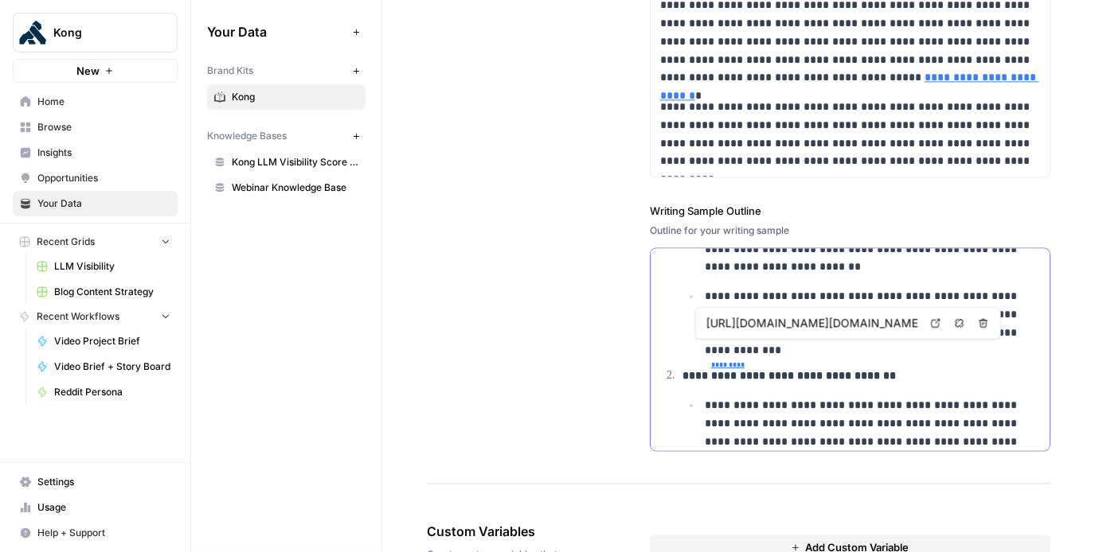
drag, startPoint x: 747, startPoint y: 352, endPoint x: 684, endPoint y: 350, distance: 63.7
click at [684, 351] on ul "**********" at bounding box center [860, 290] width 357 height 134
drag, startPoint x: 747, startPoint y: 346, endPoint x: 690, endPoint y: 346, distance: 57.3
click at [690, 347] on ul "**********" at bounding box center [860, 290] width 357 height 134
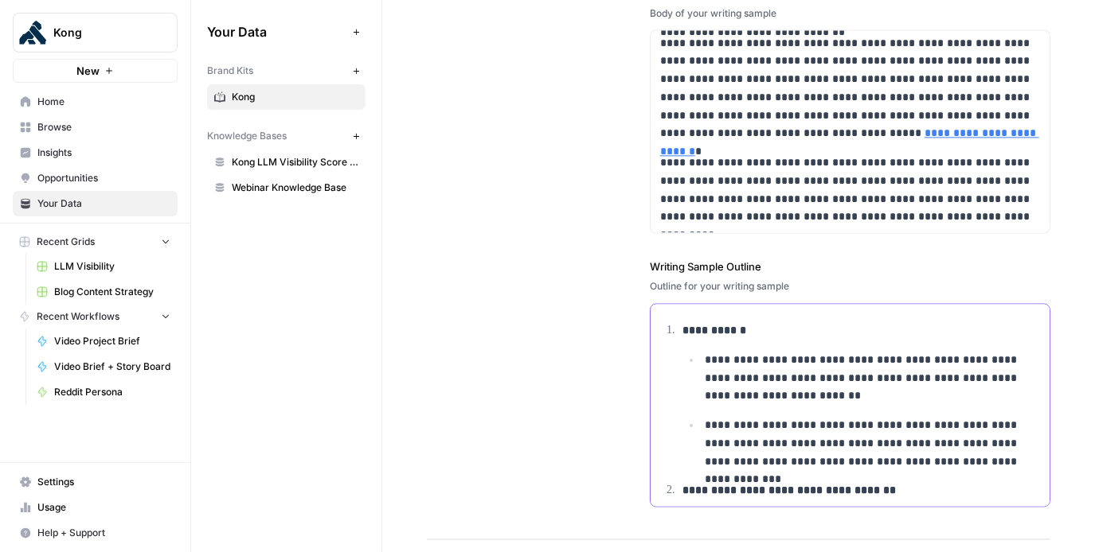
scroll to position [2620, 0]
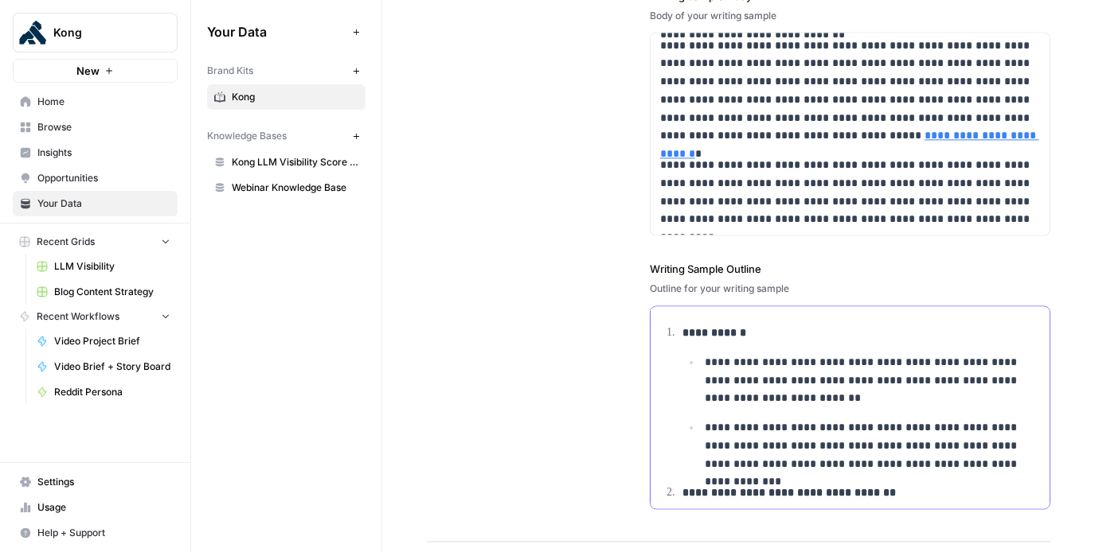
click at [681, 330] on li "**********" at bounding box center [859, 399] width 362 height 149
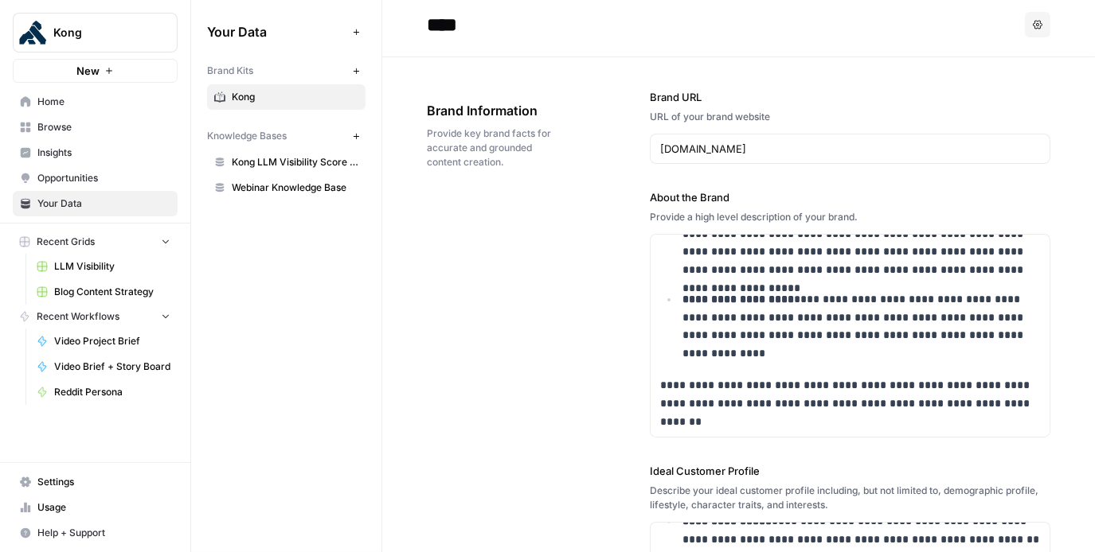
scroll to position [0, 0]
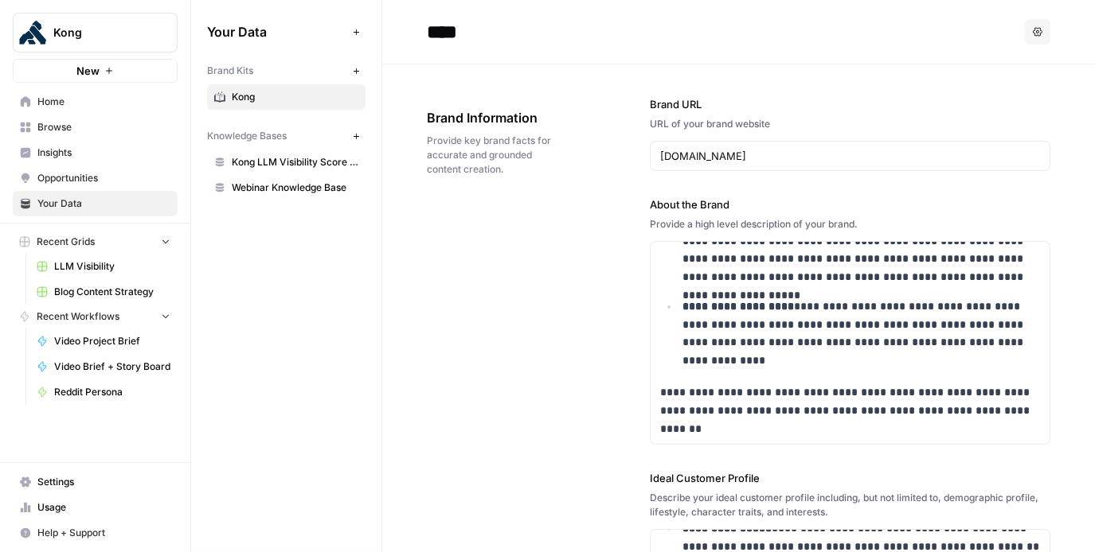
click at [74, 133] on span "Browse" at bounding box center [103, 127] width 133 height 14
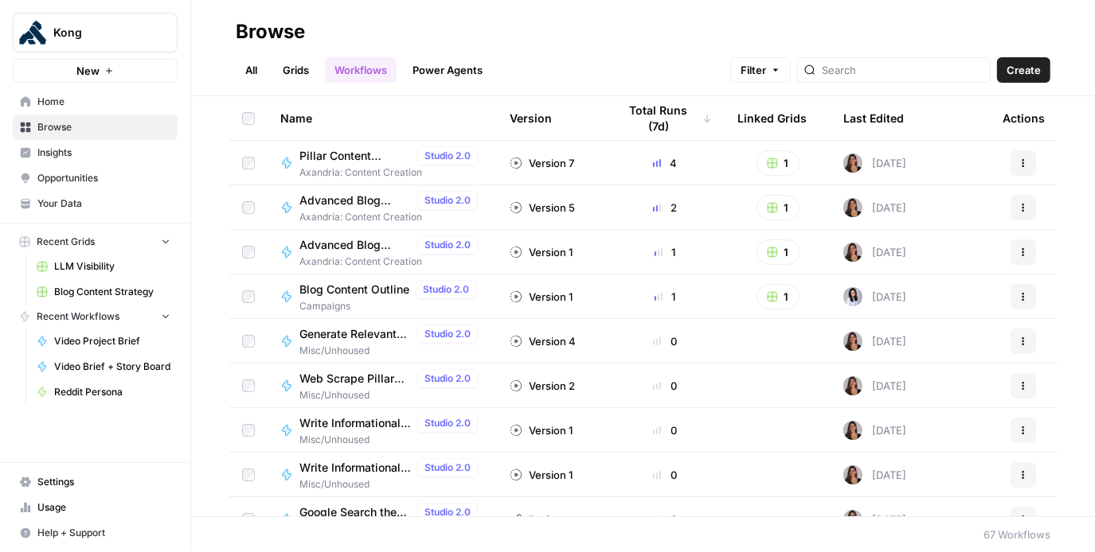
click at [73, 111] on link "Home" at bounding box center [95, 101] width 165 height 25
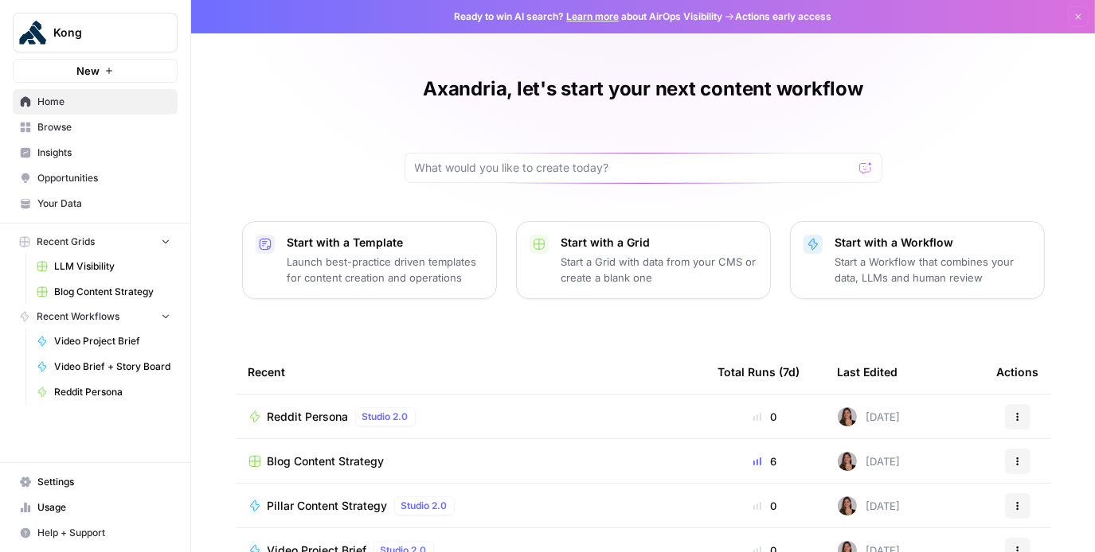
click at [293, 420] on span "Reddit Persona" at bounding box center [307, 417] width 81 height 16
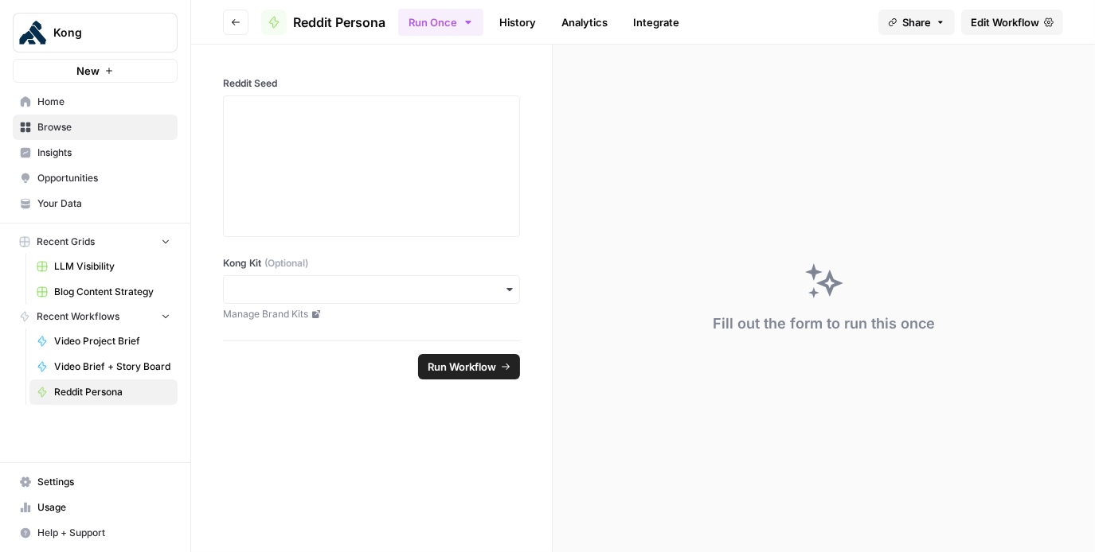
click at [989, 21] on span "Edit Workflow" at bounding box center [1004, 22] width 68 height 16
